Goal: Use online tool/utility: Utilize a website feature to perform a specific function

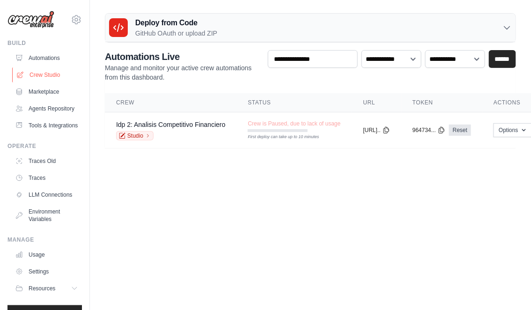
click at [53, 73] on link "Crew Studio" at bounding box center [47, 74] width 71 height 15
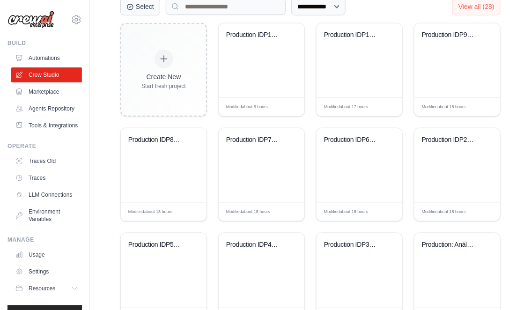
scroll to position [276, 0]
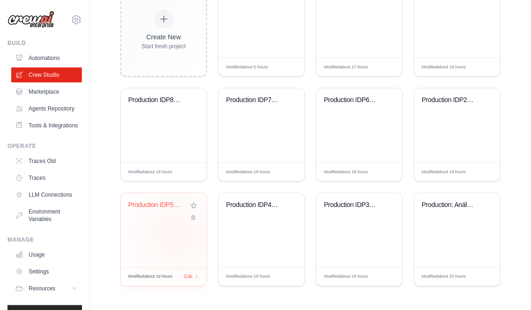
click at [174, 233] on div "Production IDP5: Commercial perform..." at bounding box center [164, 230] width 86 height 74
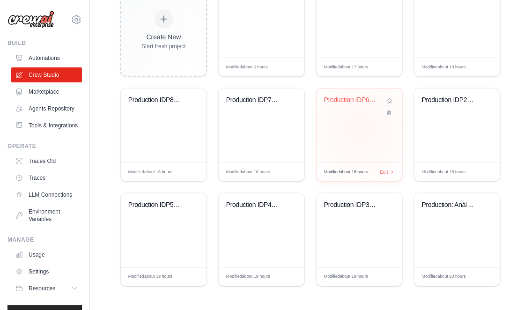
click at [360, 128] on div "Production IDP6: Operational perfor..." at bounding box center [360, 126] width 86 height 74
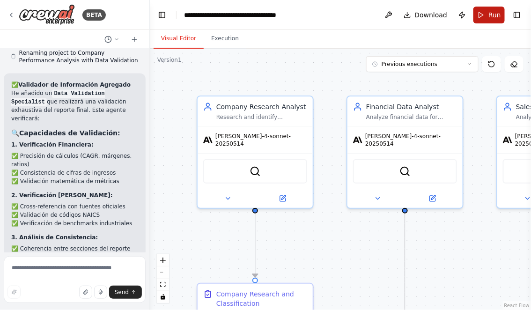
click at [485, 15] on button "Run" at bounding box center [489, 15] width 31 height 17
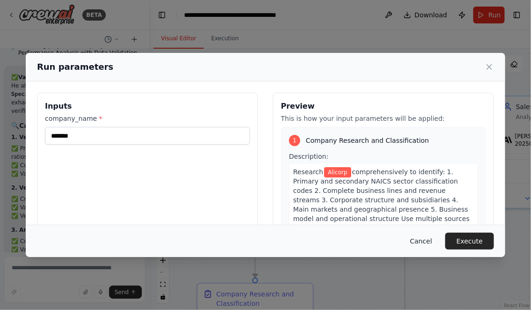
click at [411, 239] on button "Cancel" at bounding box center [421, 241] width 37 height 17
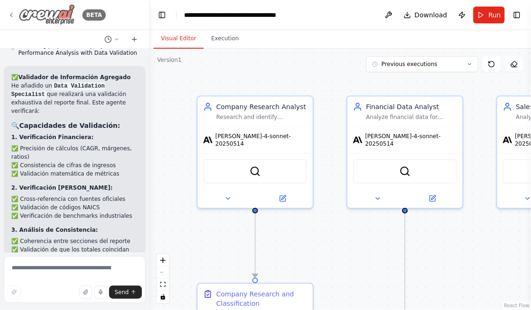
click at [15, 16] on div "BETA" at bounding box center [56, 14] width 98 height 21
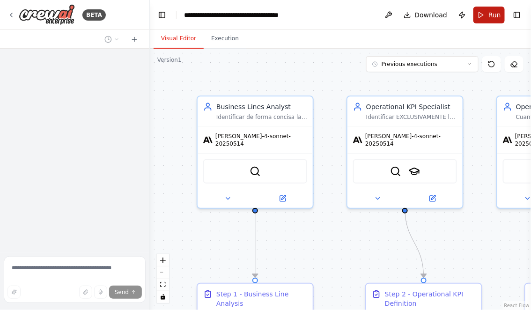
click at [486, 15] on button "Run" at bounding box center [489, 15] width 31 height 17
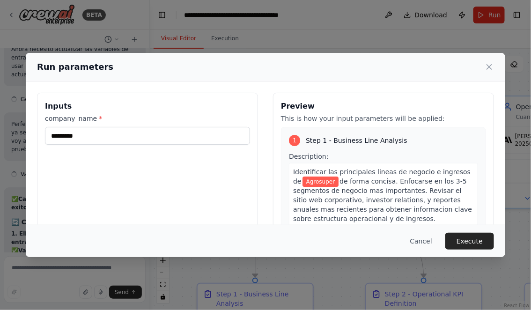
scroll to position [7779, 0]
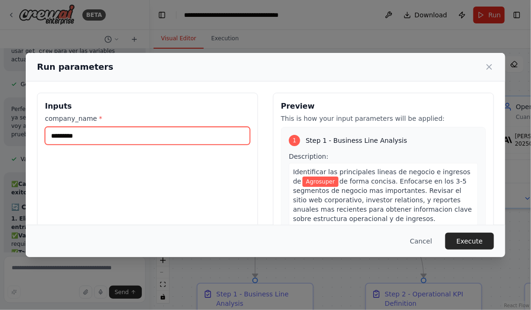
click at [126, 132] on input "*********" at bounding box center [147, 136] width 205 height 18
type input "*******"
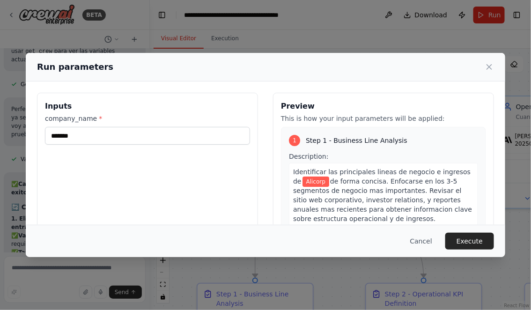
click at [185, 181] on div "Inputs company_name * *******" at bounding box center [147, 204] width 221 height 222
click at [470, 241] on button "Execute" at bounding box center [469, 241] width 49 height 17
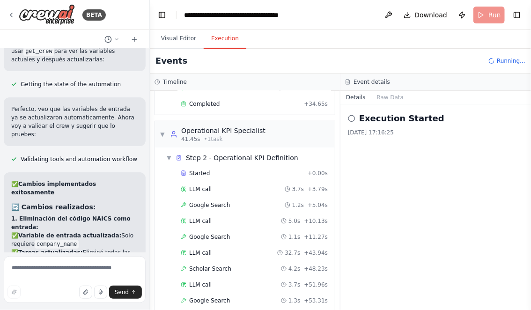
scroll to position [229, 0]
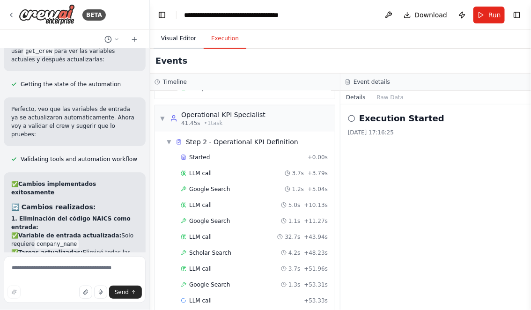
click at [178, 39] on button "Visual Editor" at bounding box center [179, 39] width 50 height 20
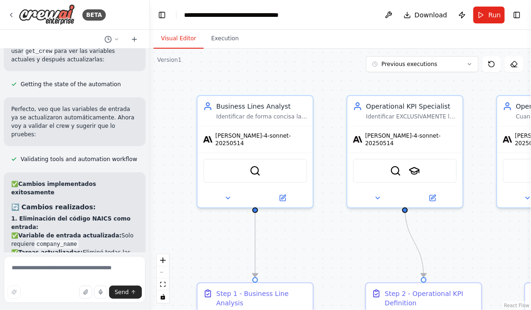
drag, startPoint x: 308, startPoint y: 247, endPoint x: 256, endPoint y: 143, distance: 116.5
click at [256, 143] on div ".deletable-edge-delete-btn { width: 20px; height: 20px; border: 0px solid #ffff…" at bounding box center [340, 179] width 381 height 261
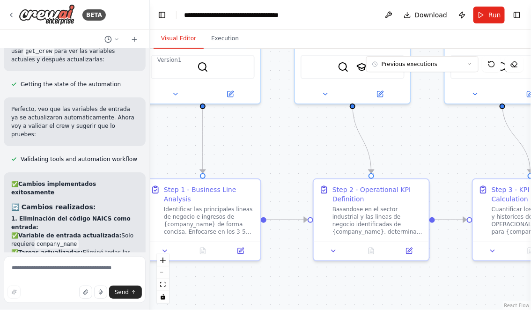
drag, startPoint x: 289, startPoint y: 257, endPoint x: 289, endPoint y: 202, distance: 54.8
click at [289, 202] on div ".deletable-edge-delete-btn { width: 20px; height: 20px; border: 0px solid #ffff…" at bounding box center [340, 179] width 381 height 261
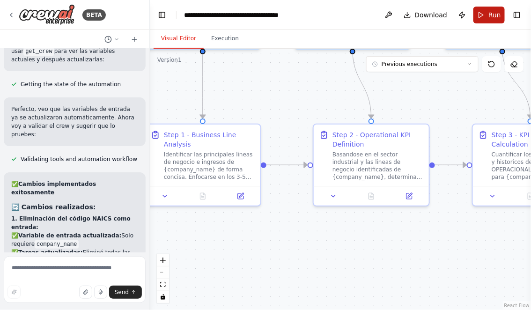
click at [499, 15] on span "Run" at bounding box center [495, 14] width 13 height 9
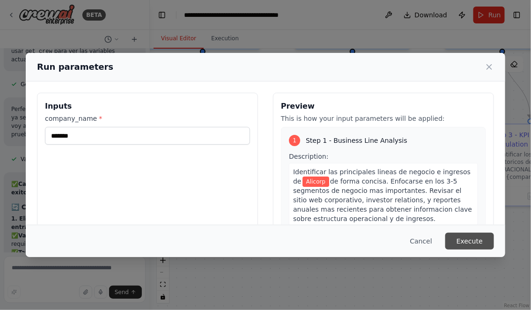
click at [469, 244] on button "Execute" at bounding box center [469, 241] width 49 height 17
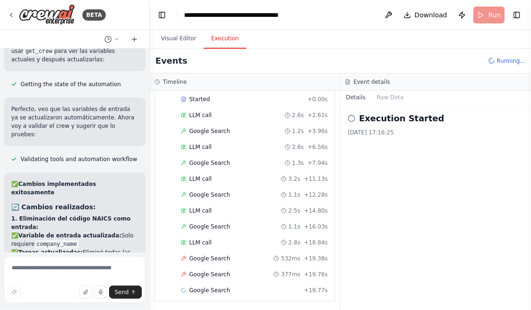
scroll to position [65, 0]
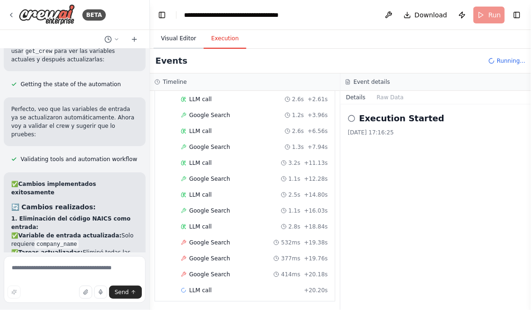
click at [172, 34] on button "Visual Editor" at bounding box center [179, 39] width 50 height 20
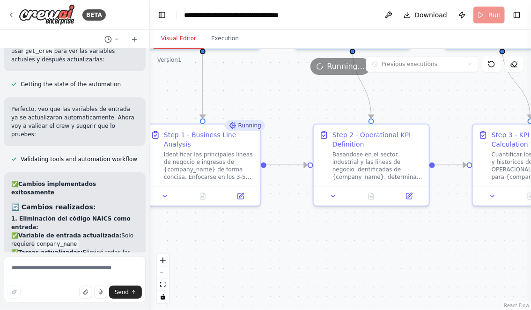
drag, startPoint x: 263, startPoint y: 250, endPoint x: 319, endPoint y: 248, distance: 55.8
click at [285, 248] on div ".deletable-edge-delete-btn { width: 20px; height: 20px; border: 0px solid #ffff…" at bounding box center [340, 179] width 381 height 261
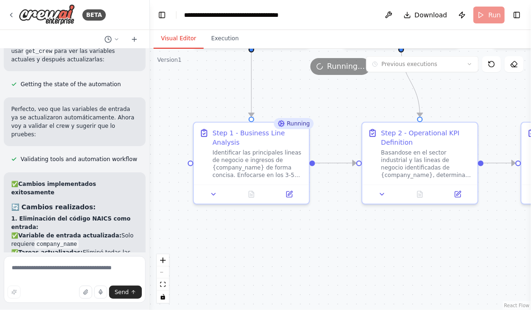
drag, startPoint x: 276, startPoint y: 251, endPoint x: 317, endPoint y: 251, distance: 40.7
click at [317, 251] on div ".deletable-edge-delete-btn { width: 20px; height: 20px; border: 0px solid #ffff…" at bounding box center [340, 179] width 381 height 261
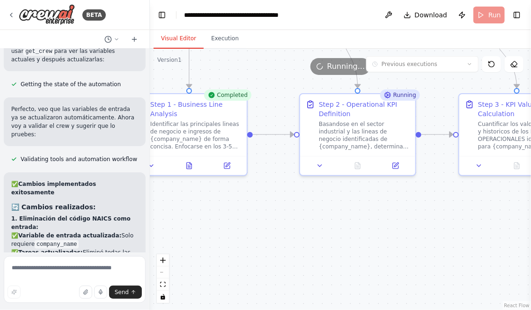
drag, startPoint x: 310, startPoint y: 258, endPoint x: 232, endPoint y: 229, distance: 83.3
click at [232, 229] on div ".deletable-edge-delete-btn { width: 20px; height: 20px; border: 0px solid #ffff…" at bounding box center [340, 179] width 381 height 261
drag, startPoint x: 238, startPoint y: 239, endPoint x: 276, endPoint y: 224, distance: 40.2
click at [276, 224] on div ".deletable-edge-delete-btn { width: 20px; height: 20px; border: 0px solid #ffff…" at bounding box center [340, 179] width 381 height 261
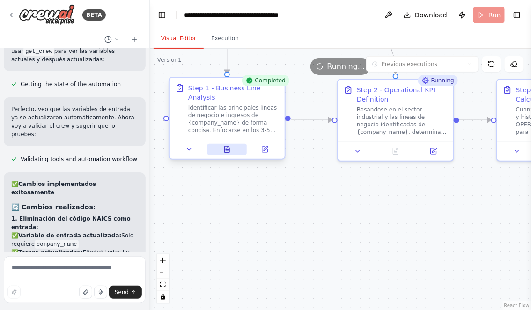
click at [228, 147] on icon at bounding box center [229, 147] width 2 height 2
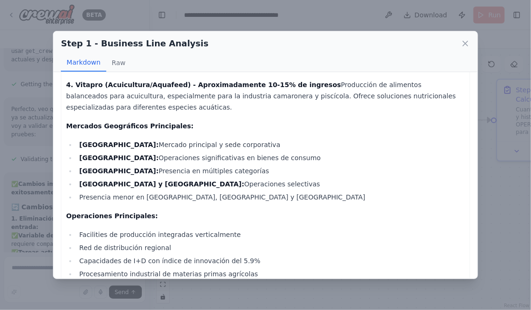
scroll to position [241, 0]
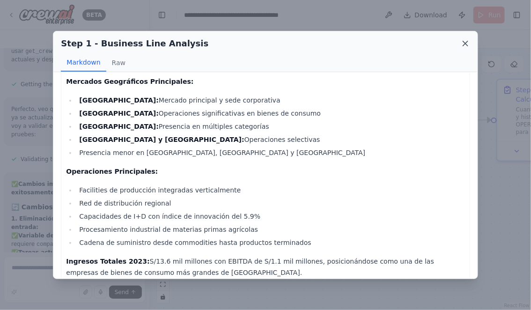
click at [467, 45] on icon at bounding box center [465, 43] width 9 height 9
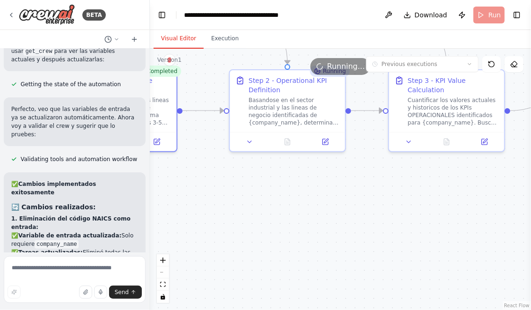
drag, startPoint x: 412, startPoint y: 196, endPoint x: 304, endPoint y: 186, distance: 108.6
click at [304, 186] on div ".deletable-edge-delete-btn { width: 20px; height: 20px; border: 0px solid #ffff…" at bounding box center [340, 179] width 381 height 261
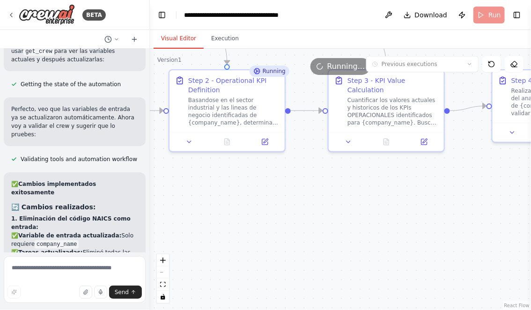
drag, startPoint x: 333, startPoint y: 203, endPoint x: 275, endPoint y: 203, distance: 58.1
click at [275, 203] on div ".deletable-edge-delete-btn { width: 20px; height: 20px; border: 0px solid #ffff…" at bounding box center [340, 179] width 381 height 261
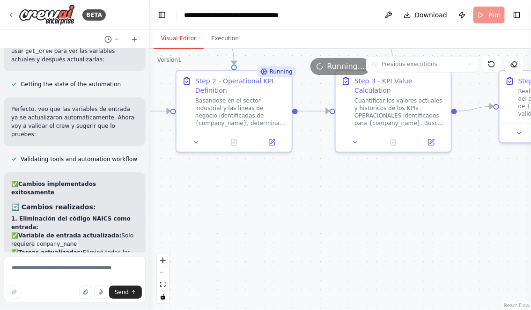
drag, startPoint x: 255, startPoint y: 205, endPoint x: 304, endPoint y: 205, distance: 48.7
click at [304, 205] on div ".deletable-edge-delete-btn { width: 20px; height: 20px; border: 0px solid #ffff…" at bounding box center [340, 179] width 381 height 261
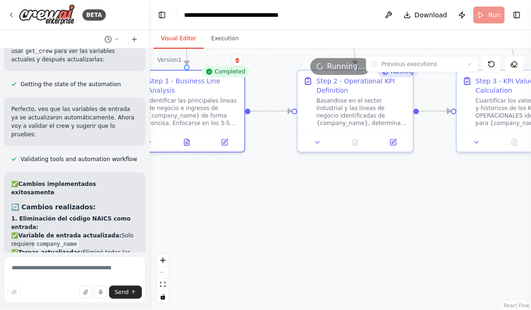
drag, startPoint x: 282, startPoint y: 212, endPoint x: 341, endPoint y: 212, distance: 59.0
click at [341, 212] on div ".deletable-edge-delete-btn { width: 20px; height: 20px; border: 0px solid #ffff…" at bounding box center [340, 179] width 381 height 261
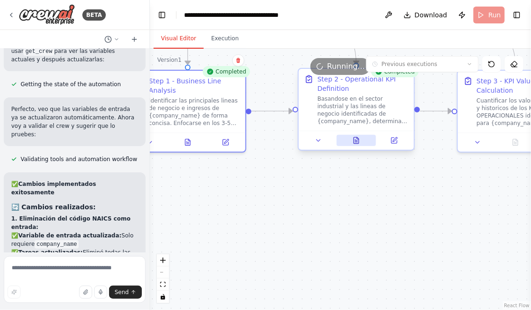
click at [356, 142] on icon at bounding box center [356, 142] width 2 height 0
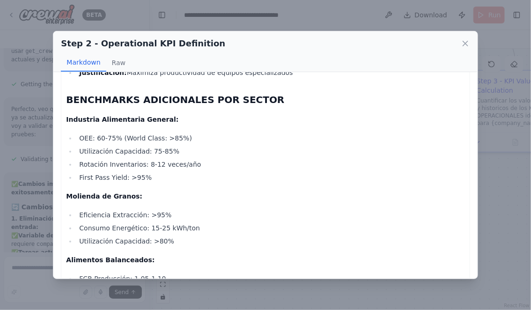
scroll to position [1530, 0]
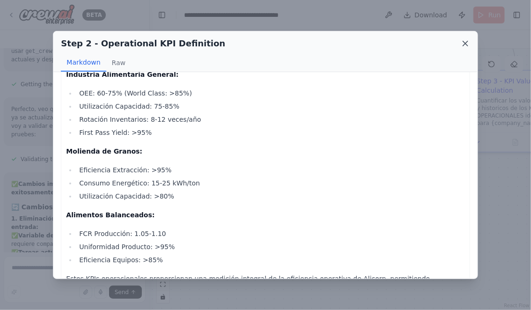
click at [467, 44] on icon at bounding box center [465, 43] width 9 height 9
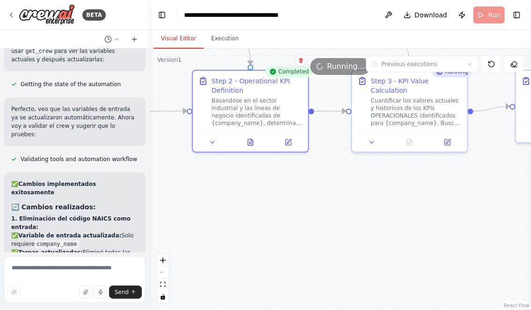
drag, startPoint x: 430, startPoint y: 185, endPoint x: 312, endPoint y: 185, distance: 118.0
click at [313, 185] on div ".deletable-edge-delete-btn { width: 20px; height: 20px; border: 0px solid #ffff…" at bounding box center [340, 179] width 381 height 261
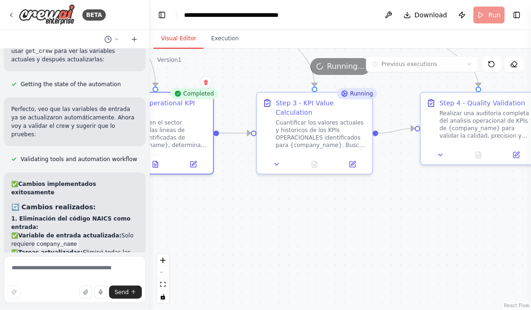
drag, startPoint x: 370, startPoint y: 186, endPoint x: 282, endPoint y: 210, distance: 90.7
click at [282, 210] on div ".deletable-edge-delete-btn { width: 20px; height: 20px; border: 0px solid #ffff…" at bounding box center [340, 179] width 381 height 261
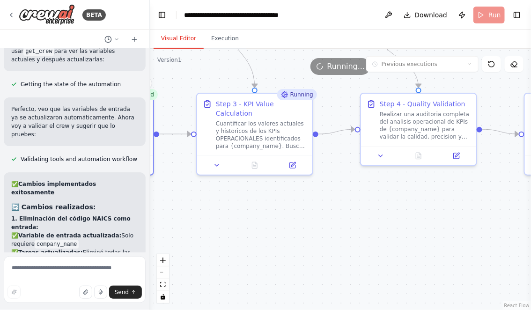
drag, startPoint x: 348, startPoint y: 199, endPoint x: 289, endPoint y: 199, distance: 59.0
click at [289, 199] on div ".deletable-edge-delete-btn { width: 20px; height: 20px; border: 0px solid #ffff…" at bounding box center [340, 179] width 381 height 261
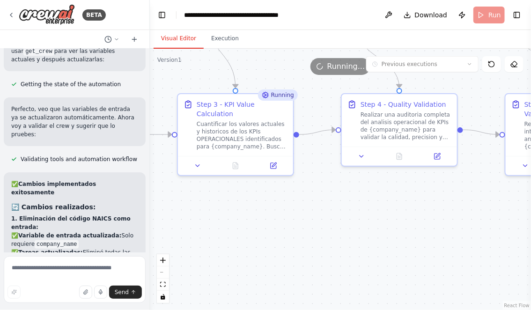
drag, startPoint x: 298, startPoint y: 206, endPoint x: 262, endPoint y: 204, distance: 36.1
click at [262, 204] on div ".deletable-edge-delete-btn { width: 20px; height: 20px; border: 0px solid #ffff…" at bounding box center [340, 179] width 381 height 261
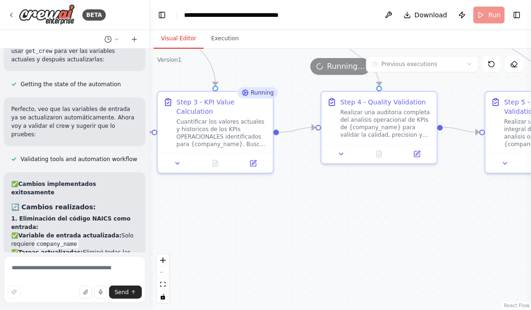
drag, startPoint x: 253, startPoint y: 202, endPoint x: 347, endPoint y: 209, distance: 94.0
click at [347, 209] on div ".deletable-edge-delete-btn { width: 20px; height: 20px; border: 0px solid #ffff…" at bounding box center [340, 179] width 381 height 261
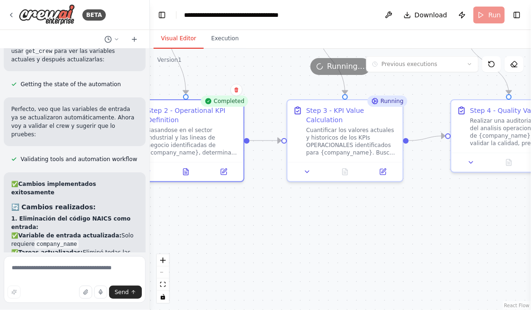
drag, startPoint x: 299, startPoint y: 219, endPoint x: 334, endPoint y: 220, distance: 35.1
click at [338, 220] on div ".deletable-edge-delete-btn { width: 20px; height: 20px; border: 0px solid #ffff…" at bounding box center [340, 179] width 381 height 261
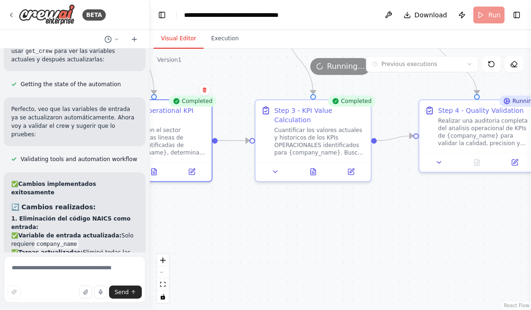
drag, startPoint x: 380, startPoint y: 245, endPoint x: 312, endPoint y: 245, distance: 67.4
click at [313, 245] on div ".deletable-edge-delete-btn { width: 20px; height: 20px; border: 0px solid #ffff…" at bounding box center [340, 179] width 381 height 261
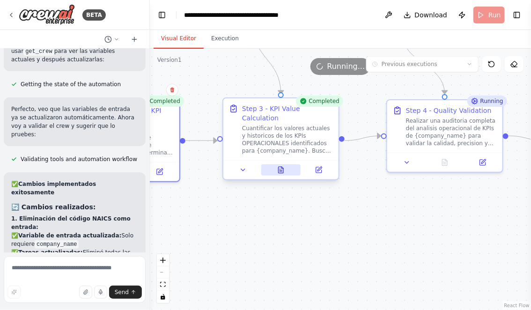
click at [284, 172] on icon at bounding box center [280, 169] width 7 height 7
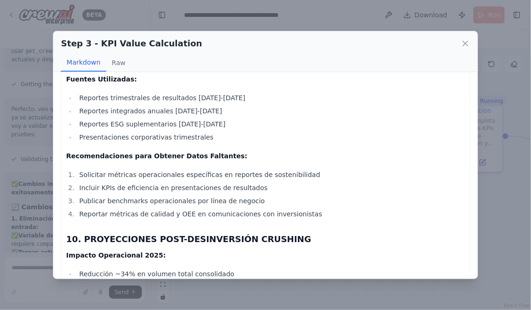
scroll to position [1711, 0]
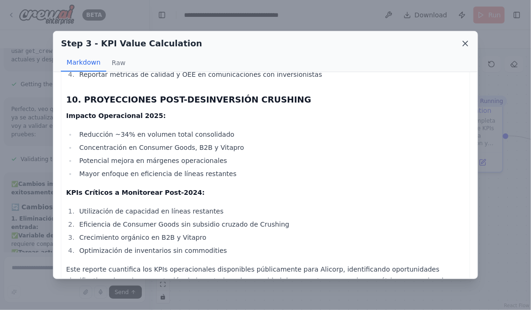
click at [464, 46] on icon at bounding box center [465, 43] width 9 height 9
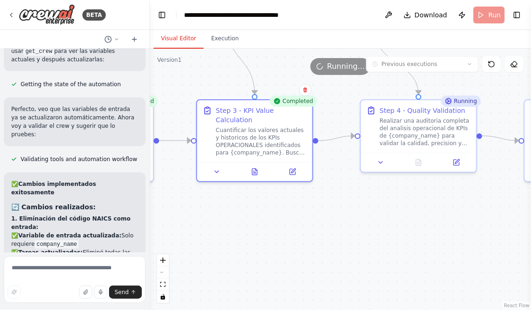
drag, startPoint x: 362, startPoint y: 197, endPoint x: 283, endPoint y: 197, distance: 78.7
click at [283, 197] on div ".deletable-edge-delete-btn { width: 20px; height: 20px; border: 0px solid #ffff…" at bounding box center [340, 179] width 381 height 261
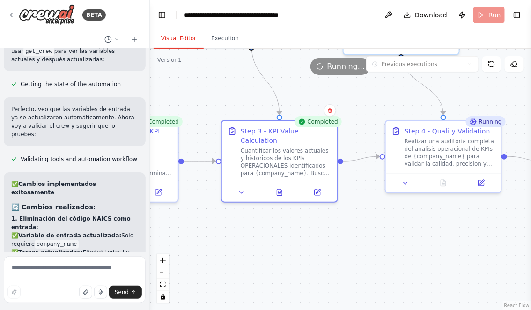
drag, startPoint x: 344, startPoint y: 215, endPoint x: 418, endPoint y: 235, distance: 77.0
click at [421, 236] on div ".deletable-edge-delete-btn { width: 20px; height: 20px; border: 0px solid #ffff…" at bounding box center [340, 179] width 381 height 261
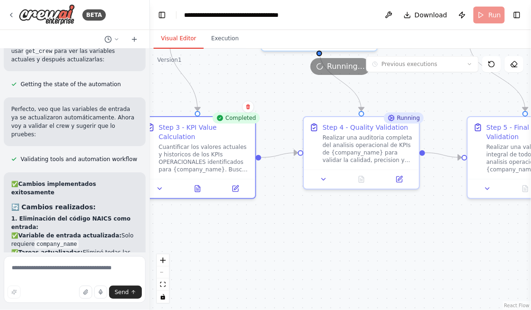
drag, startPoint x: 418, startPoint y: 235, endPoint x: 330, endPoint y: 229, distance: 88.8
click at [330, 230] on div ".deletable-edge-delete-btn { width: 20px; height: 20px; border: 0px solid #ffff…" at bounding box center [340, 179] width 381 height 261
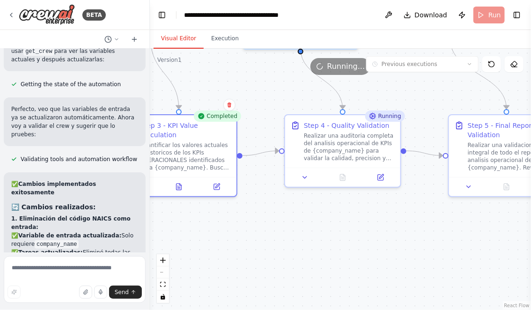
drag, startPoint x: 377, startPoint y: 235, endPoint x: 326, endPoint y: 235, distance: 50.6
click at [326, 235] on div ".deletable-edge-delete-btn { width: 20px; height: 20px; border: 0px solid #ffff…" at bounding box center [340, 179] width 381 height 261
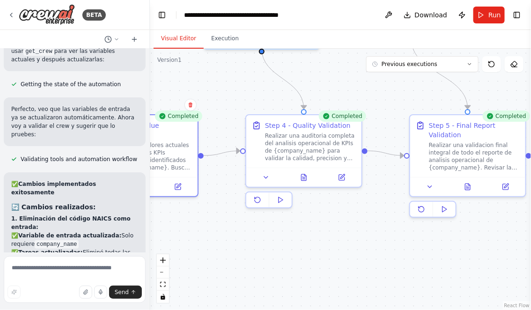
scroll to position [7855, 0]
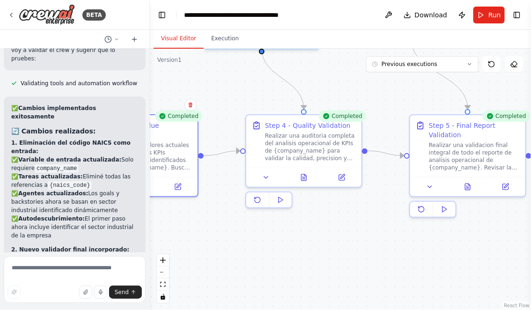
drag, startPoint x: 357, startPoint y: 236, endPoint x: 320, endPoint y: 240, distance: 36.7
click at [322, 239] on div ".deletable-edge-delete-btn { width: 20px; height: 20px; border: 0px solid #ffff…" at bounding box center [340, 179] width 381 height 261
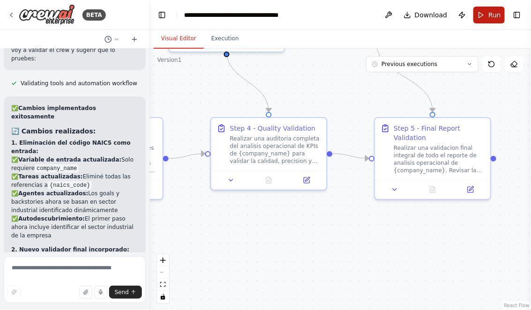
click at [487, 15] on button "Run" at bounding box center [489, 15] width 31 height 17
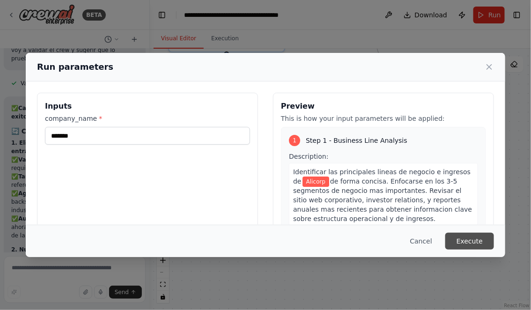
click at [466, 237] on button "Execute" at bounding box center [469, 241] width 49 height 17
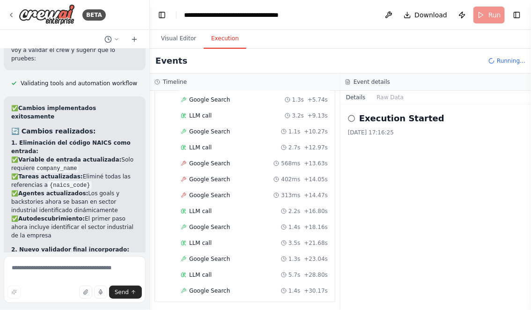
scroll to position [96, 0]
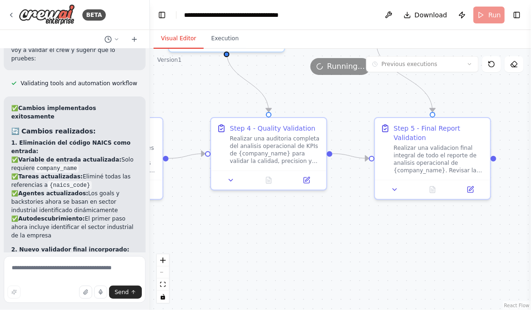
click at [181, 40] on button "Visual Editor" at bounding box center [179, 39] width 50 height 20
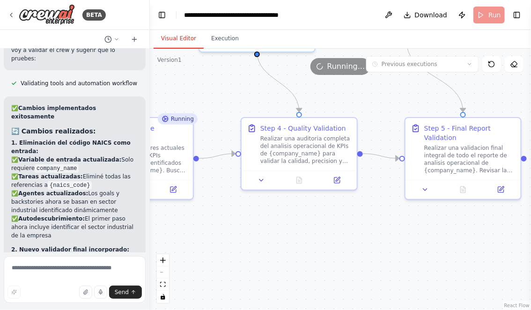
drag, startPoint x: 266, startPoint y: 237, endPoint x: 381, endPoint y: 237, distance: 115.2
click at [380, 239] on div ".deletable-edge-delete-btn { width: 20px; height: 20px; border: 0px solid #ffff…" at bounding box center [340, 179] width 381 height 261
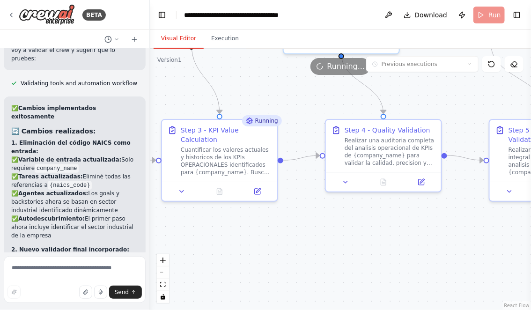
drag, startPoint x: 276, startPoint y: 241, endPoint x: 379, endPoint y: 241, distance: 102.6
click at [372, 241] on div ".deletable-edge-delete-btn { width: 20px; height: 20px; border: 0px solid #ffff…" at bounding box center [340, 179] width 381 height 261
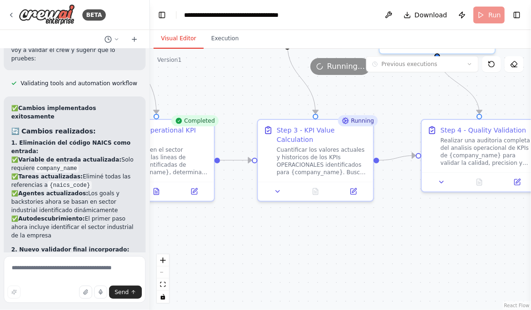
drag, startPoint x: 299, startPoint y: 252, endPoint x: 400, endPoint y: 252, distance: 101.2
click at [391, 252] on div ".deletable-edge-delete-btn { width: 20px; height: 20px; border: 0px solid #ffff…" at bounding box center [340, 179] width 381 height 261
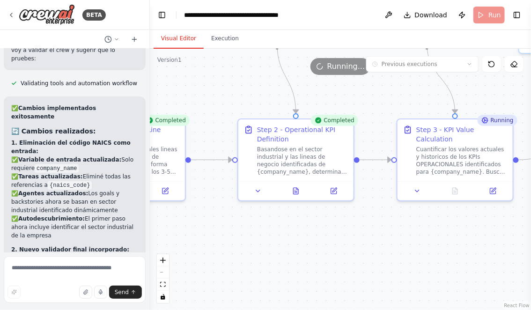
drag, startPoint x: 253, startPoint y: 217, endPoint x: 340, endPoint y: 218, distance: 86.2
click at [338, 218] on div ".deletable-edge-delete-btn { width: 20px; height: 20px; border: 0px solid #ffff…" at bounding box center [340, 179] width 381 height 261
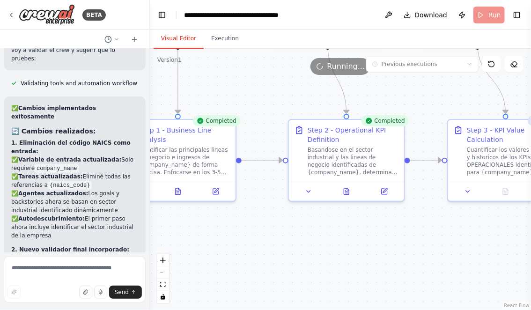
drag, startPoint x: 441, startPoint y: 262, endPoint x: 250, endPoint y: 263, distance: 191.1
click at [251, 263] on div ".deletable-edge-delete-btn { width: 20px; height: 20px; border: 0px solid #ffff…" at bounding box center [340, 179] width 381 height 261
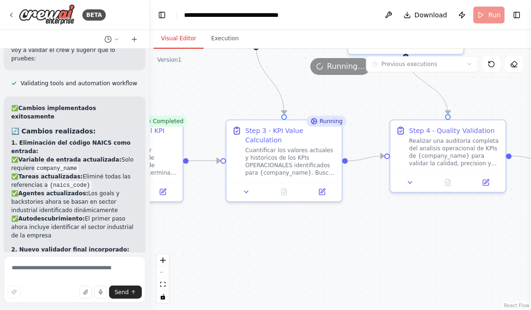
drag, startPoint x: 396, startPoint y: 265, endPoint x: 250, endPoint y: 264, distance: 146.1
click at [252, 264] on div ".deletable-edge-delete-btn { width: 20px; height: 20px; border: 0px solid #ffff…" at bounding box center [340, 179] width 381 height 261
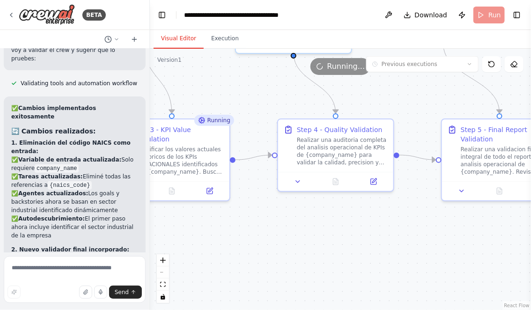
drag, startPoint x: 313, startPoint y: 248, endPoint x: 201, endPoint y: 248, distance: 111.5
click at [201, 248] on div ".deletable-edge-delete-btn { width: 20px; height: 20px; border: 0px solid #ffff…" at bounding box center [340, 179] width 381 height 261
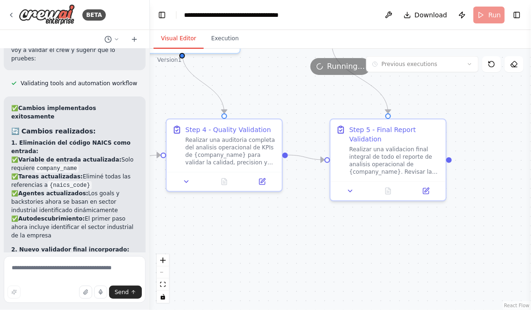
drag, startPoint x: 255, startPoint y: 247, endPoint x: 326, endPoint y: 244, distance: 70.3
click at [324, 244] on div ".deletable-edge-delete-btn { width: 20px; height: 20px; border: 0px solid #ffff…" at bounding box center [340, 179] width 381 height 261
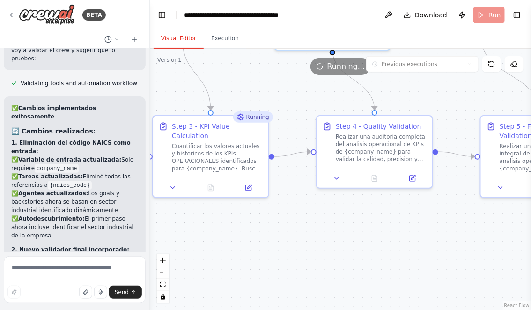
drag, startPoint x: 326, startPoint y: 244, endPoint x: 422, endPoint y: 244, distance: 96.0
click at [421, 244] on div ".deletable-edge-delete-btn { width: 20px; height: 20px; border: 0px solid #ffff…" at bounding box center [340, 179] width 381 height 261
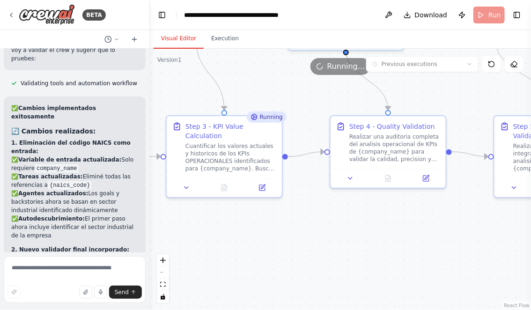
drag, startPoint x: 311, startPoint y: 224, endPoint x: 416, endPoint y: 224, distance: 105.4
click at [415, 224] on div ".deletable-edge-delete-btn { width: 20px; height: 20px; border: 0px solid #ffff…" at bounding box center [340, 179] width 381 height 261
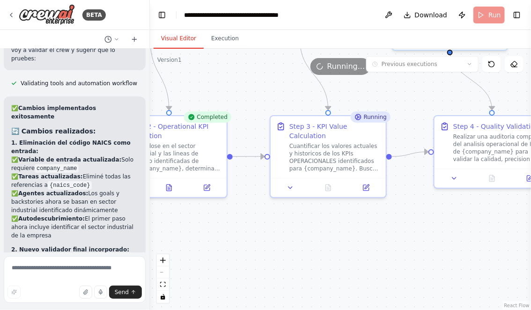
drag, startPoint x: 326, startPoint y: 226, endPoint x: 417, endPoint y: 226, distance: 90.4
click at [415, 226] on div ".deletable-edge-delete-btn { width: 20px; height: 20px; border: 0px solid #ffff…" at bounding box center [340, 179] width 381 height 261
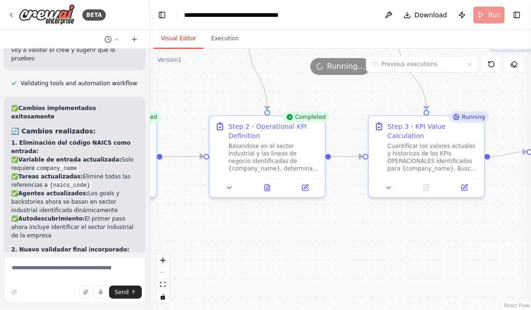
drag, startPoint x: 291, startPoint y: 227, endPoint x: 378, endPoint y: 227, distance: 87.6
click at [377, 227] on div ".deletable-edge-delete-btn { width: 20px; height: 20px; border: 0px solid #ffff…" at bounding box center [340, 179] width 381 height 261
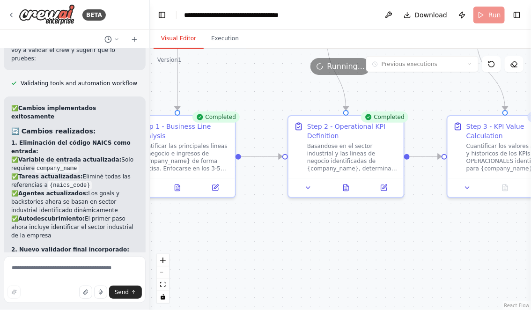
drag, startPoint x: 248, startPoint y: 238, endPoint x: 302, endPoint y: 238, distance: 53.4
click at [302, 238] on div ".deletable-edge-delete-btn { width: 20px; height: 20px; border: 0px solid #ffff…" at bounding box center [340, 179] width 381 height 261
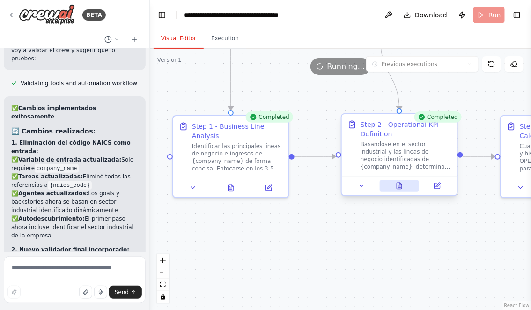
click at [404, 190] on button at bounding box center [400, 185] width 40 height 11
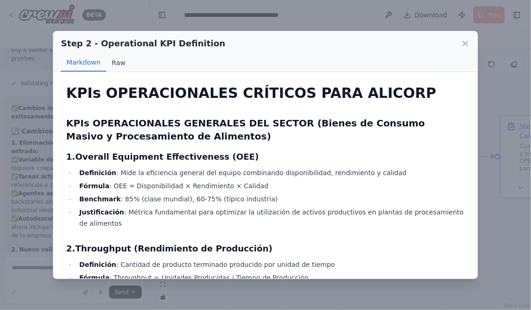
click at [117, 65] on button "Raw" at bounding box center [118, 63] width 25 height 18
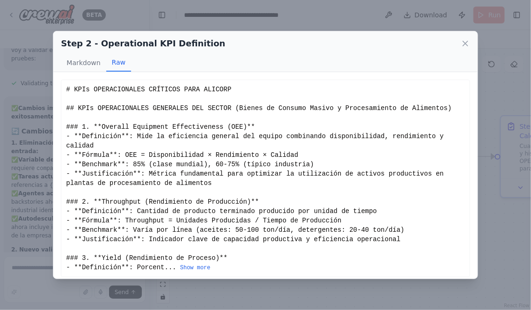
drag, startPoint x: 67, startPoint y: 88, endPoint x: 224, endPoint y: 268, distance: 239.7
click at [205, 265] on button "Show more" at bounding box center [195, 267] width 30 height 7
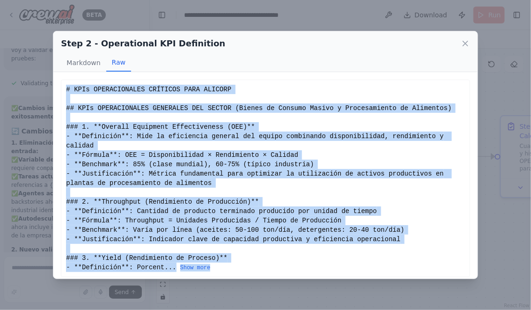
click at [229, 274] on div "# KPIs OPERACIONALES CRÍTICOS PARA ALICORP ## KPIs OPERACIONALES GENERALES DEL …" at bounding box center [265, 179] width 409 height 198
click at [198, 267] on button "Show more" at bounding box center [195, 267] width 30 height 7
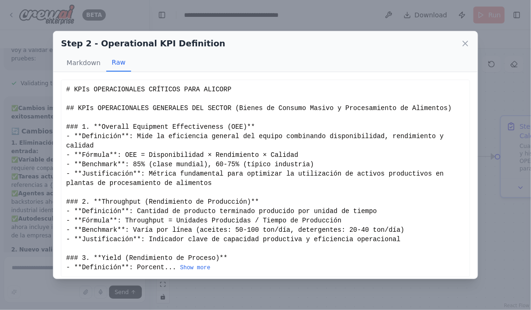
copy div "# KPIs OPERACIONALES CRÍTICOS PARA ALICORP ## KPIs OPERACIONALES GENERALES DEL …"
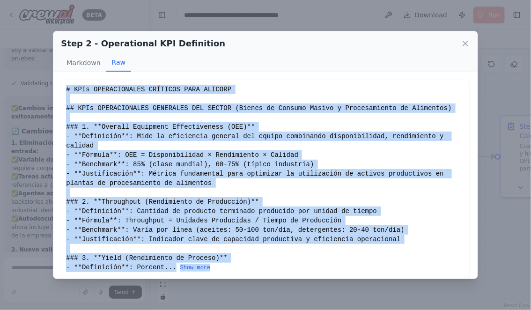
scroll to position [5, 0]
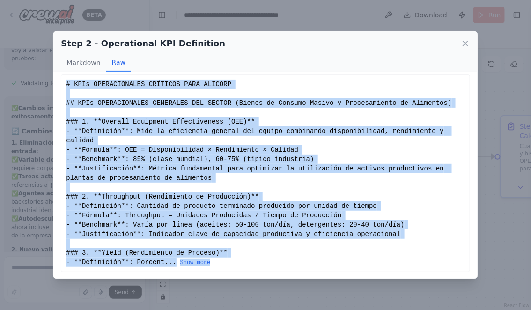
drag, startPoint x: 67, startPoint y: 89, endPoint x: 282, endPoint y: 260, distance: 275.0
click at [282, 260] on div "# KPIs OPERACIONALES CRÍTICOS PARA ALICORP ## KPIs OPERACIONALES GENERALES DEL …" at bounding box center [265, 173] width 399 height 187
click at [199, 263] on button "Show more" at bounding box center [195, 262] width 30 height 7
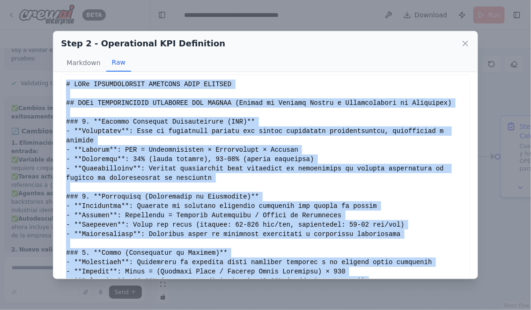
copy div "# KPIs OPERACIONALES CRÍTICOS PARA ALICORP ## KPIs OPERACIONALES GENERALES DEL …"
click at [464, 44] on icon at bounding box center [465, 43] width 9 height 9
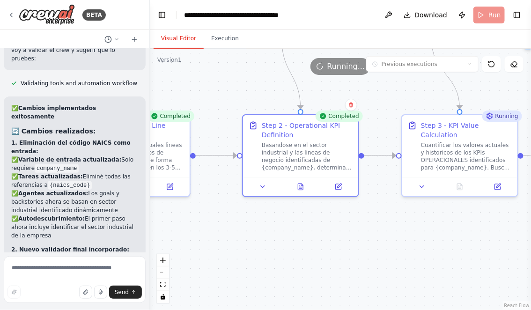
drag, startPoint x: 318, startPoint y: 249, endPoint x: 185, endPoint y: 244, distance: 133.1
click at [185, 244] on div ".deletable-edge-delete-btn { width: 20px; height: 20px; border: 0px solid #ffff…" at bounding box center [340, 179] width 381 height 261
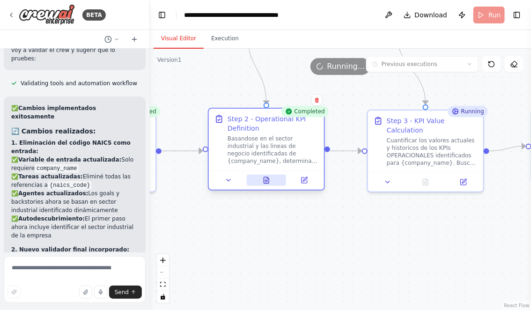
click at [266, 181] on icon at bounding box center [266, 181] width 2 height 0
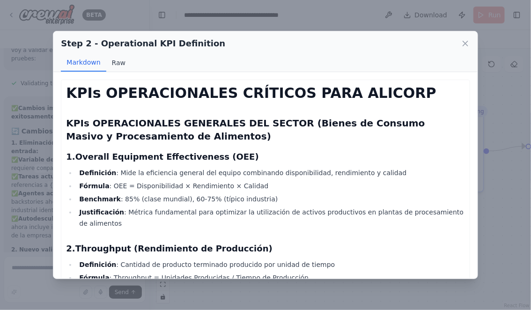
click at [119, 67] on button "Raw" at bounding box center [118, 63] width 25 height 18
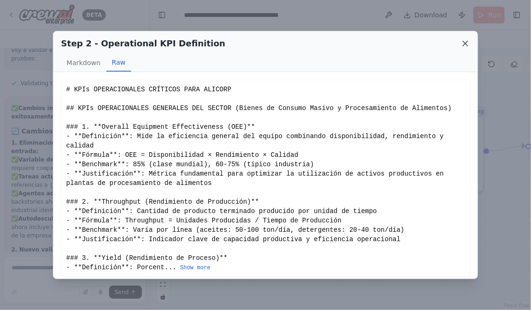
click at [466, 41] on icon at bounding box center [465, 43] width 9 height 9
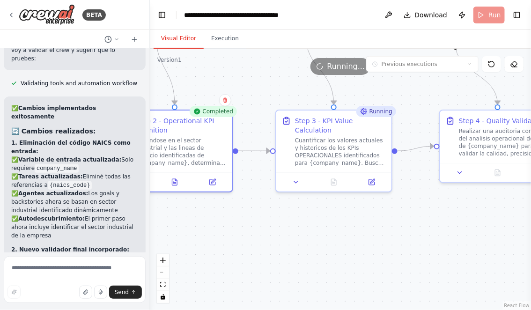
drag, startPoint x: 301, startPoint y: 225, endPoint x: 206, endPoint y: 225, distance: 95.6
click at [205, 225] on div ".deletable-edge-delete-btn { width: 20px; height: 20px; border: 0px solid #ffff…" at bounding box center [340, 179] width 381 height 261
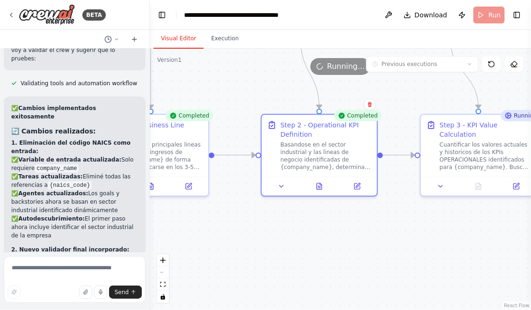
drag, startPoint x: 214, startPoint y: 229, endPoint x: 363, endPoint y: 233, distance: 149.0
click at [363, 233] on div ".deletable-edge-delete-btn { width: 20px; height: 20px; border: 0px solid #ffff…" at bounding box center [340, 179] width 381 height 261
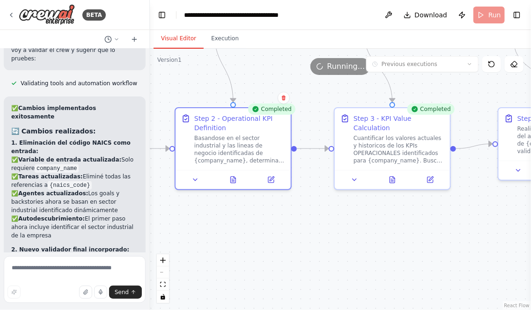
drag, startPoint x: 328, startPoint y: 242, endPoint x: 227, endPoint y: 240, distance: 101.2
click at [227, 240] on div ".deletable-edge-delete-btn { width: 20px; height: 20px; border: 0px solid #ffff…" at bounding box center [340, 179] width 381 height 261
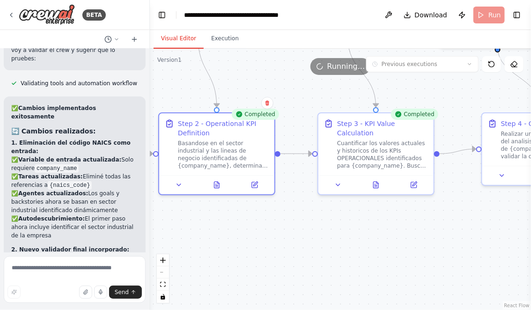
drag, startPoint x: 395, startPoint y: 250, endPoint x: 289, endPoint y: 249, distance: 106.8
click at [289, 249] on div ".deletable-edge-delete-btn { width: 20px; height: 20px; border: 0px solid #ffff…" at bounding box center [340, 179] width 381 height 261
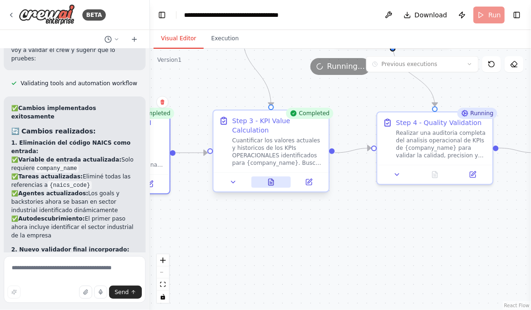
click at [272, 184] on icon at bounding box center [271, 182] width 5 height 6
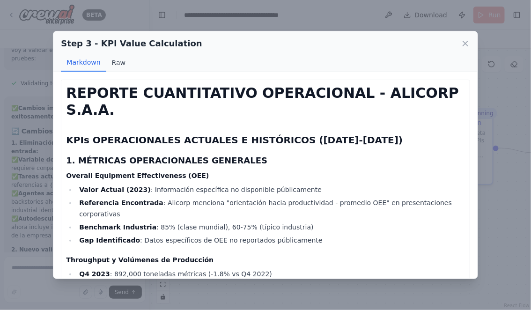
click at [117, 64] on button "Raw" at bounding box center [118, 63] width 25 height 18
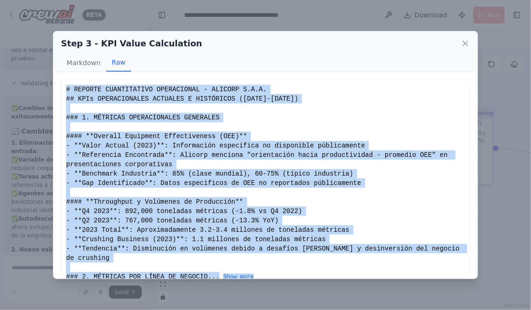
drag, startPoint x: 67, startPoint y: 87, endPoint x: 257, endPoint y: 273, distance: 266.0
click at [258, 274] on div "# REPORTE CUANTITATIVO OPERACIONAL - ALICORP S.A.A. ## KPIs OPERACIONALES ACTUA…" at bounding box center [265, 183] width 399 height 197
click at [239, 274] on button "Show more" at bounding box center [238, 277] width 30 height 7
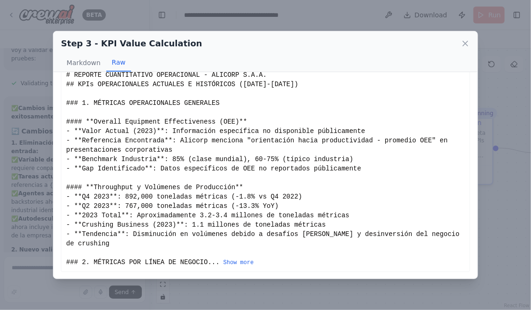
drag, startPoint x: 67, startPoint y: 89, endPoint x: 271, endPoint y: 263, distance: 267.8
click at [246, 263] on button "Show more" at bounding box center [238, 262] width 30 height 7
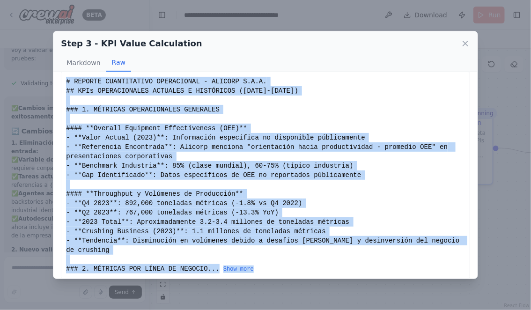
drag, startPoint x: 67, startPoint y: 89, endPoint x: 264, endPoint y: 275, distance: 271.4
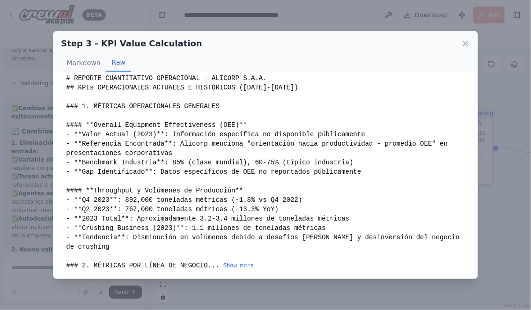
click at [248, 267] on button "Show more" at bounding box center [238, 265] width 30 height 7
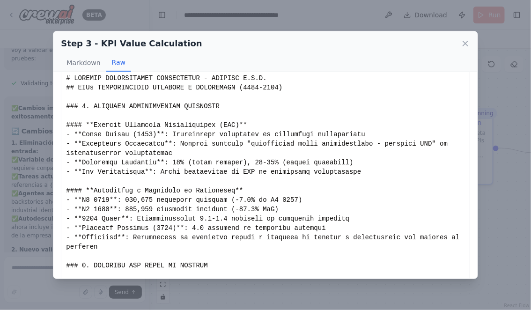
scroll to position [0, 0]
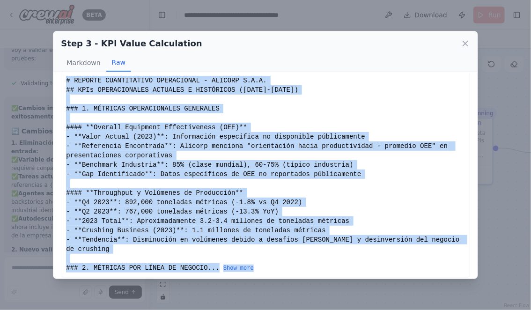
drag, startPoint x: 67, startPoint y: 89, endPoint x: 272, endPoint y: 274, distance: 277.2
click at [272, 274] on div "# REPORTE CUANTITATIVO OPERACIONAL - ALICORP S.A.A. ## KPIs OPERACIONALES ACTUA…" at bounding box center [265, 174] width 409 height 207
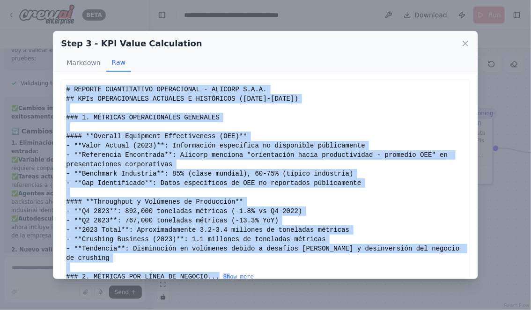
scroll to position [15, 0]
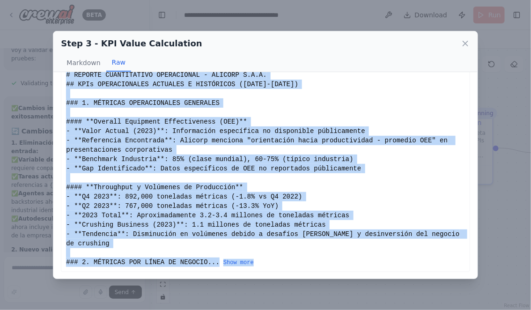
drag, startPoint x: 66, startPoint y: 89, endPoint x: 268, endPoint y: 260, distance: 265.5
click at [268, 260] on div "# REPORTE CUANTITATIVO OPERACIONAL - ALICORP S.A.A. ## KPIs OPERACIONALES ACTUA…" at bounding box center [265, 168] width 399 height 197
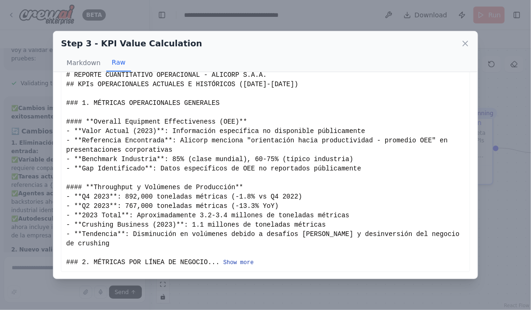
click at [240, 261] on button "Show more" at bounding box center [238, 262] width 30 height 7
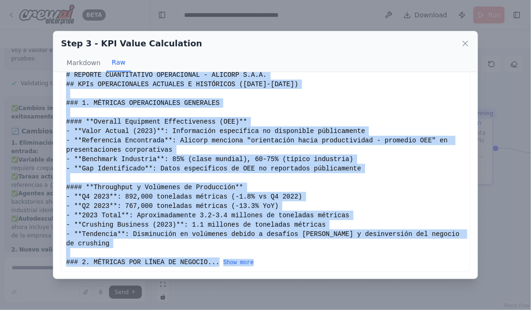
drag, startPoint x: 67, startPoint y: 88, endPoint x: 272, endPoint y: 261, distance: 268.9
click at [272, 261] on div "# REPORTE CUANTITATIVO OPERACIONAL - ALICORP S.A.A. ## KPIs OPERACIONALES ACTUA…" at bounding box center [265, 168] width 399 height 197
click at [246, 259] on button "Show more" at bounding box center [238, 262] width 30 height 7
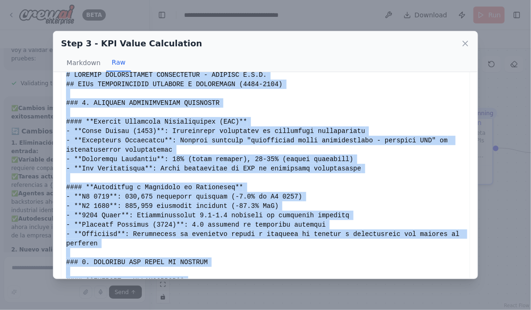
copy div "# REPORTE CUANTITATIVO OPERACIONAL - ALICORP S.A.A. ## KPIs OPERACIONALES ACTUA…"
click at [466, 42] on icon at bounding box center [465, 43] width 9 height 9
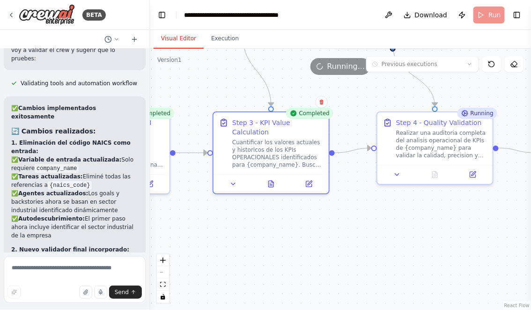
drag, startPoint x: 341, startPoint y: 244, endPoint x: 291, endPoint y: 244, distance: 50.1
click at [291, 244] on div ".deletable-edge-delete-btn { width: 20px; height: 20px; border: 0px solid #ffff…" at bounding box center [340, 179] width 381 height 261
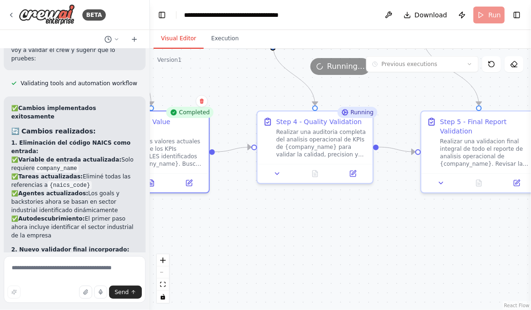
drag, startPoint x: 380, startPoint y: 245, endPoint x: 307, endPoint y: 247, distance: 73.6
click at [307, 244] on div ".deletable-edge-delete-btn { width: 20px; height: 20px; border: 0px solid #ffff…" at bounding box center [340, 179] width 381 height 261
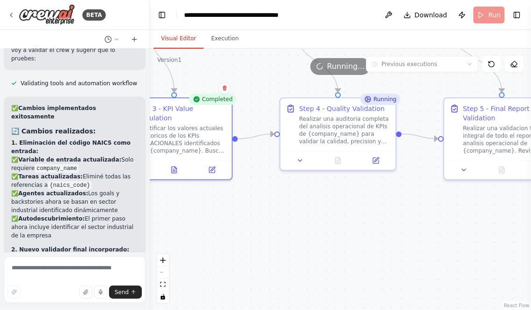
drag, startPoint x: 255, startPoint y: 244, endPoint x: 258, endPoint y: 235, distance: 8.8
click at [264, 231] on div ".deletable-edge-delete-btn { width: 20px; height: 20px; border: 0px solid #ffff…" at bounding box center [340, 179] width 381 height 261
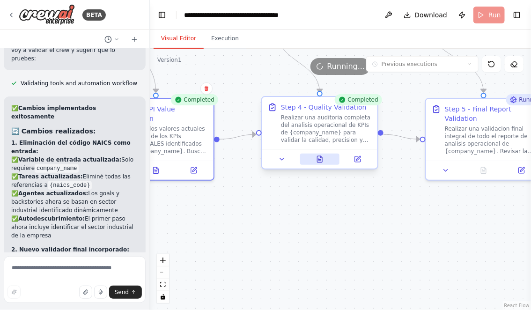
click at [324, 159] on button at bounding box center [320, 159] width 40 height 11
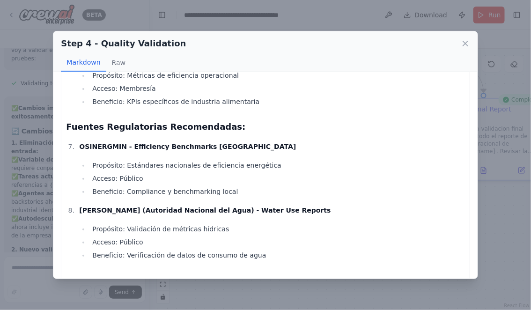
scroll to position [3302, 0]
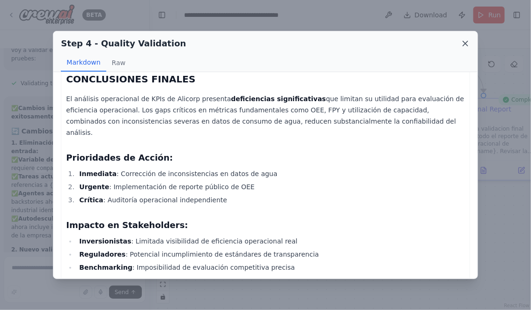
click at [465, 43] on icon at bounding box center [465, 43] width 5 height 5
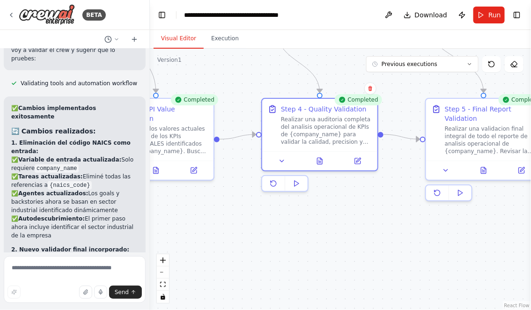
drag, startPoint x: 426, startPoint y: 236, endPoint x: 341, endPoint y: 230, distance: 85.0
click at [341, 230] on div ".deletable-edge-delete-btn { width: 20px; height: 20px; border: 0px solid #ffff…" at bounding box center [340, 179] width 381 height 261
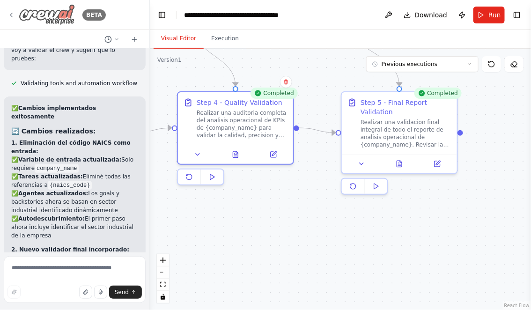
click at [12, 16] on icon at bounding box center [11, 15] width 2 height 4
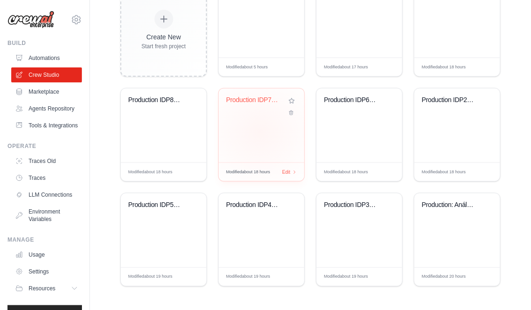
click at [260, 132] on div "Production IDP7: Competitors and Be..." at bounding box center [262, 126] width 86 height 74
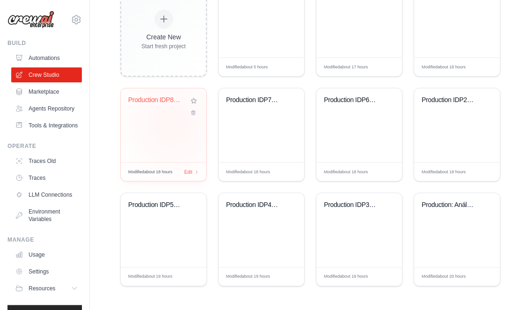
click at [171, 124] on div "Production IDP8: Top Down impact" at bounding box center [164, 126] width 86 height 74
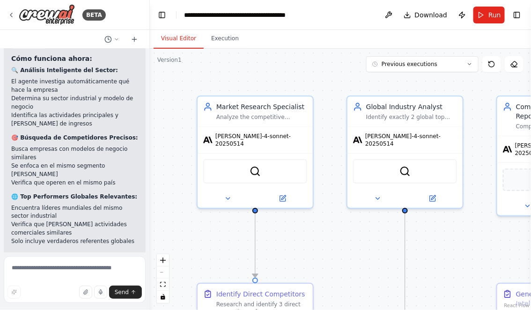
scroll to position [2313, 0]
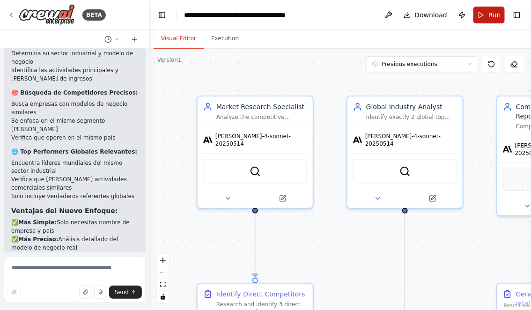
click at [489, 16] on span "Run" at bounding box center [495, 14] width 13 height 9
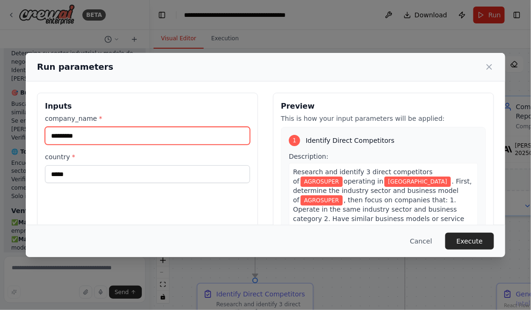
click at [119, 135] on input "*********" at bounding box center [147, 136] width 205 height 18
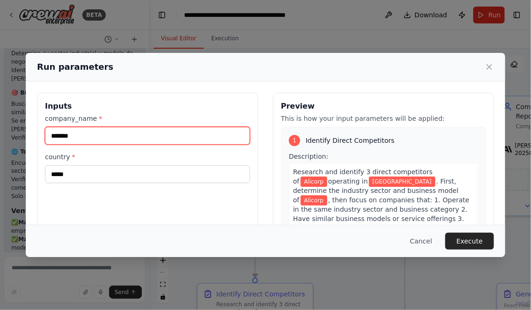
type input "*******"
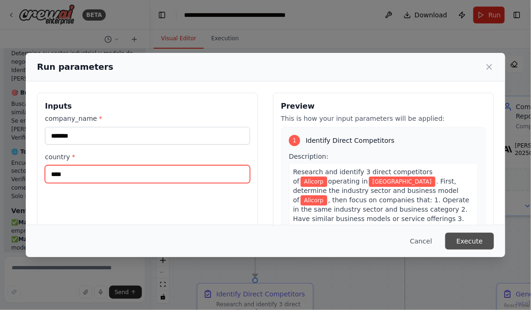
type input "****"
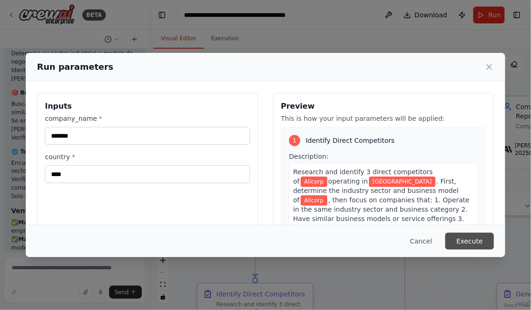
click at [477, 244] on button "Execute" at bounding box center [469, 241] width 49 height 17
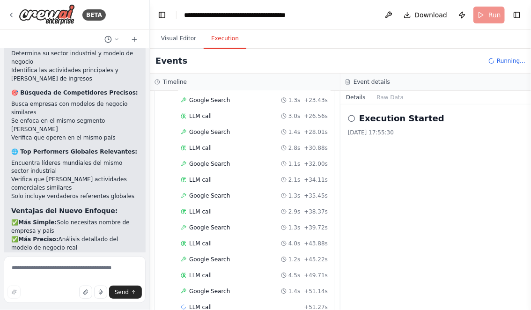
scroll to position [222, 0]
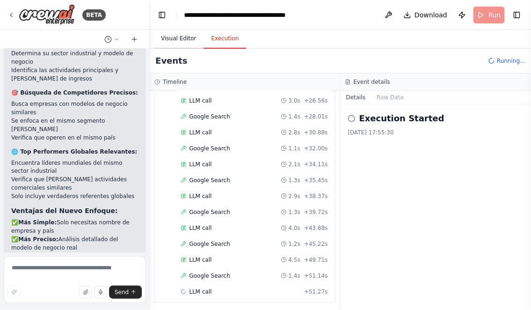
click at [180, 36] on button "Visual Editor" at bounding box center [179, 39] width 50 height 20
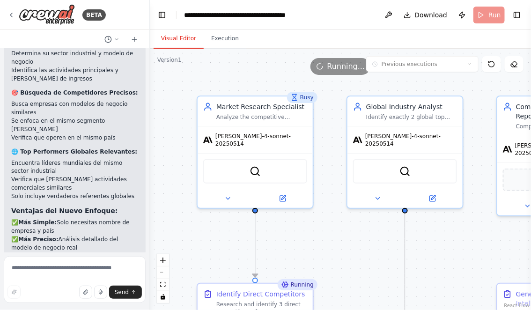
drag, startPoint x: 353, startPoint y: 267, endPoint x: 330, endPoint y: 175, distance: 94.6
click at [331, 175] on div ".deletable-edge-delete-btn { width: 20px; height: 20px; border: 0px solid #ffff…" at bounding box center [340, 179] width 381 height 261
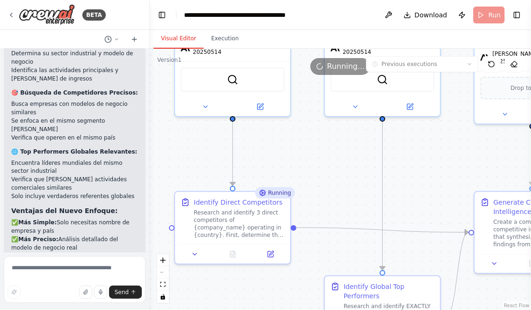
drag, startPoint x: 341, startPoint y: 194, endPoint x: 334, endPoint y: 155, distance: 40.4
click at [334, 155] on div ".deletable-edge-delete-btn { width: 20px; height: 20px; border: 0px solid #ffff…" at bounding box center [340, 179] width 381 height 261
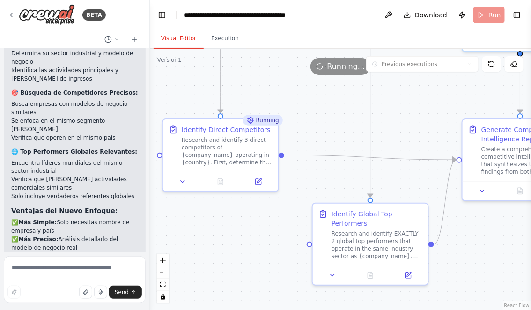
drag, startPoint x: 292, startPoint y: 272, endPoint x: 287, endPoint y: 237, distance: 35.5
click at [287, 237] on div ".deletable-edge-delete-btn { width: 20px; height: 20px; border: 0px solid #ffff…" at bounding box center [340, 179] width 381 height 261
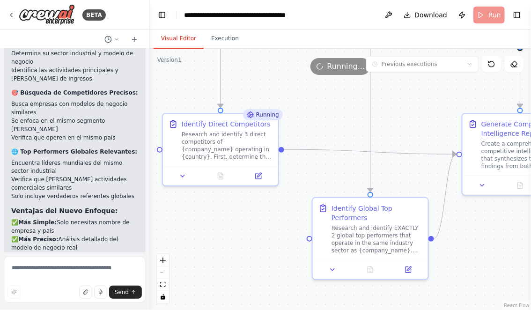
drag, startPoint x: 267, startPoint y: 240, endPoint x: 267, endPoint y: 220, distance: 19.7
click at [267, 220] on div ".deletable-edge-delete-btn { width: 20px; height: 20px; border: 0px solid #ffff…" at bounding box center [340, 179] width 381 height 261
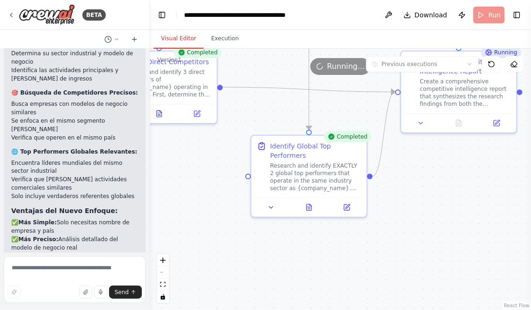
drag, startPoint x: 467, startPoint y: 262, endPoint x: 403, endPoint y: 215, distance: 79.1
click at [403, 215] on div ".deletable-edge-delete-btn { width: 20px; height: 20px; border: 0px solid #ffff…" at bounding box center [340, 179] width 381 height 261
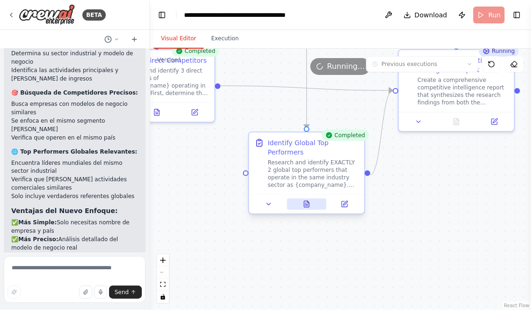
click at [304, 203] on icon at bounding box center [306, 204] width 5 height 6
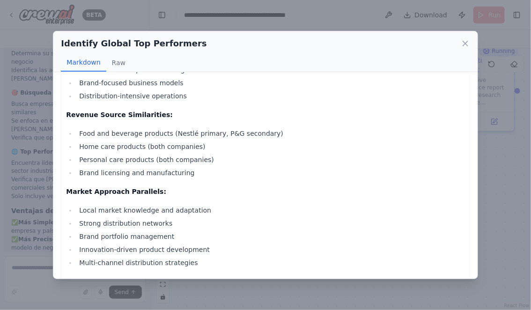
scroll to position [1169, 0]
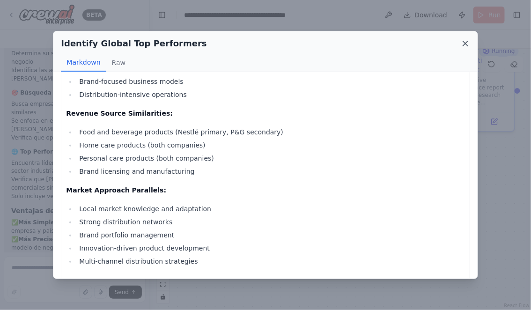
click at [467, 44] on icon at bounding box center [465, 43] width 9 height 9
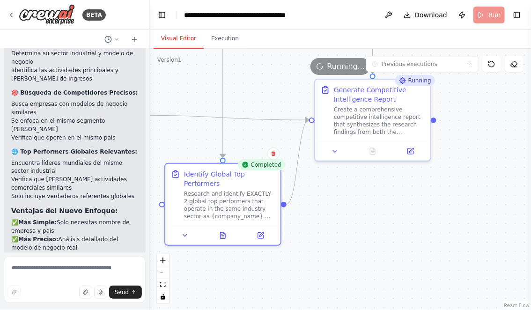
drag, startPoint x: 457, startPoint y: 220, endPoint x: 369, endPoint y: 252, distance: 93.4
click at [370, 251] on div ".deletable-edge-delete-btn { width: 20px; height: 20px; border: 0px solid #ffff…" at bounding box center [340, 179] width 381 height 261
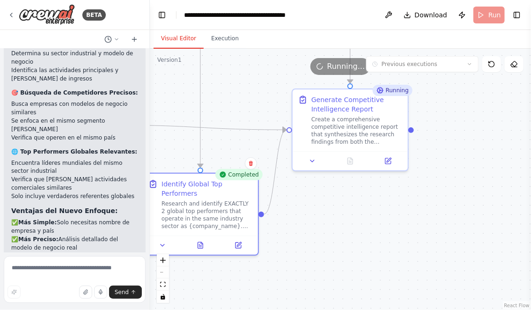
drag, startPoint x: 388, startPoint y: 228, endPoint x: 369, endPoint y: 236, distance: 20.8
click at [369, 236] on div ".deletable-edge-delete-btn { width: 20px; height: 20px; border: 0px solid #ffff…" at bounding box center [340, 179] width 381 height 261
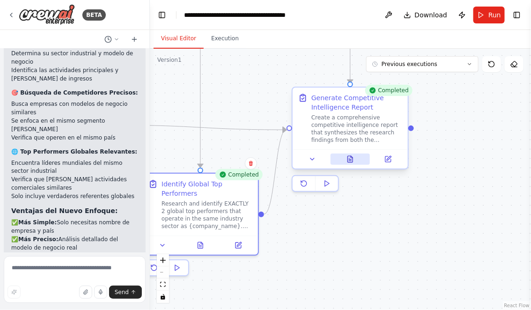
click at [352, 159] on icon at bounding box center [350, 159] width 5 height 6
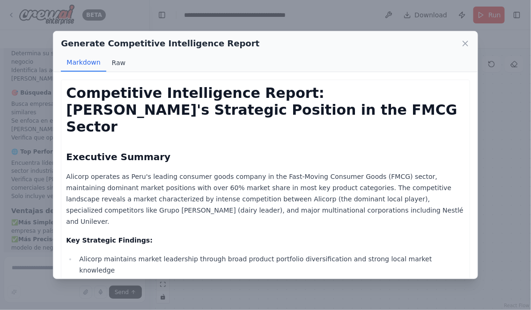
click at [115, 59] on button "Raw" at bounding box center [118, 63] width 25 height 18
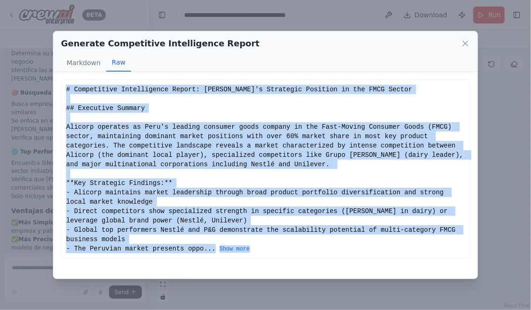
drag, startPoint x: 67, startPoint y: 89, endPoint x: 272, endPoint y: 254, distance: 263.1
click at [272, 254] on div "# Competitive Intelligence Report: Alicorp's Strategic Position in the FMCG Sec…" at bounding box center [265, 169] width 409 height 179
click at [239, 244] on div "# Competitive Intelligence Report: Alicorp's Strategic Position in the FMCG Sec…" at bounding box center [265, 169] width 399 height 169
drag, startPoint x: 66, startPoint y: 88, endPoint x: 262, endPoint y: 254, distance: 256.6
click at [262, 254] on div "# Competitive Intelligence Report: Alicorp's Strategic Position in the FMCG Sec…" at bounding box center [265, 169] width 409 height 179
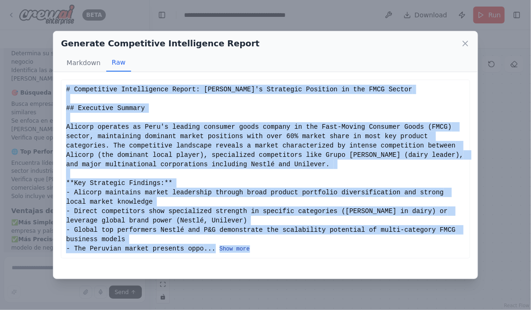
click at [238, 249] on button "Show more" at bounding box center [235, 248] width 30 height 7
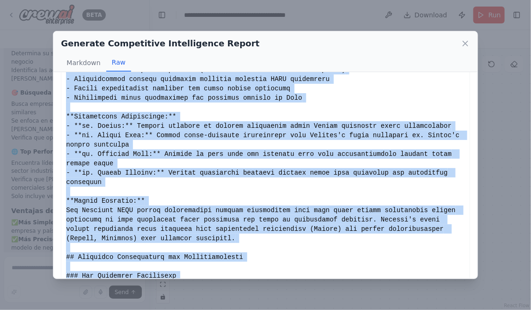
scroll to position [1426, 0]
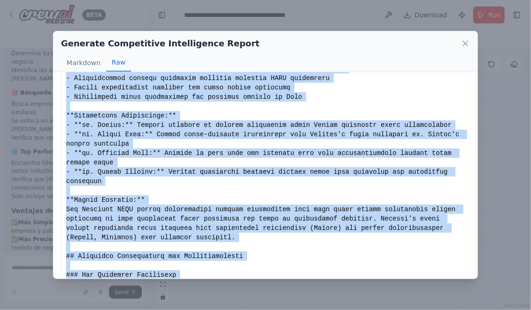
copy div "# Competitive Intelligence Report: Alicorp's Strategic Position in the FMCG Sec…"
click at [467, 39] on icon at bounding box center [465, 43] width 9 height 9
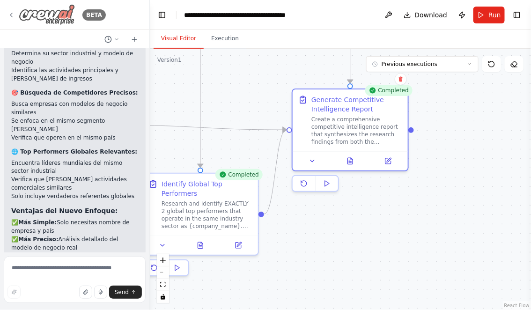
click at [11, 15] on icon at bounding box center [10, 14] width 7 height 7
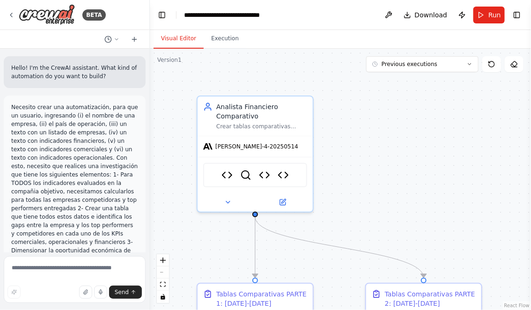
scroll to position [11569, 0]
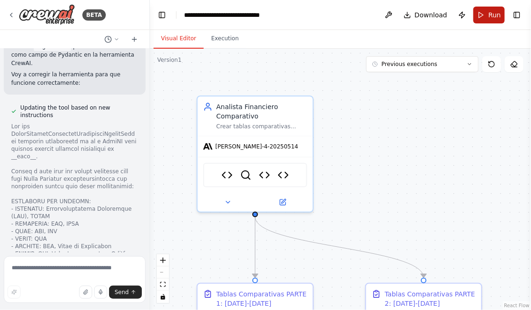
click at [487, 15] on button "Run" at bounding box center [489, 15] width 31 height 17
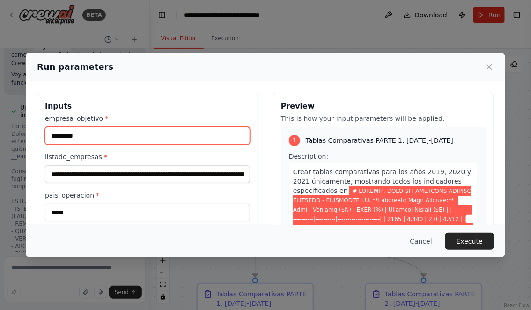
click at [88, 137] on input "*********" at bounding box center [147, 136] width 205 height 18
type input "*******"
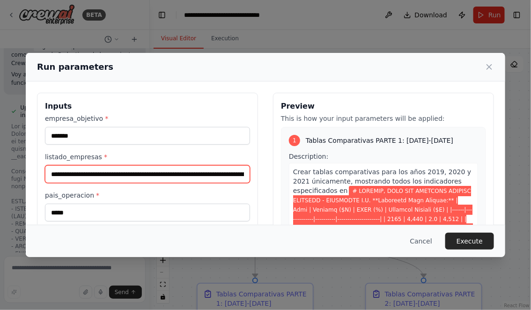
click at [52, 176] on input "listado_empresas *" at bounding box center [147, 174] width 205 height 18
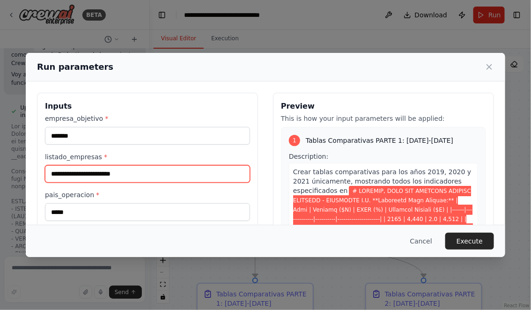
scroll to position [0, 0]
paste input "**********"
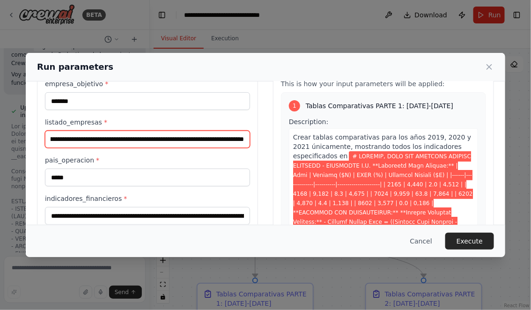
scroll to position [37, 0]
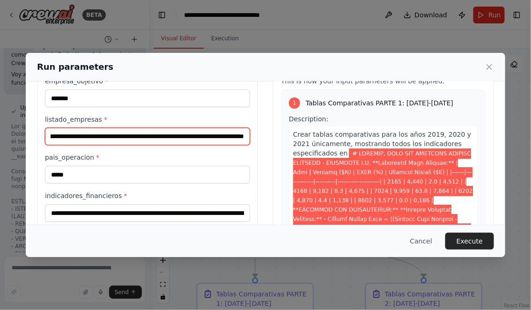
type input "**********"
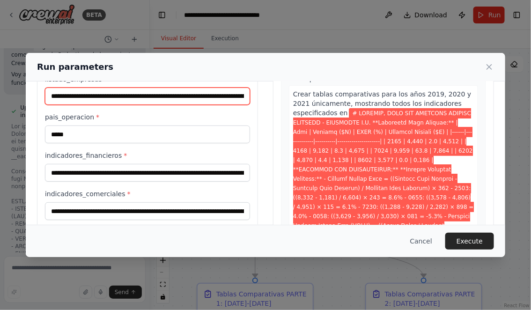
scroll to position [83, 0]
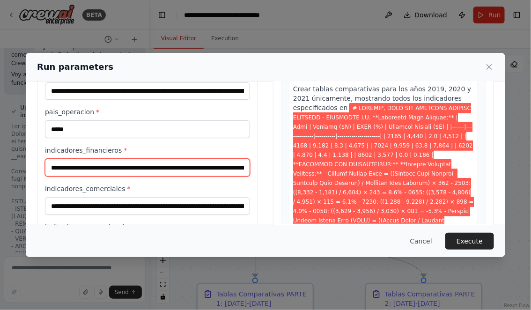
click at [51, 168] on input "indicadores_financieros *" at bounding box center [147, 168] width 205 height 18
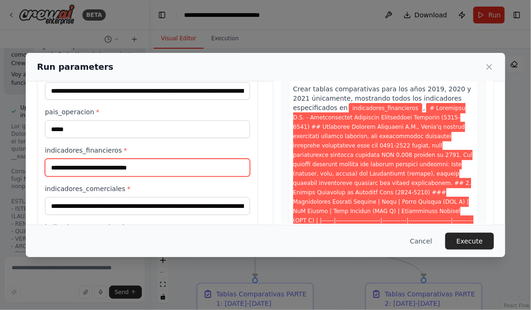
scroll to position [0, 0]
paste input "**********"
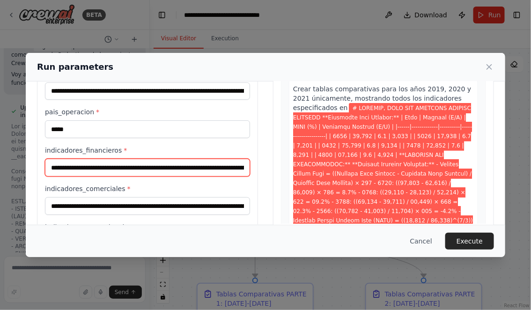
click at [198, 170] on input "indicadores_financieros *" at bounding box center [147, 168] width 205 height 18
paste input "**********"
type input "**********"
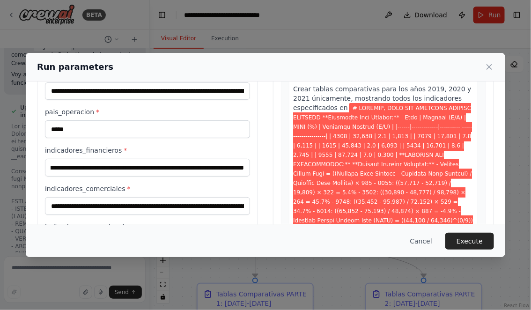
scroll to position [0, 0]
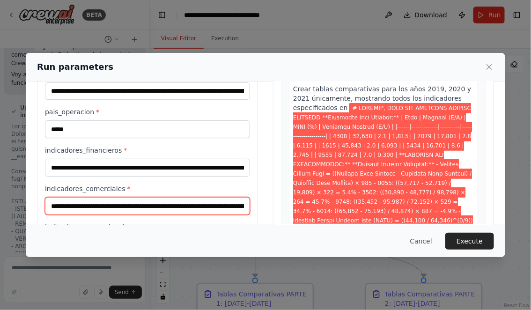
click at [51, 204] on input "indicadores_comerciales *" at bounding box center [147, 206] width 205 height 18
paste input "**********"
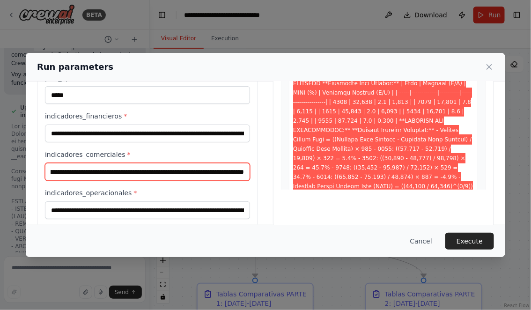
scroll to position [129, 0]
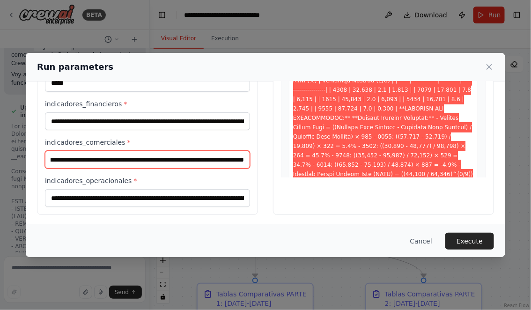
type input "**********"
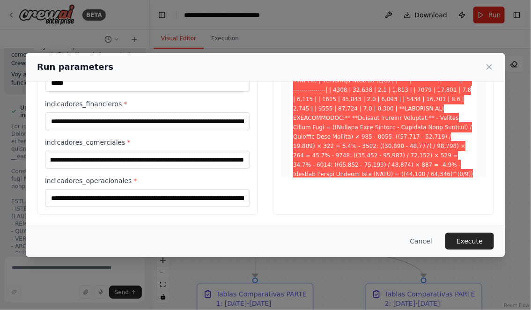
scroll to position [0, 0]
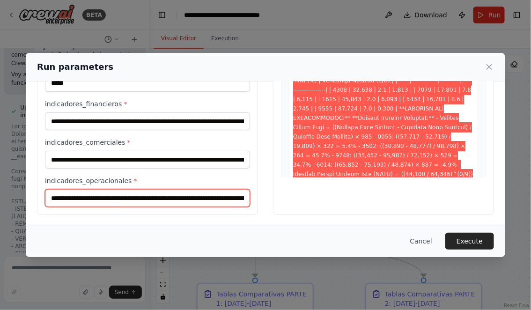
click at [52, 195] on input "indicadores_operacionales *" at bounding box center [147, 198] width 205 height 18
paste input "**********"
type input "**********"
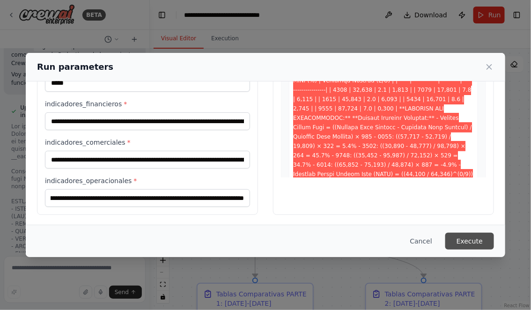
click at [475, 240] on button "Execute" at bounding box center [469, 241] width 49 height 17
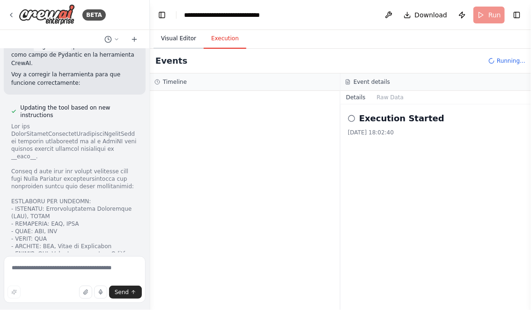
click at [188, 39] on button "Visual Editor" at bounding box center [179, 39] width 50 height 20
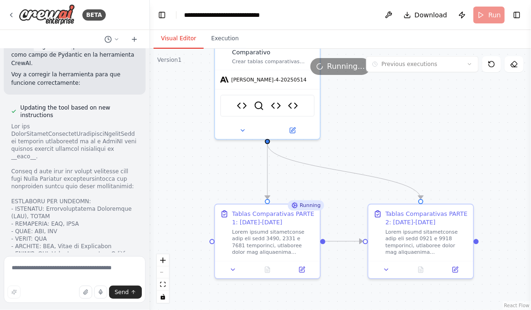
drag, startPoint x: 433, startPoint y: 169, endPoint x: 429, endPoint y: 96, distance: 72.8
click at [429, 97] on div ".deletable-edge-delete-btn { width: 20px; height: 20px; border: 0px solid #ffff…" at bounding box center [340, 179] width 381 height 261
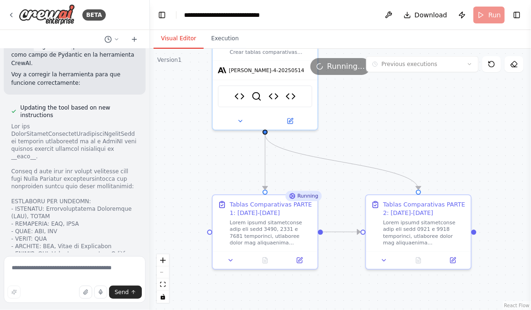
drag, startPoint x: 469, startPoint y: 140, endPoint x: 460, endPoint y: 111, distance: 30.7
click at [460, 110] on div ".deletable-edge-delete-btn { width: 20px; height: 20px; border: 0px solid #ffff…" at bounding box center [340, 179] width 381 height 261
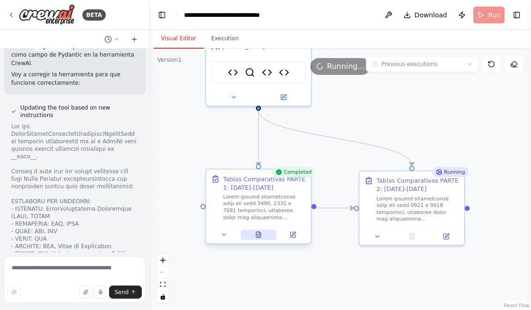
click at [257, 237] on icon at bounding box center [258, 235] width 5 height 6
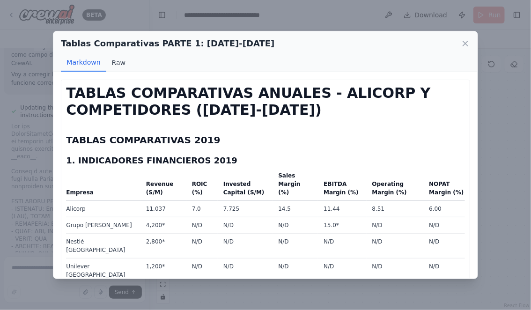
click at [120, 63] on button "Raw" at bounding box center [118, 63] width 25 height 18
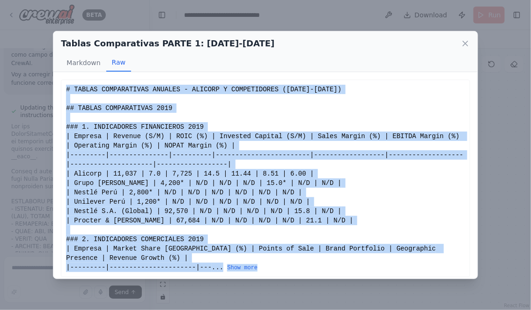
scroll to position [5, 0]
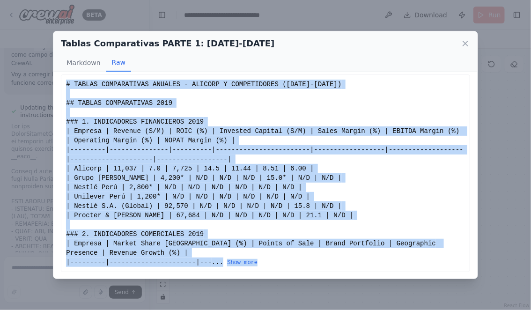
drag, startPoint x: 67, startPoint y: 89, endPoint x: 274, endPoint y: 292, distance: 290.8
click at [274, 292] on div "Tablas Comparativas PARTE 1: 2019-2021 Markdown Raw TABLAS COMPARATIVAS ANUALES…" at bounding box center [265, 155] width 531 height 310
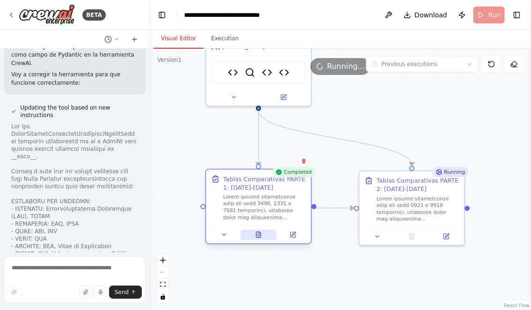
click at [259, 236] on icon at bounding box center [259, 236] width 2 height 0
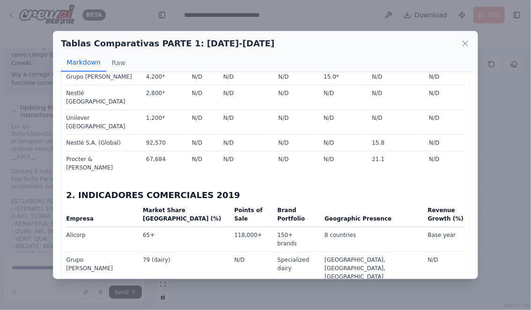
scroll to position [0, 0]
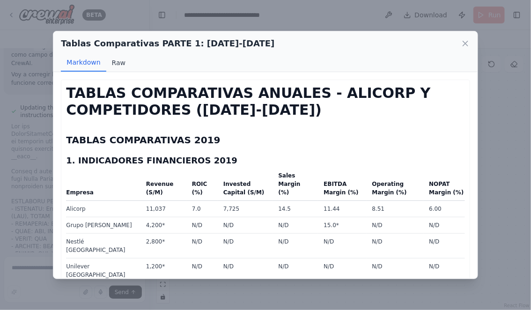
click at [115, 61] on button "Raw" at bounding box center [118, 63] width 25 height 18
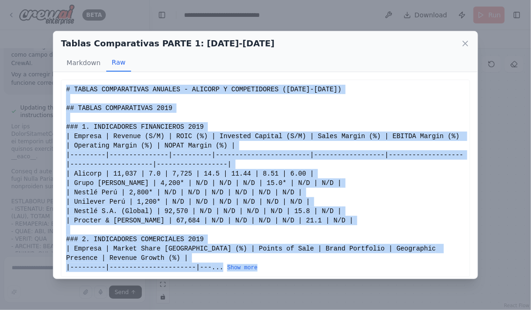
scroll to position [5, 0]
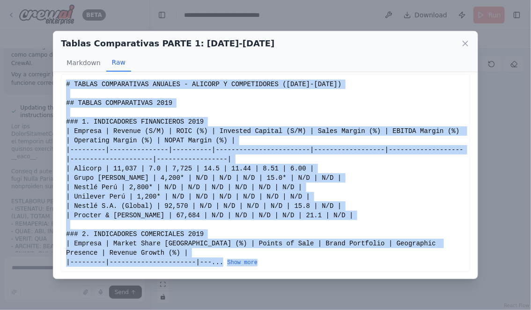
drag, startPoint x: 67, startPoint y: 90, endPoint x: 281, endPoint y: 263, distance: 275.5
click at [253, 262] on button "Show more" at bounding box center [242, 262] width 30 height 7
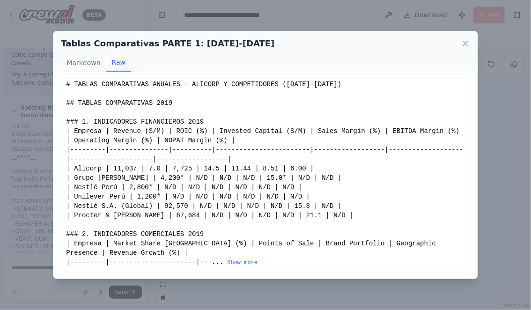
copy div "# TABLAS COMPARATIVAS ANUALES - ALICORP Y COMPETIDORES (2019-2021) ## TABLAS CO…"
drag, startPoint x: 67, startPoint y: 81, endPoint x: 265, endPoint y: 262, distance: 267.9
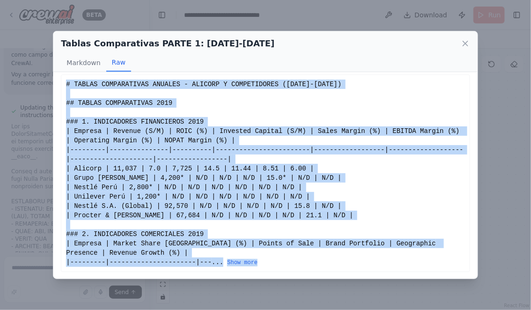
drag, startPoint x: 67, startPoint y: 83, endPoint x: 277, endPoint y: 259, distance: 273.9
click at [247, 259] on button "Show more" at bounding box center [242, 262] width 30 height 7
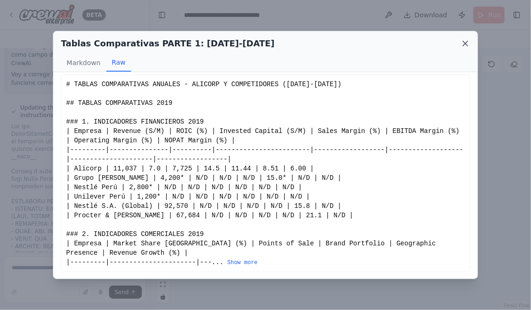
click at [465, 42] on icon at bounding box center [465, 43] width 9 height 9
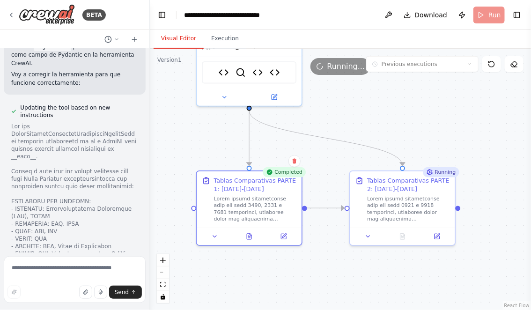
drag, startPoint x: 356, startPoint y: 263, endPoint x: 317, endPoint y: 263, distance: 39.3
click at [317, 263] on div ".deletable-edge-delete-btn { width: 20px; height: 20px; border: 0px solid #ffff…" at bounding box center [340, 179] width 381 height 261
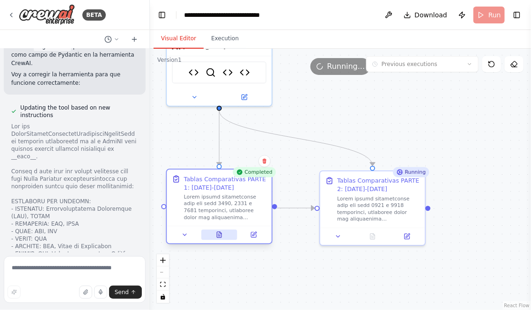
click at [220, 233] on icon at bounding box center [221, 233] width 2 height 2
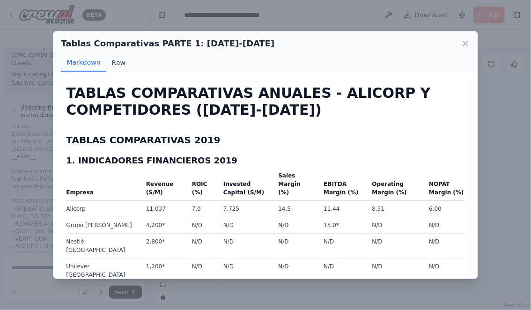
click at [116, 64] on button "Raw" at bounding box center [118, 63] width 25 height 18
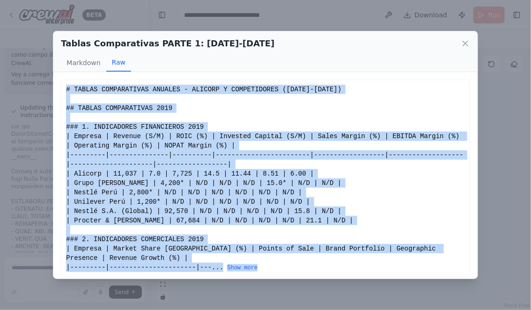
drag, startPoint x: 66, startPoint y: 89, endPoint x: 312, endPoint y: 266, distance: 302.7
click at [312, 266] on div "# TABLAS COMPARATIVAS ANUALES - ALICORP Y COMPETIDORES (2019-2021) ## TABLAS CO…" at bounding box center [265, 178] width 399 height 187
click at [255, 263] on div "# TABLAS COMPARATIVAS ANUALES - ALICORP Y COMPETIDORES (2019-2021) ## TABLAS CO…" at bounding box center [265, 178] width 399 height 187
drag, startPoint x: 67, startPoint y: 90, endPoint x: 275, endPoint y: 269, distance: 274.3
click at [275, 269] on div "# TABLAS COMPARATIVAS ANUALES - ALICORP Y COMPETIDORES (2019-2021) ## TABLAS CO…" at bounding box center [265, 178] width 399 height 187
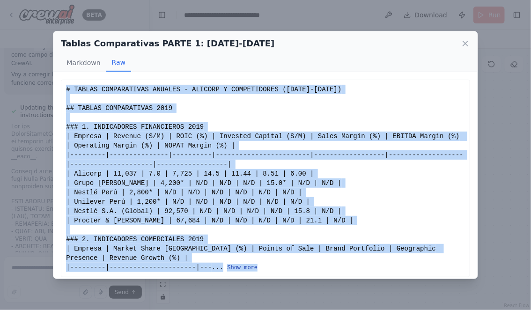
click at [247, 265] on button "Show more" at bounding box center [242, 267] width 30 height 7
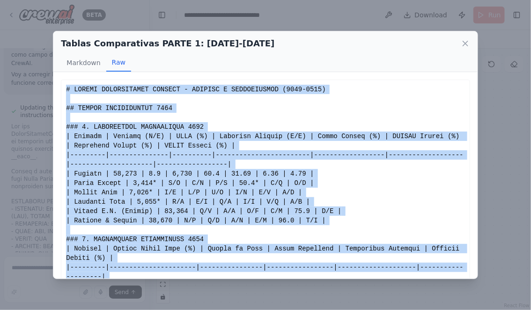
copy div "# TABLAS COMPARATIVAS ANUALES - ALICORP Y COMPETIDORES (2019-2021) ## TABLAS CO…"
click at [468, 44] on icon at bounding box center [465, 43] width 9 height 9
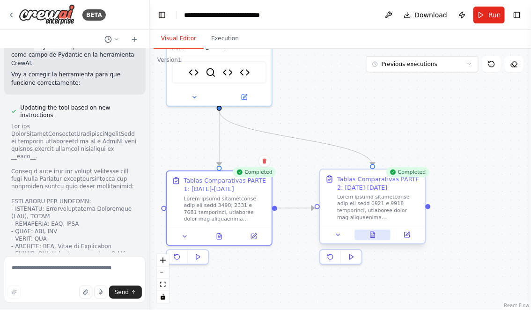
click at [374, 239] on button at bounding box center [373, 235] width 36 height 10
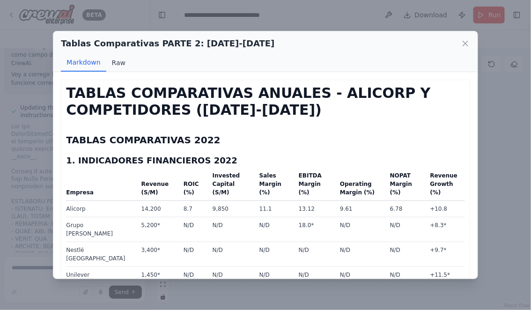
click at [112, 57] on button "Raw" at bounding box center [118, 63] width 25 height 18
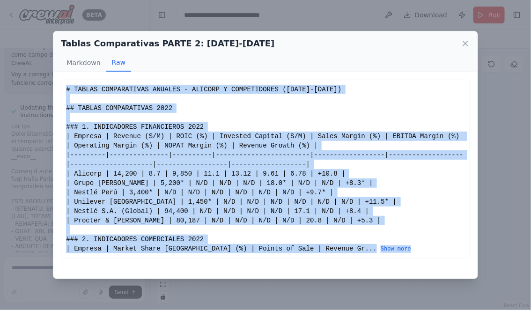
drag, startPoint x: 66, startPoint y: 89, endPoint x: 338, endPoint y: 257, distance: 319.7
click at [338, 257] on div "# TABLAS COMPARATIVAS ANUALES - ALICORP Y COMPETIDORES (2022-2023) ## TABLAS CO…" at bounding box center [265, 169] width 409 height 179
click at [381, 247] on button "Show more" at bounding box center [396, 248] width 30 height 7
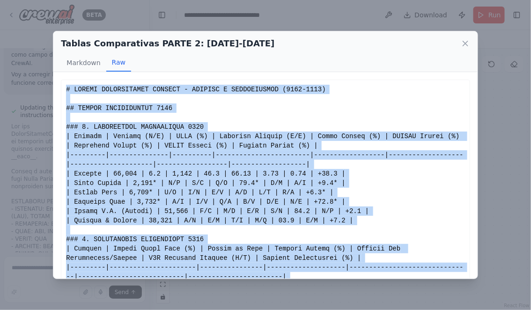
copy div "# TABLAS COMPARATIVAS ANUALES - ALICORP Y COMPETIDORES (2022-2023) ## TABLAS CO…"
click at [467, 44] on icon at bounding box center [465, 43] width 5 height 5
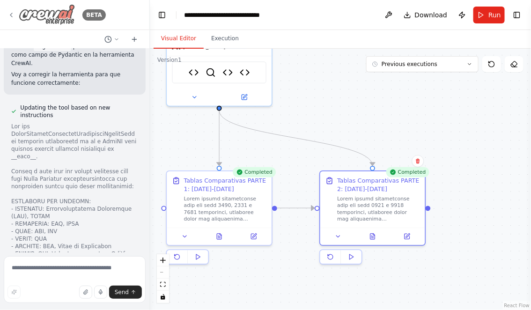
click at [14, 15] on icon at bounding box center [10, 14] width 7 height 7
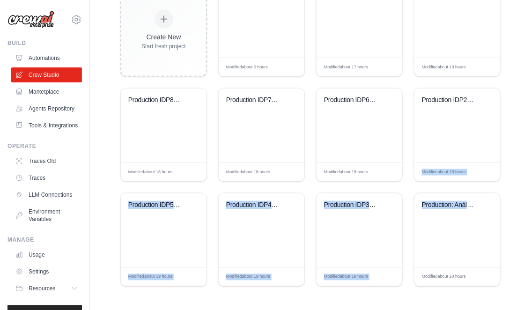
drag, startPoint x: 515, startPoint y: 139, endPoint x: 505, endPoint y: 189, distance: 50.6
click at [506, 192] on div "**********" at bounding box center [310, 17] width 411 height 569
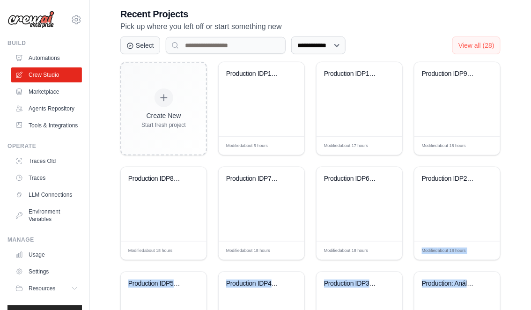
scroll to position [197, 0]
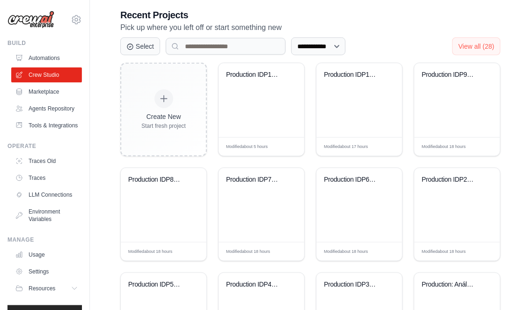
click at [513, 156] on div "**********" at bounding box center [310, 97] width 411 height 569
click at [433, 106] on div "Production IDP9: Top Down compariso..." at bounding box center [458, 100] width 86 height 74
click at [465, 102] on div "Production IDP9: Top Down compariso..." at bounding box center [458, 100] width 86 height 74
click at [350, 108] on div "Production IDP10: Initiatives and B..." at bounding box center [360, 100] width 86 height 74
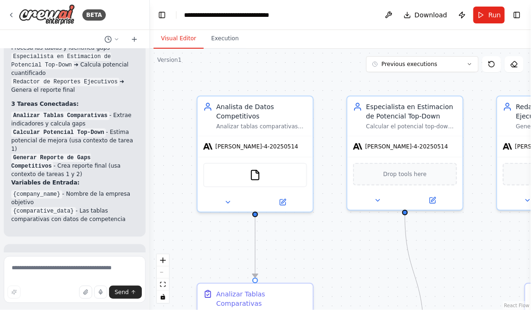
scroll to position [1578, 0]
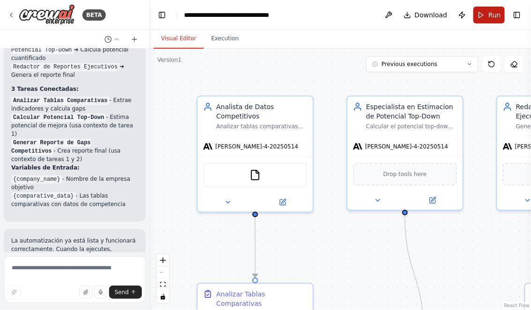
click at [490, 19] on span "Run" at bounding box center [495, 14] width 13 height 9
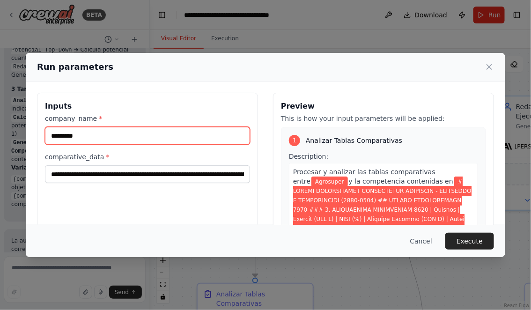
click at [96, 139] on input "*********" at bounding box center [147, 136] width 205 height 18
type input "*******"
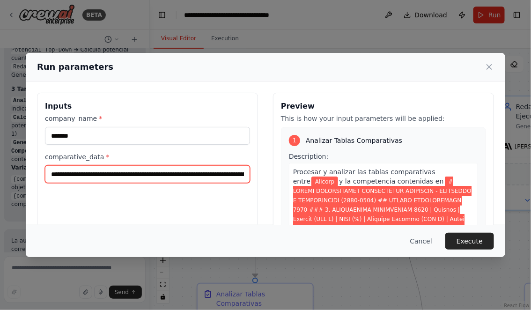
click at [77, 176] on input "comparative_data *" at bounding box center [147, 174] width 205 height 18
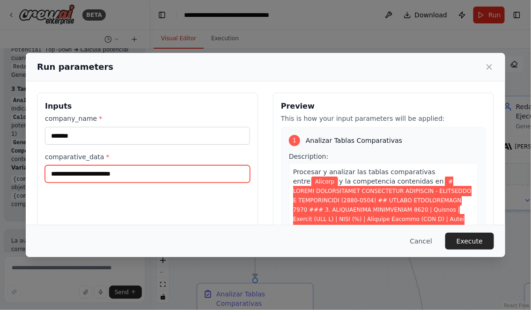
scroll to position [0, 0]
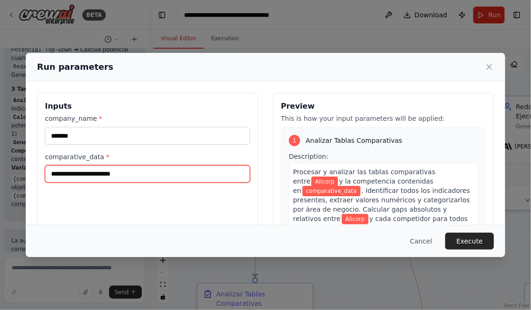
paste input "**********"
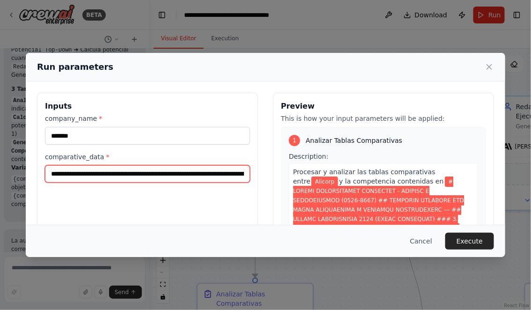
scroll to position [0, 42613]
type input "**********"
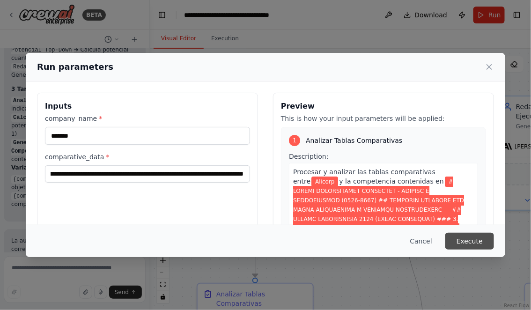
scroll to position [0, 0]
click at [474, 241] on button "Execute" at bounding box center [469, 241] width 49 height 17
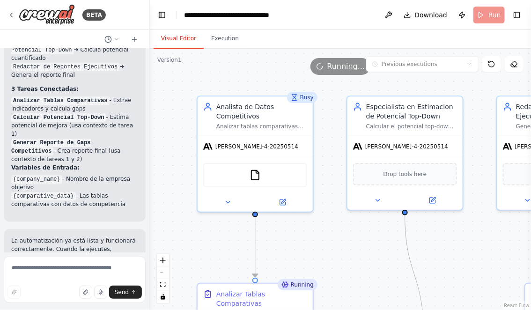
click at [175, 32] on button "Visual Editor" at bounding box center [179, 39] width 50 height 20
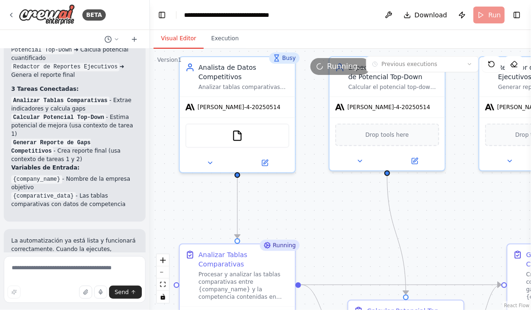
drag, startPoint x: 345, startPoint y: 254, endPoint x: 327, endPoint y: 214, distance: 44.2
click at [327, 214] on div ".deletable-edge-delete-btn { width: 20px; height: 20px; border: 0px solid #ffff…" at bounding box center [340, 179] width 381 height 261
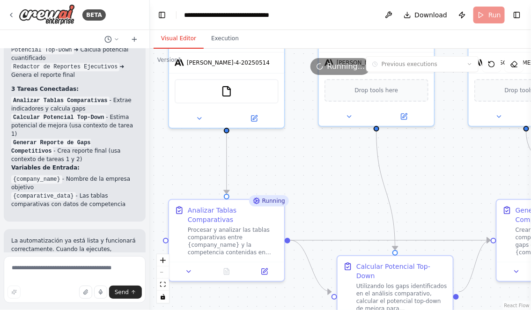
drag, startPoint x: 343, startPoint y: 233, endPoint x: 333, endPoint y: 189, distance: 44.8
click at [333, 189] on div ".deletable-edge-delete-btn { width: 20px; height: 20px; border: 0px solid #ffff…" at bounding box center [340, 179] width 381 height 261
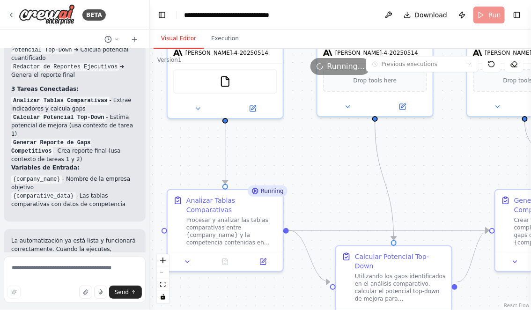
drag, startPoint x: 333, startPoint y: 190, endPoint x: 325, endPoint y: 146, distance: 44.8
click at [325, 144] on div ".deletable-edge-delete-btn { width: 20px; height: 20px; border: 0px solid #ffff…" at bounding box center [340, 179] width 381 height 261
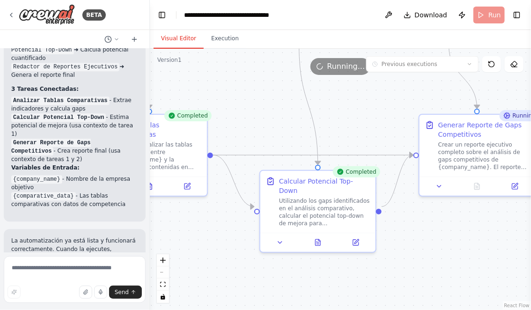
drag, startPoint x: 318, startPoint y: 146, endPoint x: 231, endPoint y: 105, distance: 95.1
click at [231, 106] on div ".deletable-edge-delete-btn { width: 20px; height: 20px; border: 0px solid #ffff…" at bounding box center [340, 179] width 381 height 261
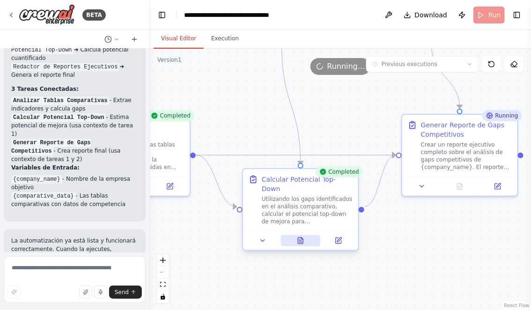
click at [303, 237] on icon at bounding box center [300, 240] width 5 height 6
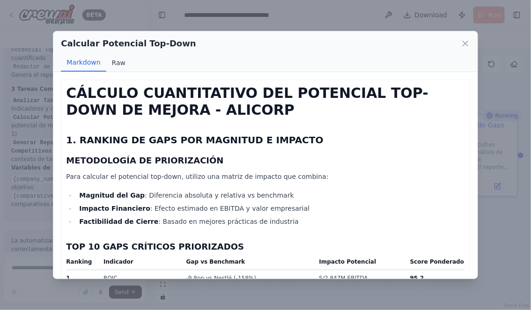
click at [122, 62] on button "Raw" at bounding box center [118, 63] width 25 height 18
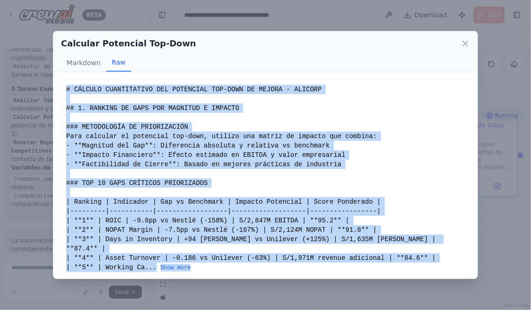
drag, startPoint x: 67, startPoint y: 89, endPoint x: 212, endPoint y: 259, distance: 223.2
click at [212, 259] on div "# CÁLCULO CUANTITATIVO DEL POTENCIAL TOP-DOWN DE MEJORA - ALICORP ## 1. RANKING…" at bounding box center [265, 178] width 399 height 187
click at [182, 264] on button "Show more" at bounding box center [176, 267] width 30 height 7
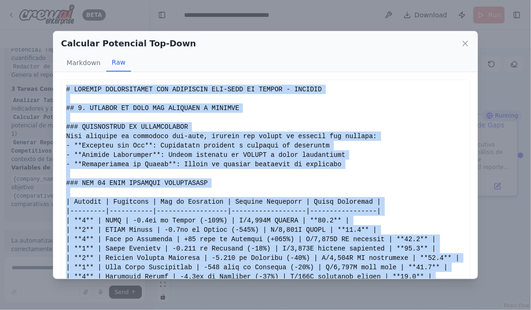
copy div "# CÁLCULO CUANTITATIVO DEL POTENCIAL TOP-DOWN DE MEJORA - ALICORP ## 1. RANKING…"
click at [467, 41] on icon at bounding box center [465, 43] width 9 height 9
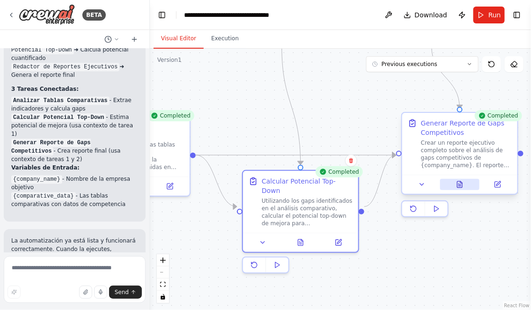
click at [462, 189] on button at bounding box center [460, 184] width 40 height 11
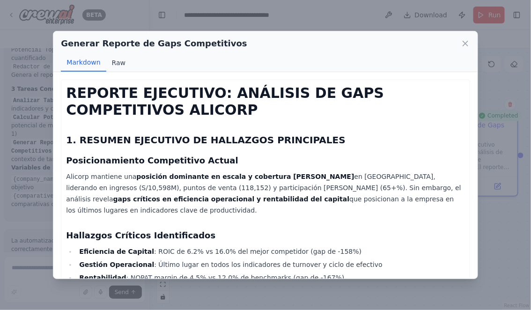
click at [118, 67] on button "Raw" at bounding box center [118, 63] width 25 height 18
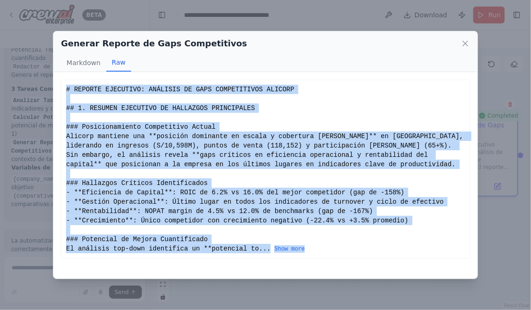
drag, startPoint x: 66, startPoint y: 89, endPoint x: 325, endPoint y: 248, distance: 303.7
click at [325, 248] on div "# REPORTE EJECUTIVO: ANÁLISIS DE GAPS COMPETITIVOS ALICORP ## 1. RESUMEN EJECUT…" at bounding box center [265, 169] width 399 height 169
click at [300, 249] on button "Show more" at bounding box center [289, 248] width 30 height 7
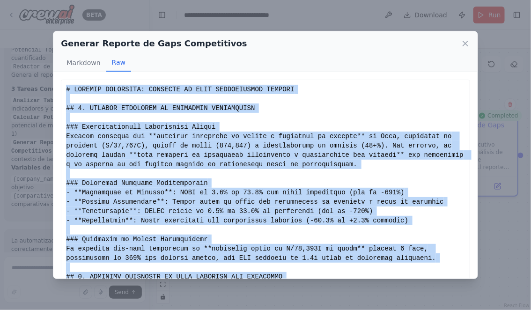
copy div "# REPORTE EJECUTIVO: ANÁLISIS DE GAPS COMPETITIVOS ALICORP ## 1. RESUMEN EJECUT…"
click at [464, 43] on icon at bounding box center [465, 43] width 9 height 9
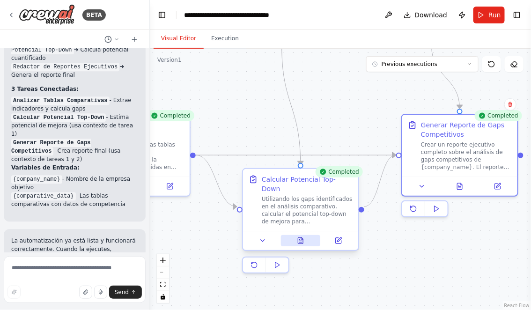
click at [305, 235] on button at bounding box center [301, 240] width 40 height 11
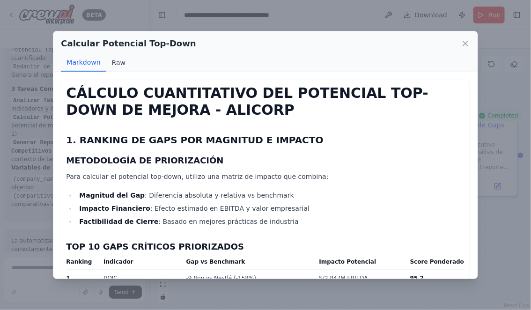
click at [117, 66] on button "Raw" at bounding box center [118, 63] width 25 height 18
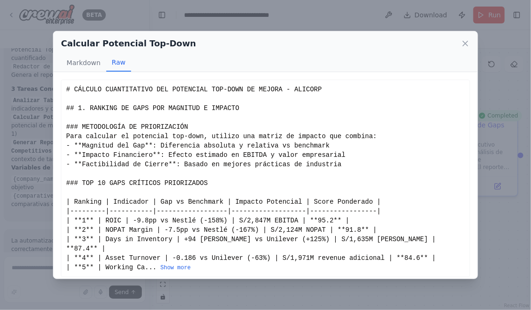
click at [67, 90] on div "# CÁLCULO CUANTITATIVO DEL POTENCIAL TOP-DOWN DE MEJORA - ALICORP ## 1. RANKING…" at bounding box center [265, 178] width 399 height 187
click at [179, 264] on button "Show more" at bounding box center [176, 267] width 30 height 7
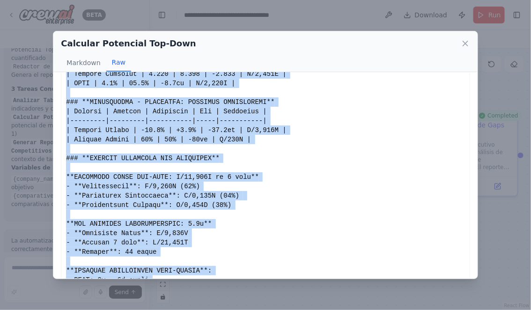
scroll to position [1766, 0]
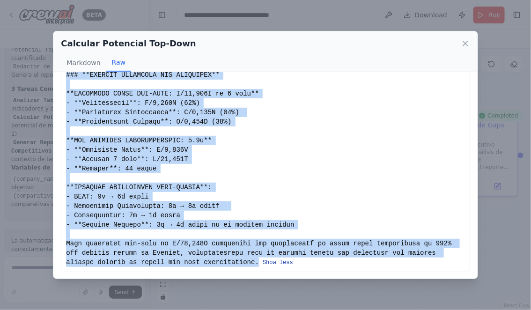
drag, startPoint x: 67, startPoint y: 90, endPoint x: 263, endPoint y: 265, distance: 262.8
copy div "# CÁLCULO CUANTITATIVO DEL POTENCIAL TOP-DOWN DE MEJORA - ALICORP ## 1. RANKING…"
click at [464, 42] on icon at bounding box center [465, 43] width 5 height 5
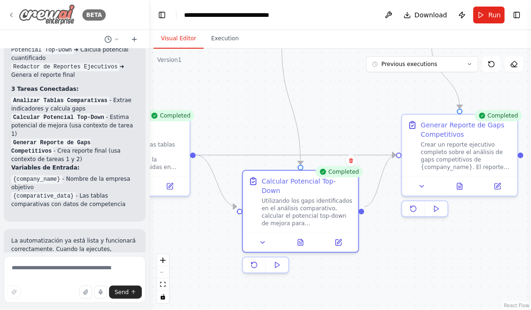
click at [14, 15] on icon at bounding box center [10, 14] width 7 height 7
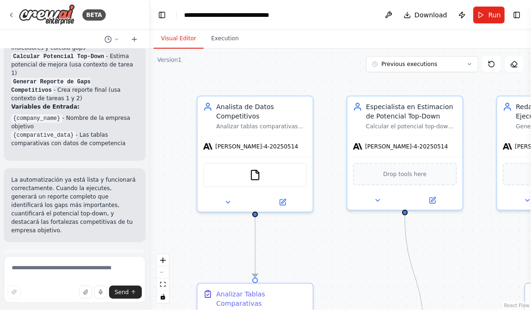
scroll to position [1654, 0]
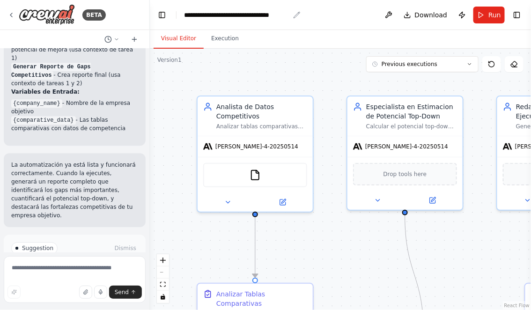
click at [253, 14] on div "**********" at bounding box center [236, 14] width 105 height 9
click at [266, 83] on div ".deletable-edge-delete-btn { width: 20px; height: 20px; border: 0px solid #ffff…" at bounding box center [340, 179] width 381 height 261
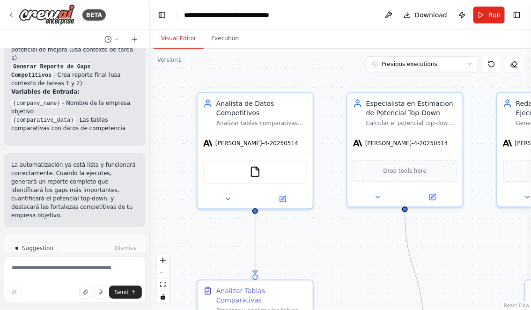
drag, startPoint x: 377, startPoint y: 253, endPoint x: 373, endPoint y: 235, distance: 18.6
click at [373, 235] on div ".deletable-edge-delete-btn { width: 20px; height: 20px; border: 0px solid #ffff…" at bounding box center [340, 179] width 381 height 261
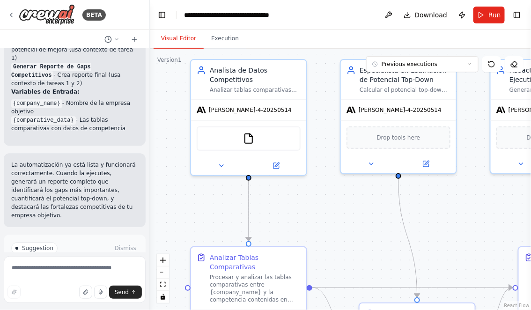
drag, startPoint x: 373, startPoint y: 235, endPoint x: 359, endPoint y: 180, distance: 56.5
click at [360, 180] on div ".deletable-edge-delete-btn { width: 20px; height: 20px; border: 0px solid #ffff…" at bounding box center [340, 179] width 381 height 261
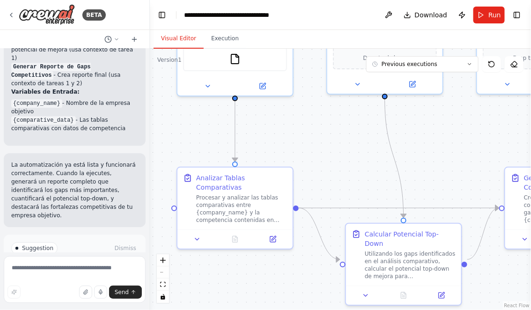
drag, startPoint x: 361, startPoint y: 216, endPoint x: 357, endPoint y: 174, distance: 42.3
click at [357, 174] on div ".deletable-edge-delete-btn { width: 20px; height: 20px; border: 0px solid #ffff…" at bounding box center [340, 179] width 381 height 261
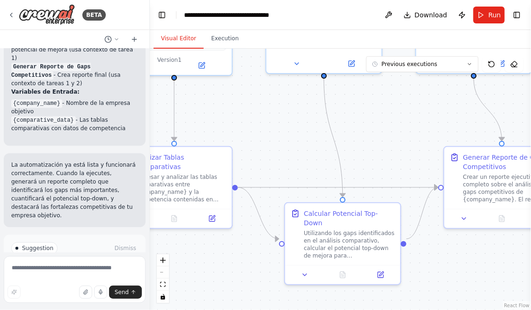
drag, startPoint x: 357, startPoint y: 174, endPoint x: 323, endPoint y: 185, distance: 35.7
click at [324, 185] on div ".deletable-edge-delete-btn { width: 20px; height: 20px; border: 0px solid #ffff…" at bounding box center [340, 179] width 381 height 261
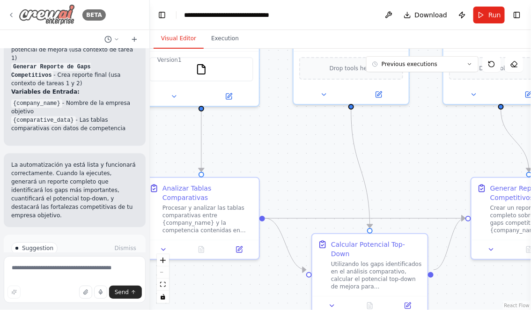
click at [13, 14] on icon at bounding box center [10, 14] width 7 height 7
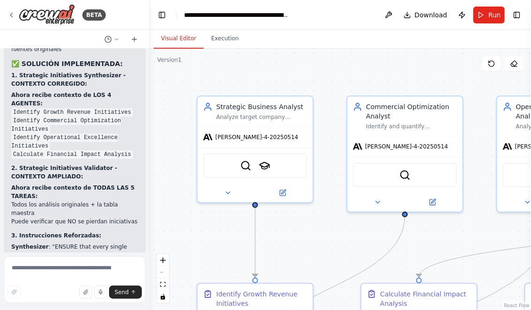
scroll to position [3691, 0]
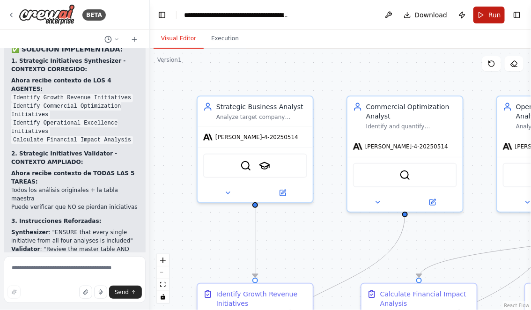
click at [490, 13] on span "Run" at bounding box center [495, 14] width 13 height 9
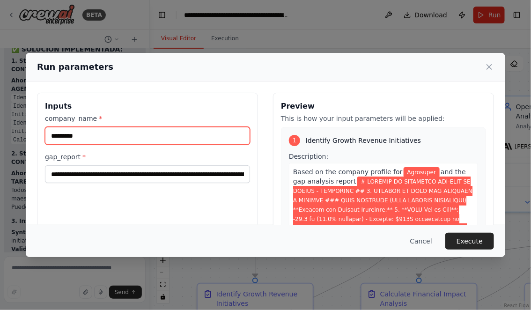
click at [94, 137] on input "*********" at bounding box center [147, 136] width 205 height 18
type input "*******"
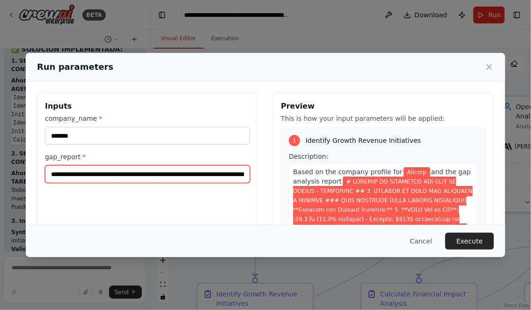
click at [50, 176] on input "gap_report *" at bounding box center [147, 174] width 205 height 18
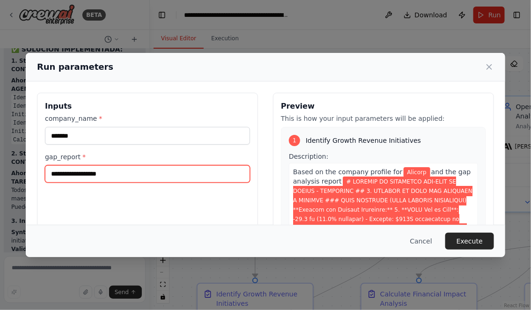
scroll to position [0, 0]
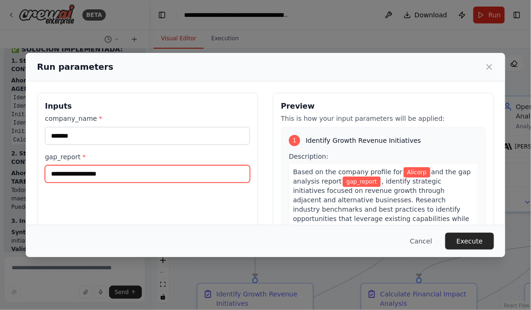
paste input "**********"
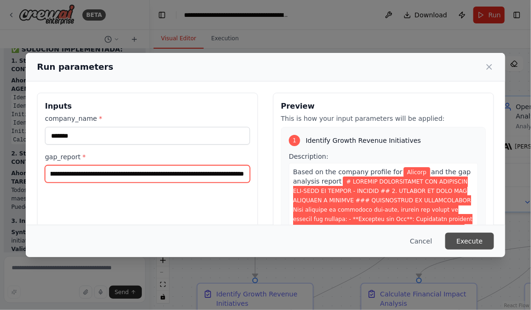
type input "**********"
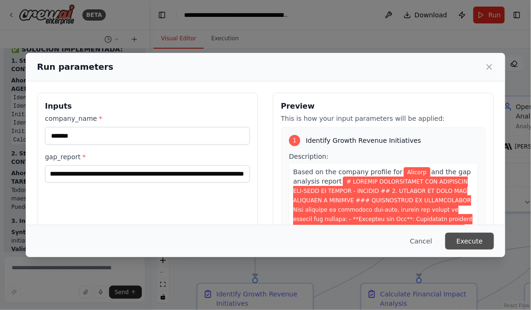
click at [475, 239] on button "Execute" at bounding box center [469, 241] width 49 height 17
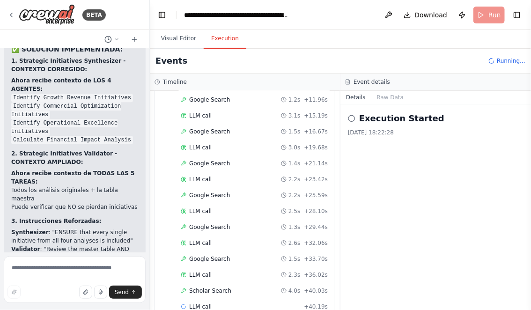
scroll to position [128, 0]
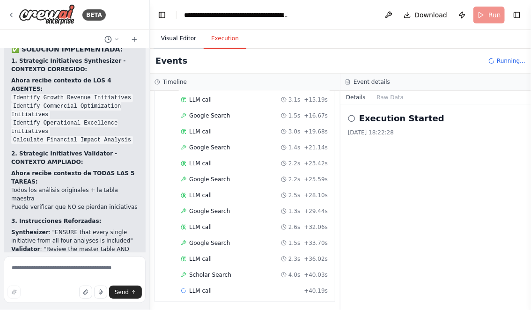
click at [178, 33] on button "Visual Editor" at bounding box center [179, 39] width 50 height 20
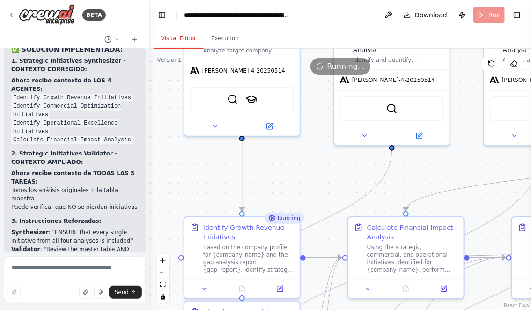
drag, startPoint x: 307, startPoint y: 256, endPoint x: 289, endPoint y: 173, distance: 84.3
click at [289, 174] on div ".deletable-edge-delete-btn { width: 20px; height: 20px; border: 0px solid #ffff…" at bounding box center [340, 179] width 381 height 261
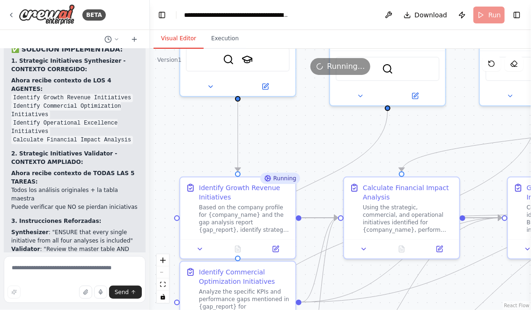
drag, startPoint x: 296, startPoint y: 161, endPoint x: 295, endPoint y: 95, distance: 66.5
click at [295, 93] on div ".deletable-edge-delete-btn { width: 20px; height: 20px; border: 0px solid #ffff…" at bounding box center [340, 179] width 381 height 261
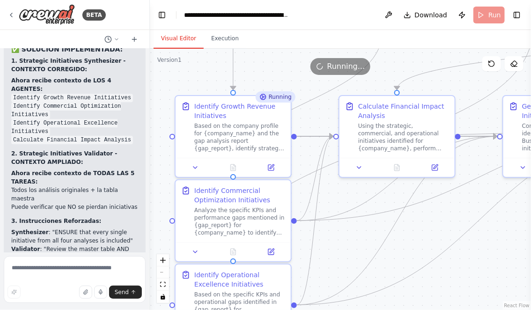
drag, startPoint x: 359, startPoint y: 279, endPoint x: 356, endPoint y: 242, distance: 37.6
click at [356, 242] on div ".deletable-edge-delete-btn { width: 20px; height: 20px; border: 0px solid #ffff…" at bounding box center [340, 179] width 381 height 261
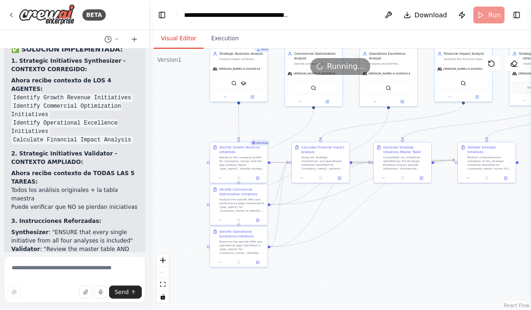
drag, startPoint x: 453, startPoint y: 275, endPoint x: 387, endPoint y: 246, distance: 71.9
click at [387, 246] on div ".deletable-edge-delete-btn { width: 20px; height: 20px; border: 0px solid #ffff…" at bounding box center [340, 179] width 381 height 261
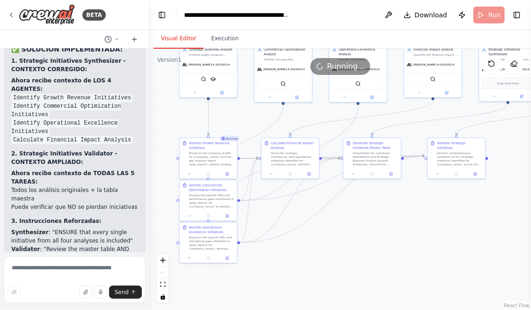
drag, startPoint x: 376, startPoint y: 243, endPoint x: 355, endPoint y: 242, distance: 21.1
click at [355, 242] on div ".deletable-edge-delete-btn { width: 20px; height: 20px; border: 0px solid #ffff…" at bounding box center [340, 179] width 381 height 261
click at [206, 171] on button at bounding box center [209, 173] width 20 height 6
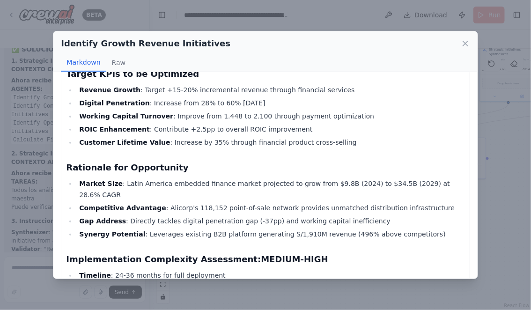
scroll to position [0, 0]
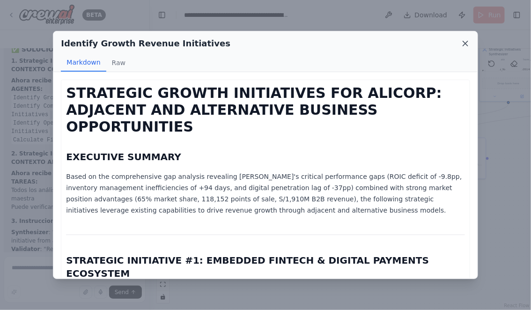
click at [464, 45] on icon at bounding box center [465, 43] width 5 height 5
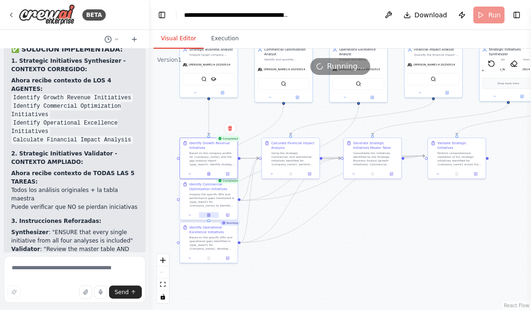
click at [210, 215] on icon at bounding box center [209, 216] width 4 height 4
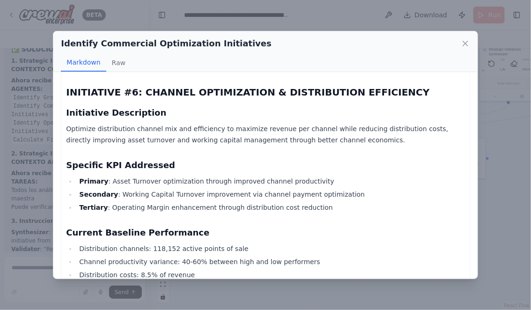
scroll to position [2599, 0]
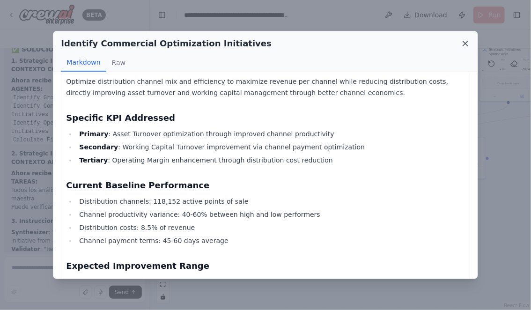
click at [466, 43] on icon at bounding box center [465, 43] width 5 height 5
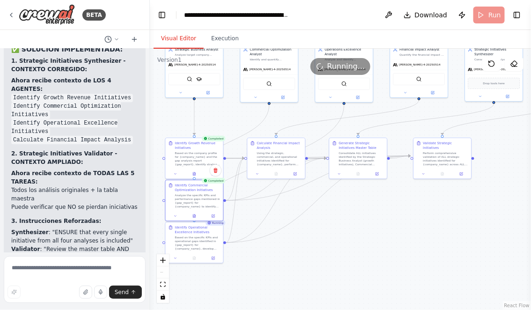
drag, startPoint x: 345, startPoint y: 253, endPoint x: 326, endPoint y: 252, distance: 19.2
click at [326, 252] on div ".deletable-edge-delete-btn { width: 20px; height: 20px; border: 0px solid #ffff…" at bounding box center [340, 179] width 381 height 261
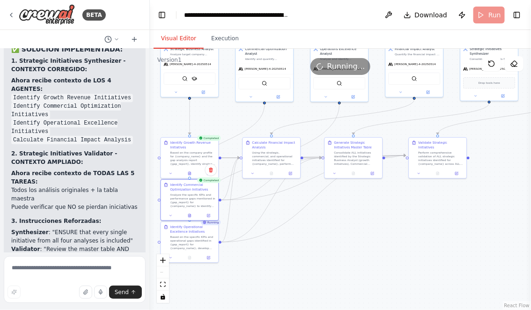
click at [327, 264] on div ".deletable-edge-delete-btn { width: 20px; height: 20px; border: 0px solid #ffff…" at bounding box center [340, 179] width 381 height 261
click at [191, 256] on icon at bounding box center [190, 257] width 4 height 4
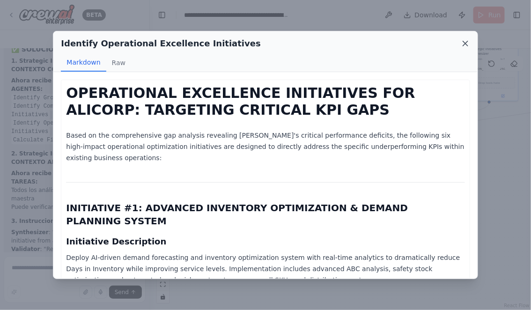
click at [467, 42] on icon at bounding box center [465, 43] width 5 height 5
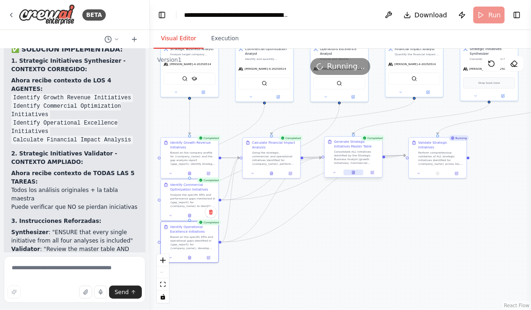
click at [351, 172] on button at bounding box center [354, 173] width 20 height 6
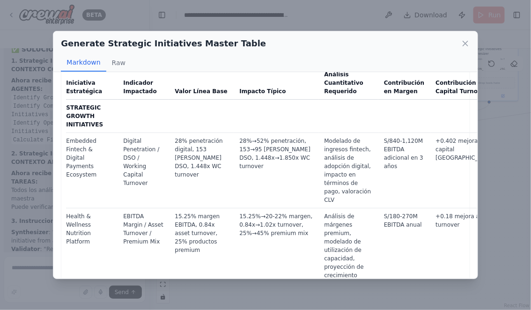
scroll to position [0, 0]
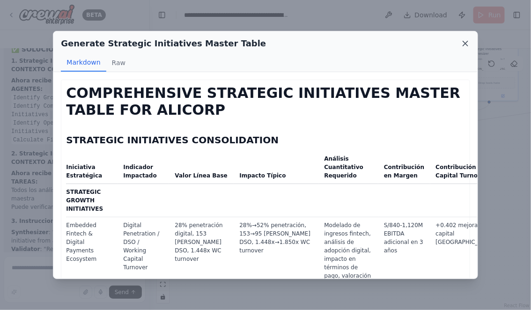
click at [462, 44] on icon at bounding box center [465, 43] width 9 height 9
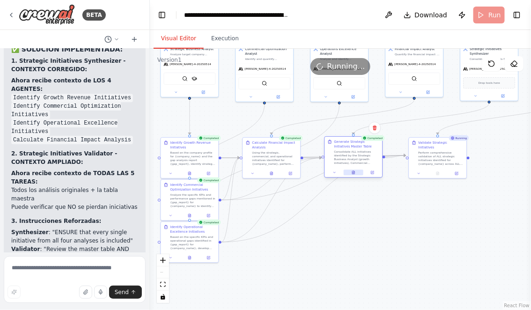
click at [354, 172] on icon at bounding box center [353, 172] width 2 height 3
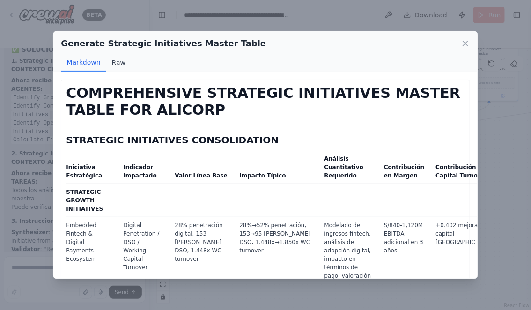
click at [118, 65] on button "Raw" at bounding box center [118, 63] width 25 height 18
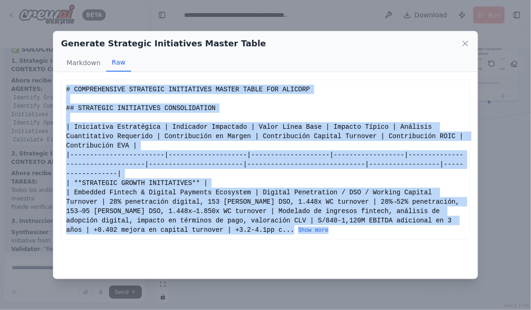
drag, startPoint x: 66, startPoint y: 89, endPoint x: 293, endPoint y: 230, distance: 266.7
click at [293, 230] on div "# COMPREHENSIVE STRATEGIC INITIATIVES MASTER TABLE FOR ALICORP ## STRATEGIC INI…" at bounding box center [265, 160] width 399 height 150
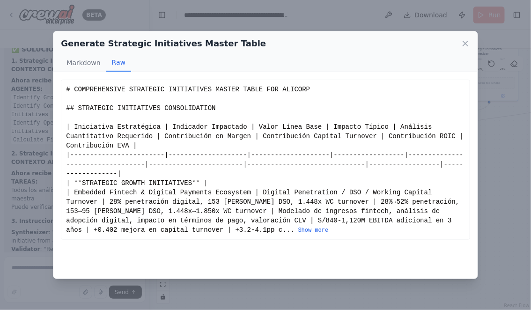
click at [238, 234] on div "# COMPREHENSIVE STRATEGIC INITIATIVES MASTER TABLE FOR ALICORP ## STRATEGIC INI…" at bounding box center [265, 160] width 409 height 160
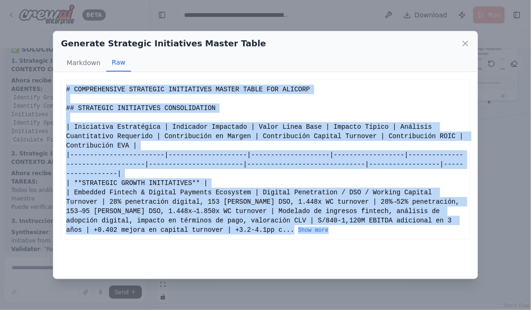
drag, startPoint x: 66, startPoint y: 89, endPoint x: 279, endPoint y: 229, distance: 254.1
click at [279, 229] on div "# COMPREHENSIVE STRATEGIC INITIATIVES MASTER TABLE FOR ALICORP ## STRATEGIC INI…" at bounding box center [265, 160] width 399 height 150
click at [298, 230] on button "Show more" at bounding box center [313, 230] width 30 height 7
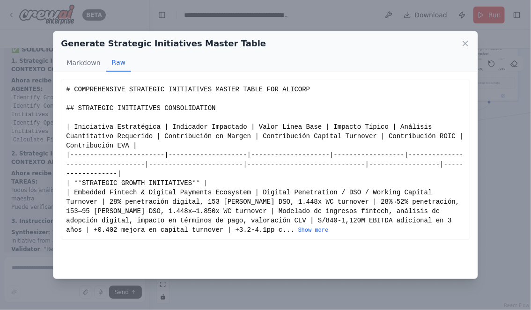
scroll to position [3692, 0]
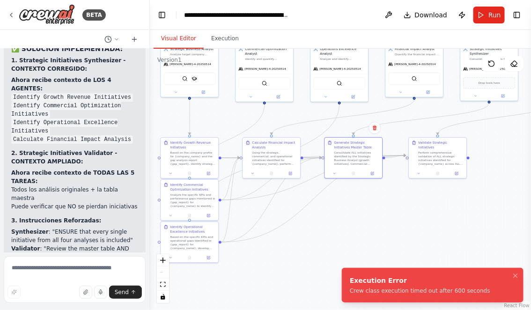
drag, startPoint x: 67, startPoint y: 89, endPoint x: 75, endPoint y: 93, distance: 9.2
click at [75, 244] on li "Validator : "Review the master table AND the original analyses to ensure NO ini…" at bounding box center [74, 256] width 127 height 25
click at [517, 278] on icon "Notifications (F8)" at bounding box center [515, 275] width 7 height 7
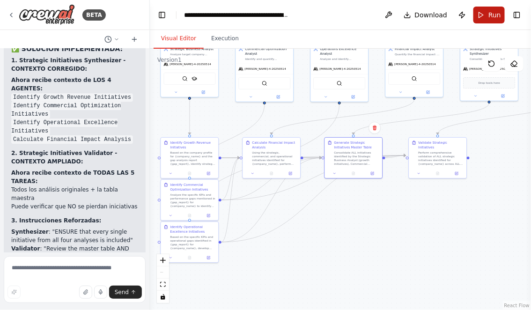
click at [490, 18] on span "Run" at bounding box center [495, 14] width 13 height 9
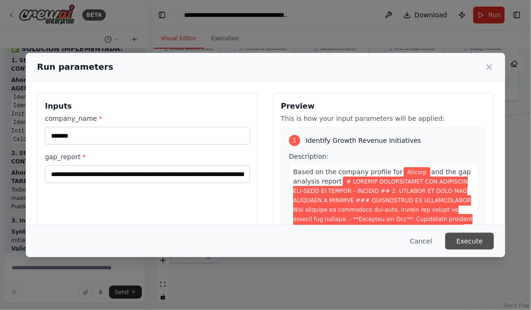
click at [469, 242] on button "Execute" at bounding box center [469, 241] width 49 height 17
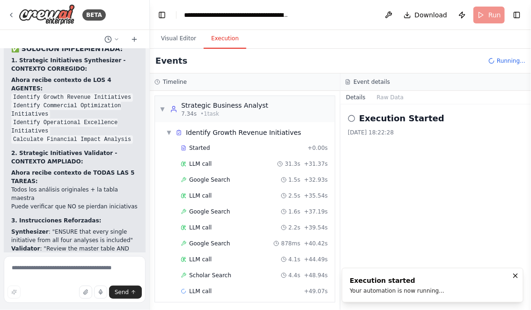
scroll to position [1, 0]
click at [173, 35] on button "Visual Editor" at bounding box center [179, 39] width 50 height 20
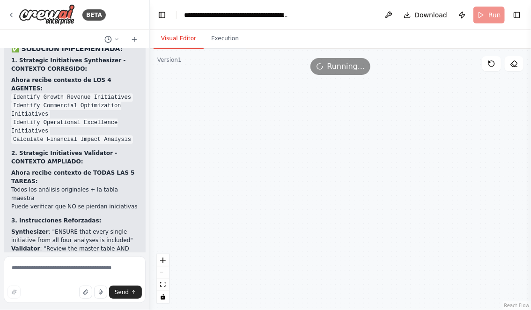
scroll to position [3767, 0]
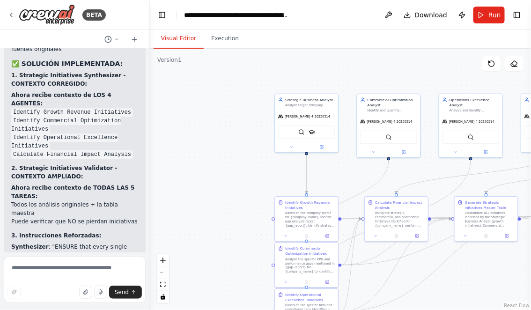
scroll to position [3691, 0]
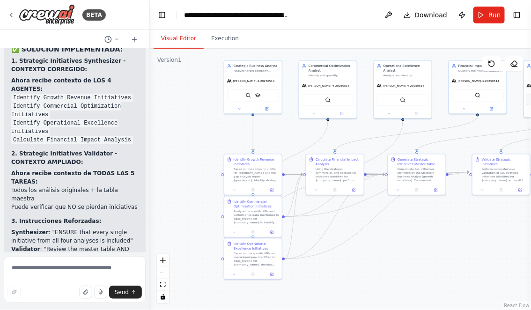
drag, startPoint x: 237, startPoint y: 178, endPoint x: 170, endPoint y: 138, distance: 77.4
click at [170, 138] on div ".deletable-edge-delete-btn { width: 20px; height: 20px; border: 0px solid #ffff…" at bounding box center [340, 179] width 381 height 261
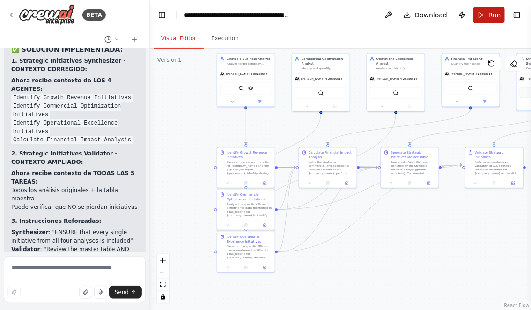
click at [489, 17] on button "Run" at bounding box center [489, 15] width 31 height 17
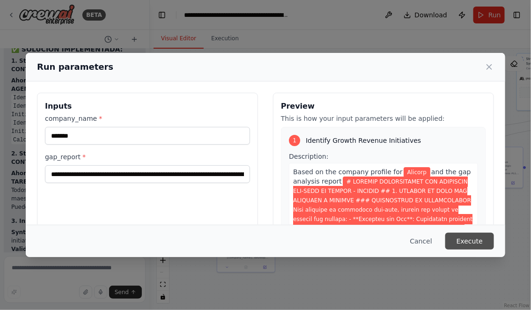
click at [474, 239] on button "Execute" at bounding box center [469, 241] width 49 height 17
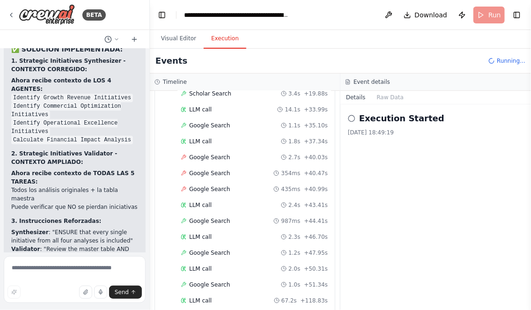
scroll to position [459, 0]
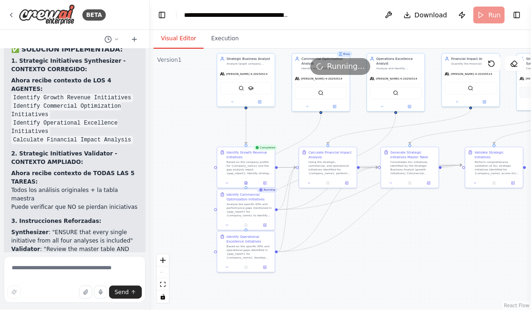
click at [172, 37] on button "Visual Editor" at bounding box center [179, 39] width 50 height 20
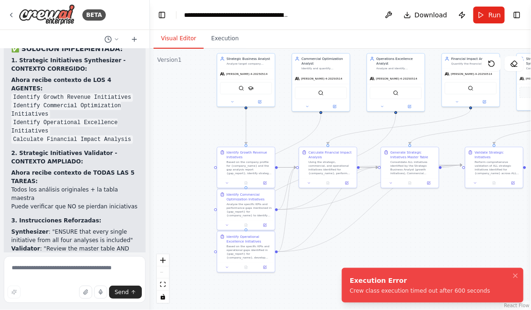
scroll to position [3767, 0]
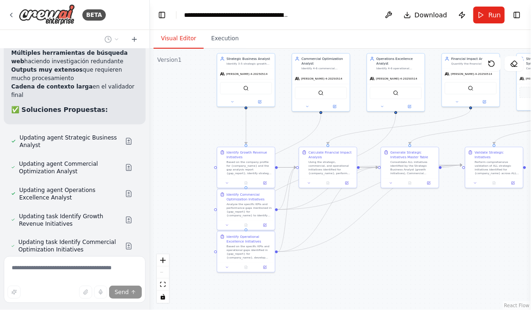
scroll to position [4230, 0]
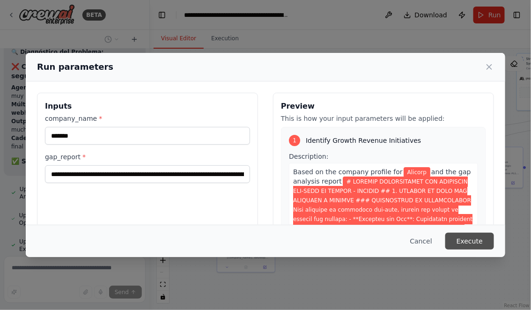
click at [467, 241] on button "Execute" at bounding box center [469, 241] width 49 height 17
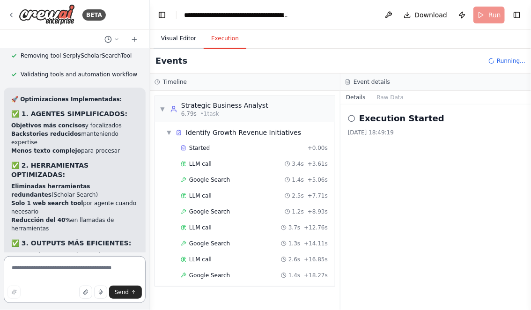
scroll to position [1, 0]
click at [179, 38] on button "Visual Editor" at bounding box center [179, 39] width 50 height 20
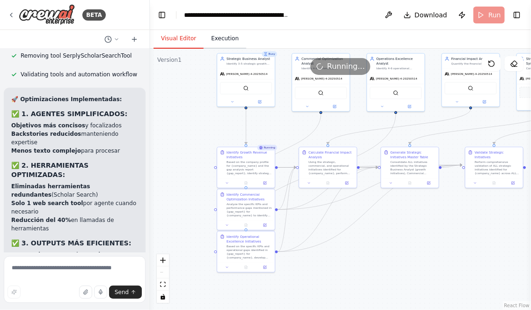
click at [217, 37] on button "Execution" at bounding box center [225, 39] width 43 height 20
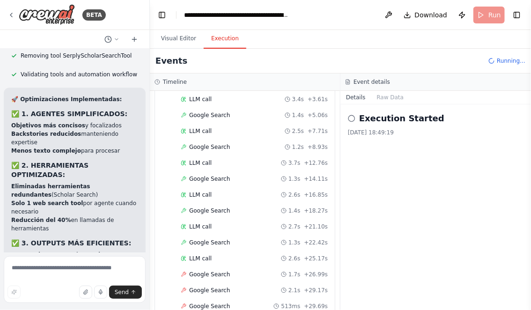
scroll to position [191, 0]
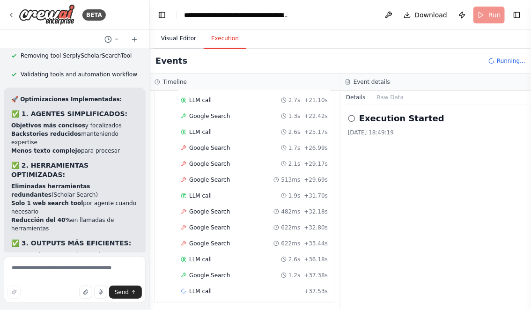
click at [177, 37] on button "Visual Editor" at bounding box center [179, 39] width 50 height 20
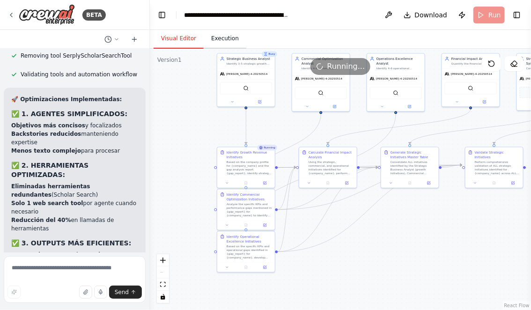
click at [222, 35] on button "Execution" at bounding box center [225, 39] width 43 height 20
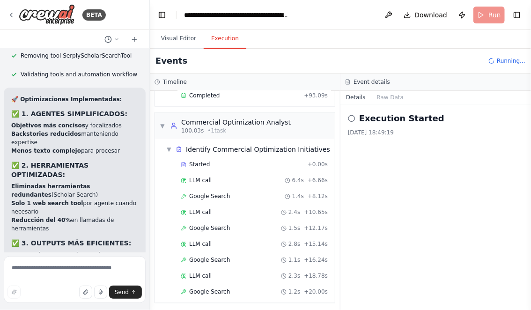
scroll to position [428, 0]
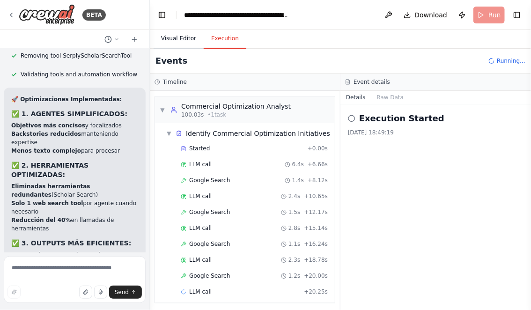
click at [170, 32] on button "Visual Editor" at bounding box center [179, 39] width 50 height 20
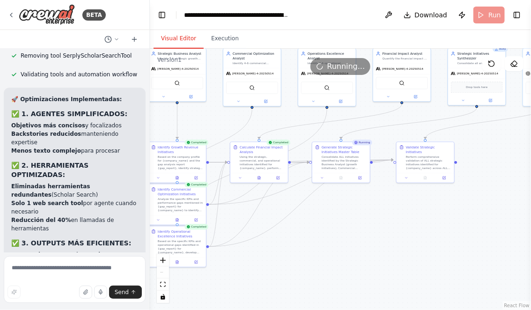
drag, startPoint x: 449, startPoint y: 249, endPoint x: 378, endPoint y: 244, distance: 70.9
click at [378, 244] on div ".deletable-edge-delete-btn { width: 20px; height: 20px; border: 0px solid #ffff…" at bounding box center [340, 179] width 381 height 261
click at [341, 180] on div at bounding box center [340, 177] width 58 height 10
click at [338, 175] on icon at bounding box center [340, 177] width 4 height 4
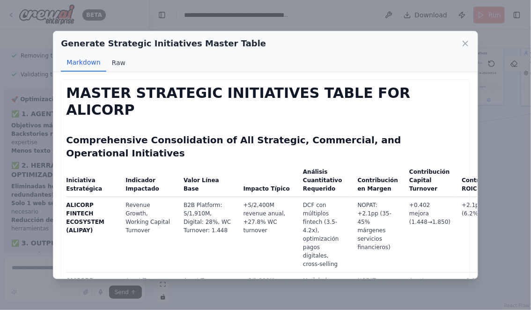
click at [118, 63] on button "Raw" at bounding box center [118, 63] width 25 height 18
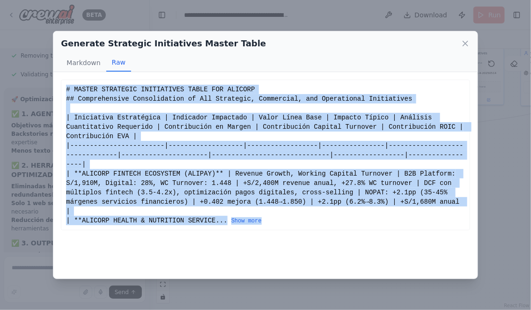
drag, startPoint x: 67, startPoint y: 89, endPoint x: 279, endPoint y: 220, distance: 248.8
click at [281, 220] on div "# MASTER STRATEGIC INITIATIVES TABLE FOR ALICORP ## Comprehensive Consolidation…" at bounding box center [265, 155] width 399 height 141
click at [253, 220] on button "Show more" at bounding box center [246, 220] width 30 height 7
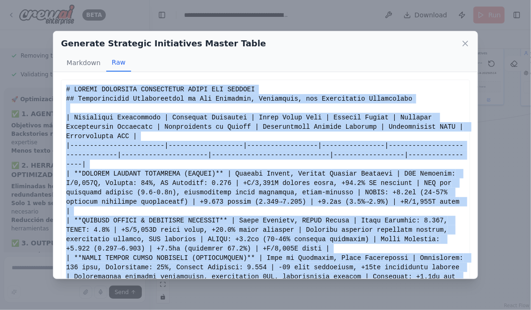
copy div "# LOREMI DOLORSITA CONSECTETUR ADIPI ELI SEDDOEI ## Temporincidid Utlaboreetdol…"
click at [469, 42] on icon at bounding box center [465, 43] width 9 height 9
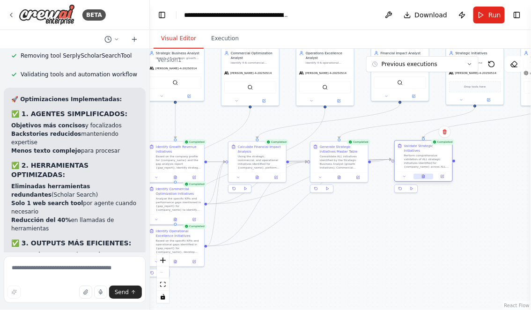
click at [422, 175] on icon at bounding box center [424, 177] width 4 height 4
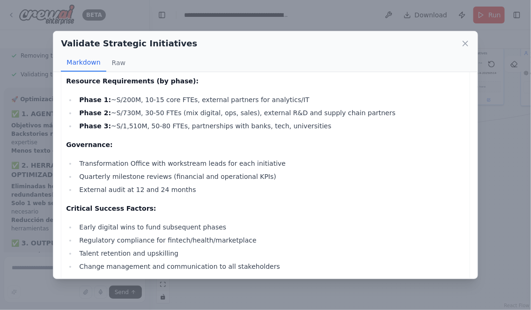
scroll to position [1745, 0]
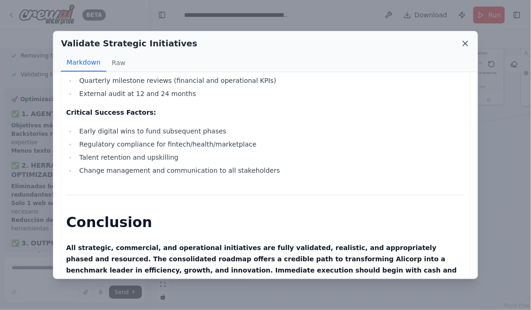
click at [465, 43] on icon at bounding box center [465, 43] width 5 height 5
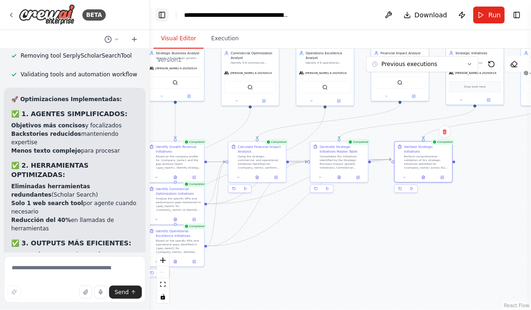
click at [158, 13] on button "Toggle Left Sidebar" at bounding box center [162, 14] width 13 height 13
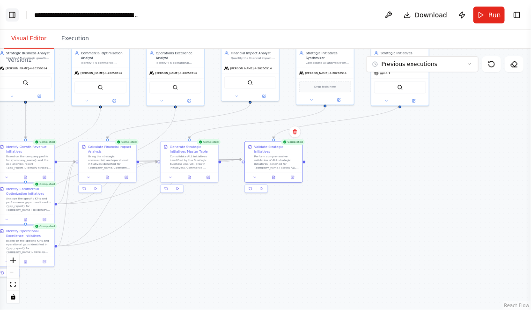
click at [11, 14] on button "Toggle Left Sidebar" at bounding box center [12, 14] width 13 height 13
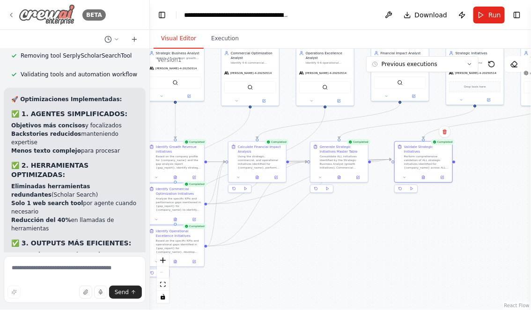
click at [9, 13] on icon at bounding box center [10, 14] width 7 height 7
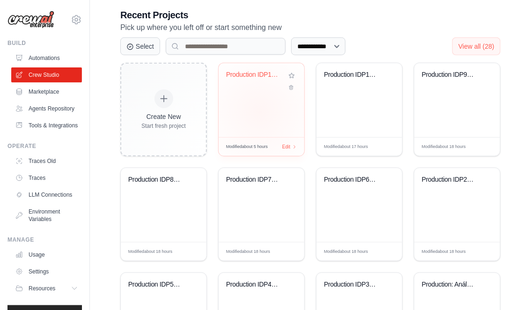
click at [259, 112] on div "Production IDP1: Company Research" at bounding box center [262, 100] width 86 height 74
click at [358, 97] on div "Production IDP10: Initiatives and B..." at bounding box center [360, 100] width 86 height 74
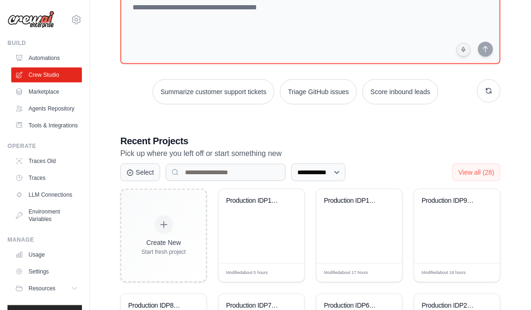
scroll to position [51, 0]
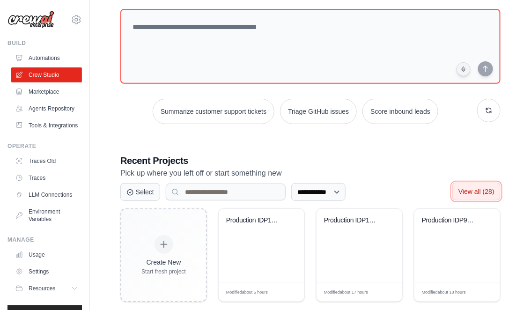
click at [482, 191] on span "View all (28)" at bounding box center [477, 191] width 36 height 7
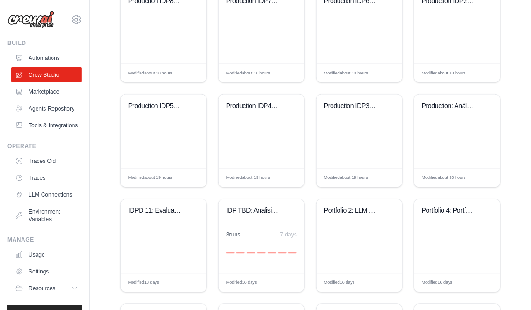
scroll to position [411, 0]
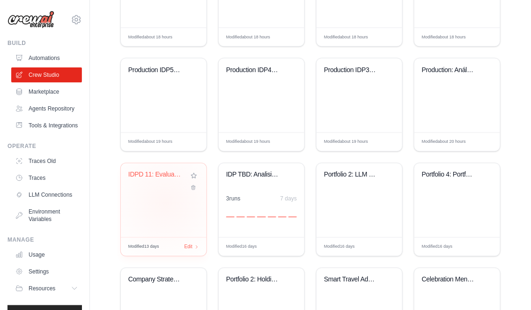
click at [166, 202] on div "IDPD 11: Evaluacion de Impacto de I..." at bounding box center [164, 200] width 86 height 74
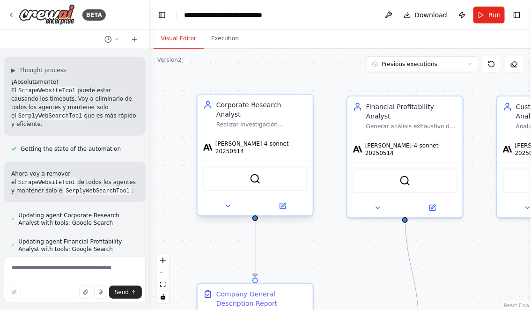
scroll to position [20672, 0]
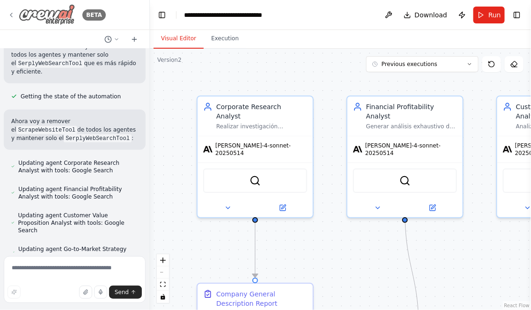
click at [13, 14] on icon at bounding box center [10, 14] width 7 height 7
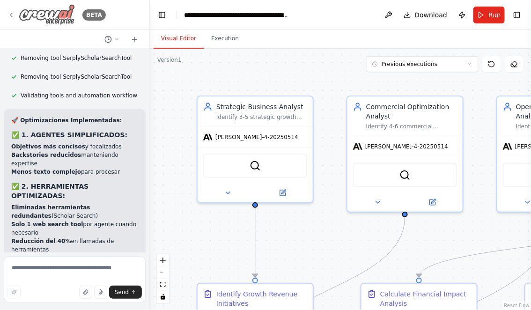
scroll to position [4490, 0]
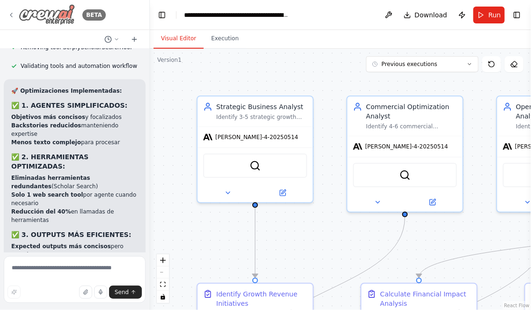
click at [10, 13] on icon at bounding box center [10, 14] width 7 height 7
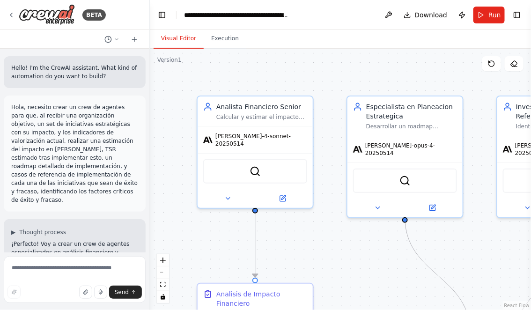
scroll to position [262, 0]
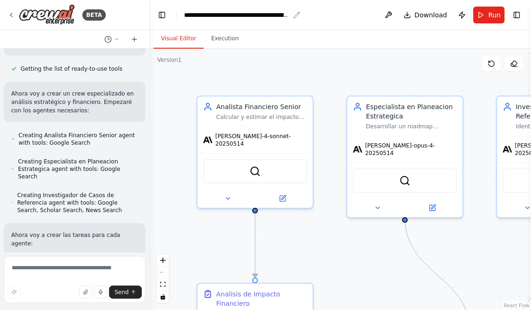
click at [201, 13] on div "**********" at bounding box center [236, 14] width 105 height 9
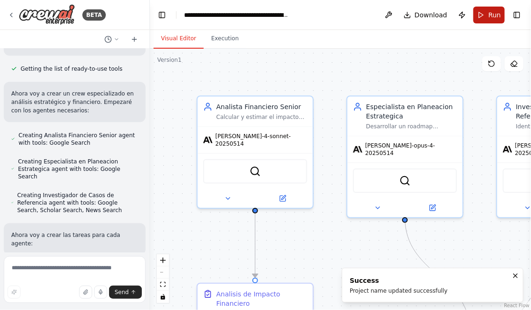
click at [488, 13] on button "Run" at bounding box center [489, 15] width 31 height 17
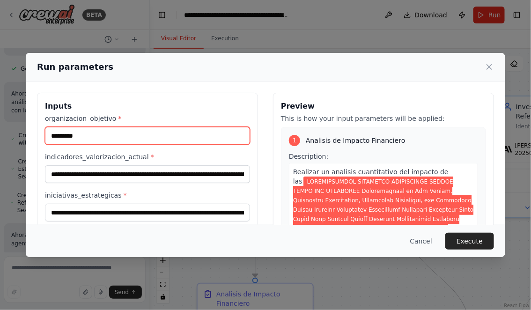
drag, startPoint x: 89, startPoint y: 137, endPoint x: 42, endPoint y: 137, distance: 47.3
click at [42, 137] on div "Inputs organizacion_objetivo * ********* indicadores_valorizacion_actual * inic…" at bounding box center [147, 204] width 221 height 222
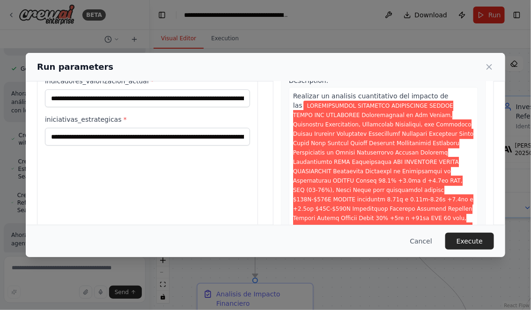
scroll to position [53, 0]
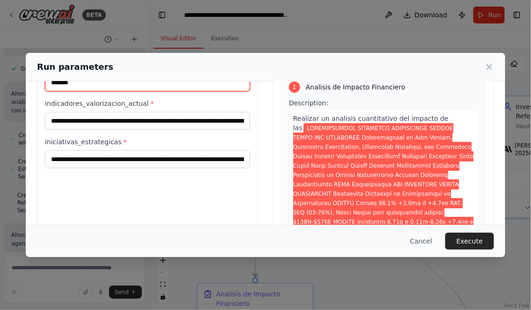
type input "*******"
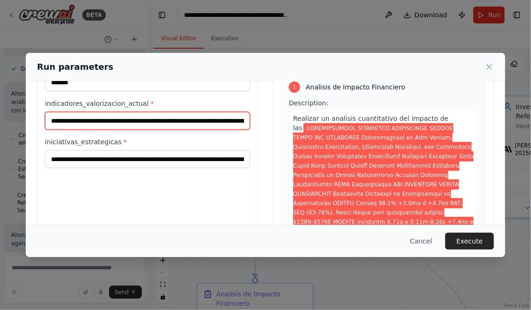
click at [52, 119] on input "indicadores_valorizacion_actual *" at bounding box center [147, 121] width 205 height 18
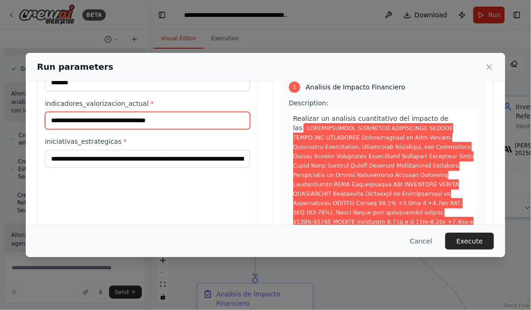
scroll to position [0, 0]
paste input "**********"
type input "**********"
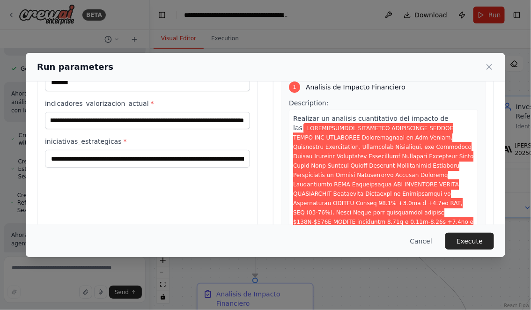
scroll to position [0, 0]
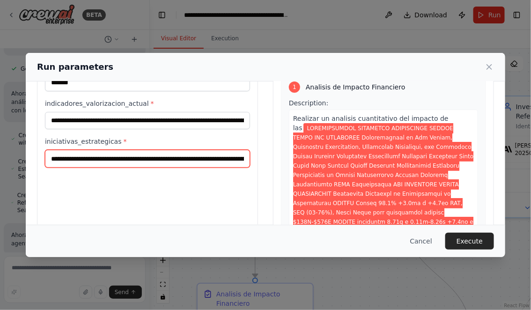
click at [52, 159] on input "iniciativas_estrategicas *" at bounding box center [147, 159] width 205 height 18
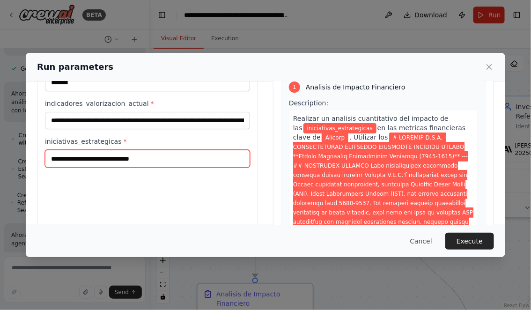
paste input "**********"
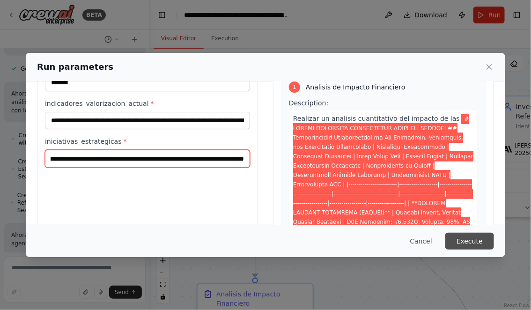
type input "**********"
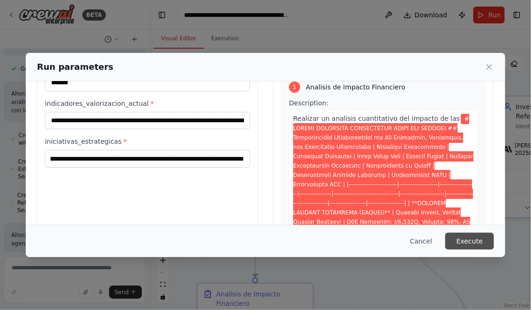
click at [463, 240] on button "Execute" at bounding box center [469, 241] width 49 height 17
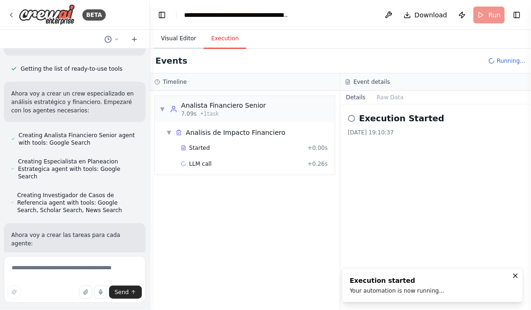
click at [186, 31] on button "Visual Editor" at bounding box center [179, 39] width 50 height 20
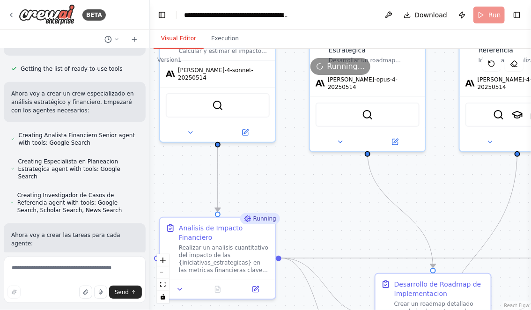
drag, startPoint x: 339, startPoint y: 245, endPoint x: 292, endPoint y: 163, distance: 94.4
click at [292, 163] on div ".deletable-edge-delete-btn { width: 20px; height: 20px; border: 0px solid #ffff…" at bounding box center [340, 179] width 381 height 261
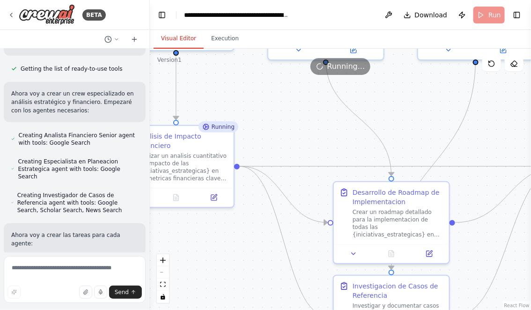
drag, startPoint x: 322, startPoint y: 190, endPoint x: 290, endPoint y: 114, distance: 82.7
click at [290, 113] on div ".deletable-edge-delete-btn { width: 20px; height: 20px; border: 0px solid #ffff…" at bounding box center [340, 179] width 381 height 261
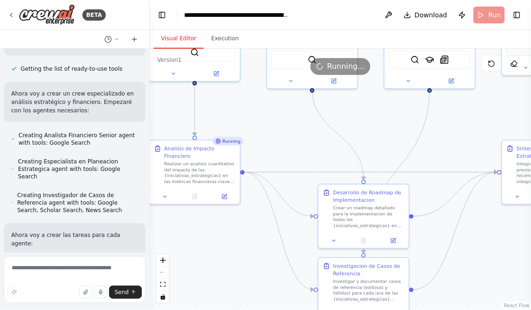
drag, startPoint x: 303, startPoint y: 147, endPoint x: 258, endPoint y: 106, distance: 60.4
click at [259, 106] on div ".deletable-edge-delete-btn { width: 20px; height: 20px; border: 0px solid #ffff…" at bounding box center [340, 179] width 381 height 261
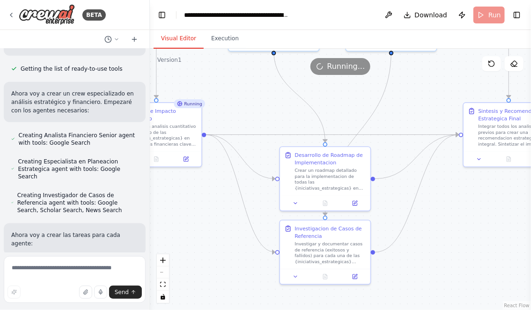
drag, startPoint x: 474, startPoint y: 231, endPoint x: 493, endPoint y: 231, distance: 19.7
click at [492, 231] on div ".deletable-edge-delete-btn { width: 20px; height: 20px; border: 0px solid #ffff…" at bounding box center [340, 179] width 381 height 261
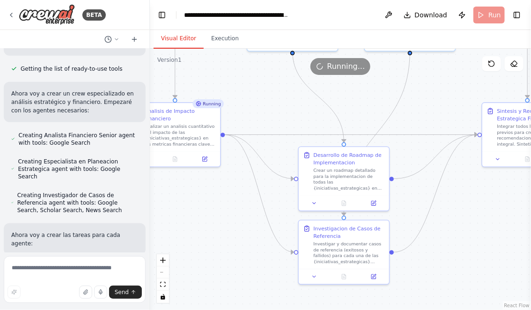
drag, startPoint x: 240, startPoint y: 227, endPoint x: 310, endPoint y: 228, distance: 69.8
click at [305, 228] on div ".deletable-edge-delete-btn { width: 20px; height: 20px; border: 0px solid #ffff…" at bounding box center [340, 179] width 381 height 261
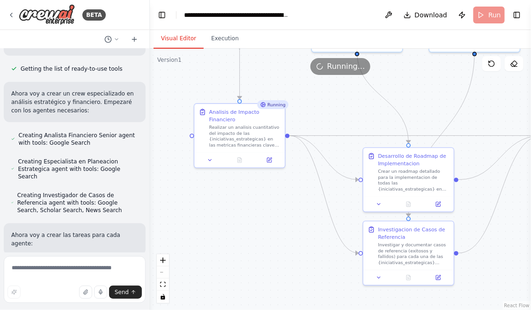
drag, startPoint x: 301, startPoint y: 230, endPoint x: 231, endPoint y: 219, distance: 70.2
click at [232, 219] on div ".deletable-edge-delete-btn { width: 20px; height: 20px; border: 0px solid #ffff…" at bounding box center [340, 179] width 381 height 261
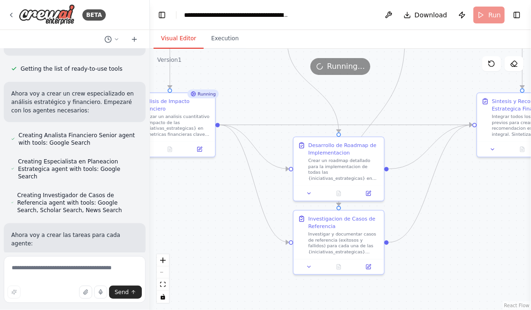
drag, startPoint x: 493, startPoint y: 220, endPoint x: 476, endPoint y: 220, distance: 16.9
click at [476, 220] on div ".deletable-edge-delete-btn { width: 20px; height: 20px; border: 0px solid #ffff…" at bounding box center [340, 179] width 381 height 261
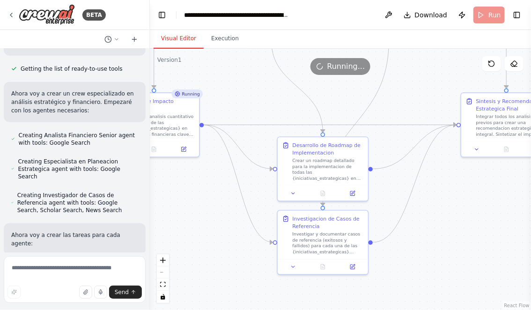
drag, startPoint x: 221, startPoint y: 243, endPoint x: 247, endPoint y: 246, distance: 26.4
click at [247, 246] on div ".deletable-edge-delete-btn { width: 20px; height: 20px; border: 0px solid #ffff…" at bounding box center [340, 179] width 381 height 261
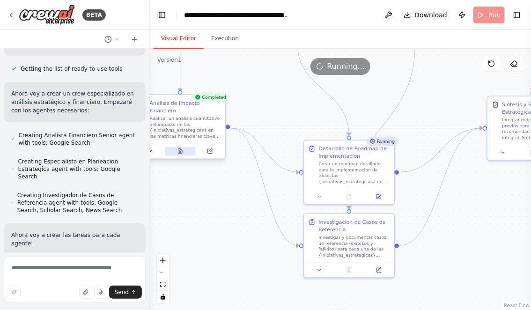
click at [179, 148] on button at bounding box center [180, 151] width 31 height 9
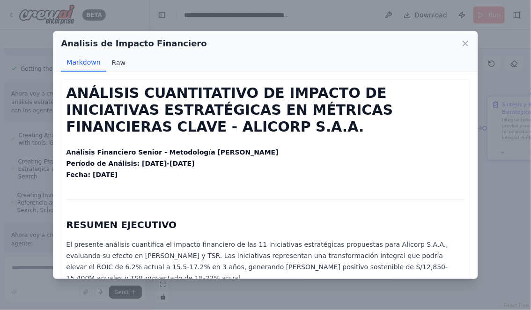
click at [119, 60] on button "Raw" at bounding box center [118, 63] width 25 height 18
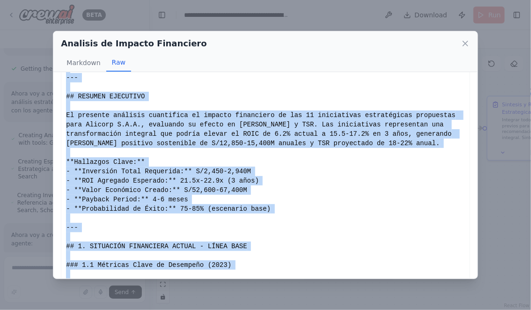
scroll to position [99, 0]
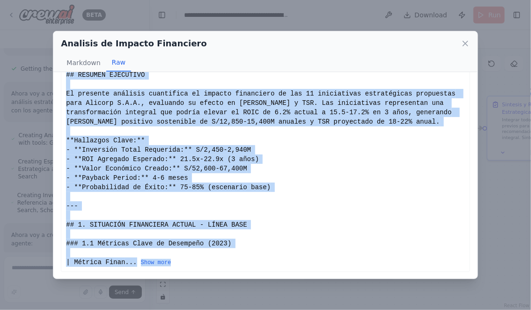
drag, startPoint x: 67, startPoint y: 89, endPoint x: 240, endPoint y: 269, distance: 250.1
click at [240, 268] on div "# ANÁLISIS CUANTITATIVO DE IMPACTO DE INICIATIVAS ESTRATÉGICAS EN MÉTRICAS FINA…" at bounding box center [265, 126] width 409 height 291
drag, startPoint x: 67, startPoint y: 88, endPoint x: 222, endPoint y: 265, distance: 235.0
click at [222, 265] on div "# ANÁLISIS CUANTITATIVO DE IMPACTO DE INICIATIVAS ESTRATÉGICAS EN MÉTRICAS FINA…" at bounding box center [265, 126] width 399 height 281
click at [163, 260] on button "Show more" at bounding box center [156, 262] width 30 height 7
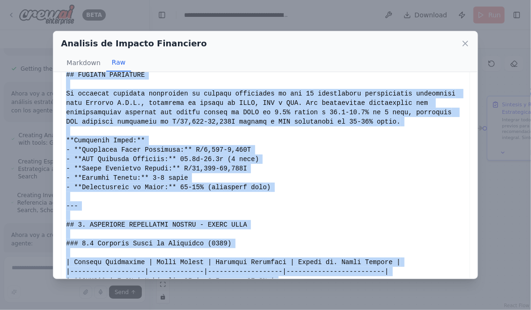
copy div "# LOREMIPS DOLORSITAMET CO ADIPISC EL SEDDOEIUSMO TEMPORINCIDI UT LABOREET DOLO…"
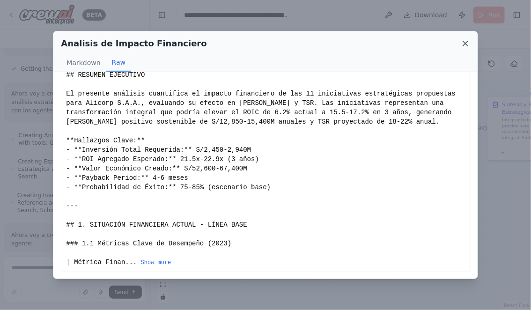
click at [465, 41] on icon at bounding box center [465, 43] width 9 height 9
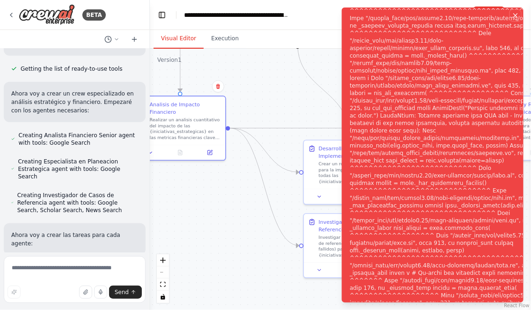
click at [516, 16] on icon "Notifications (F8)" at bounding box center [515, 15] width 7 height 7
